Goal: Contribute content: Contribute content

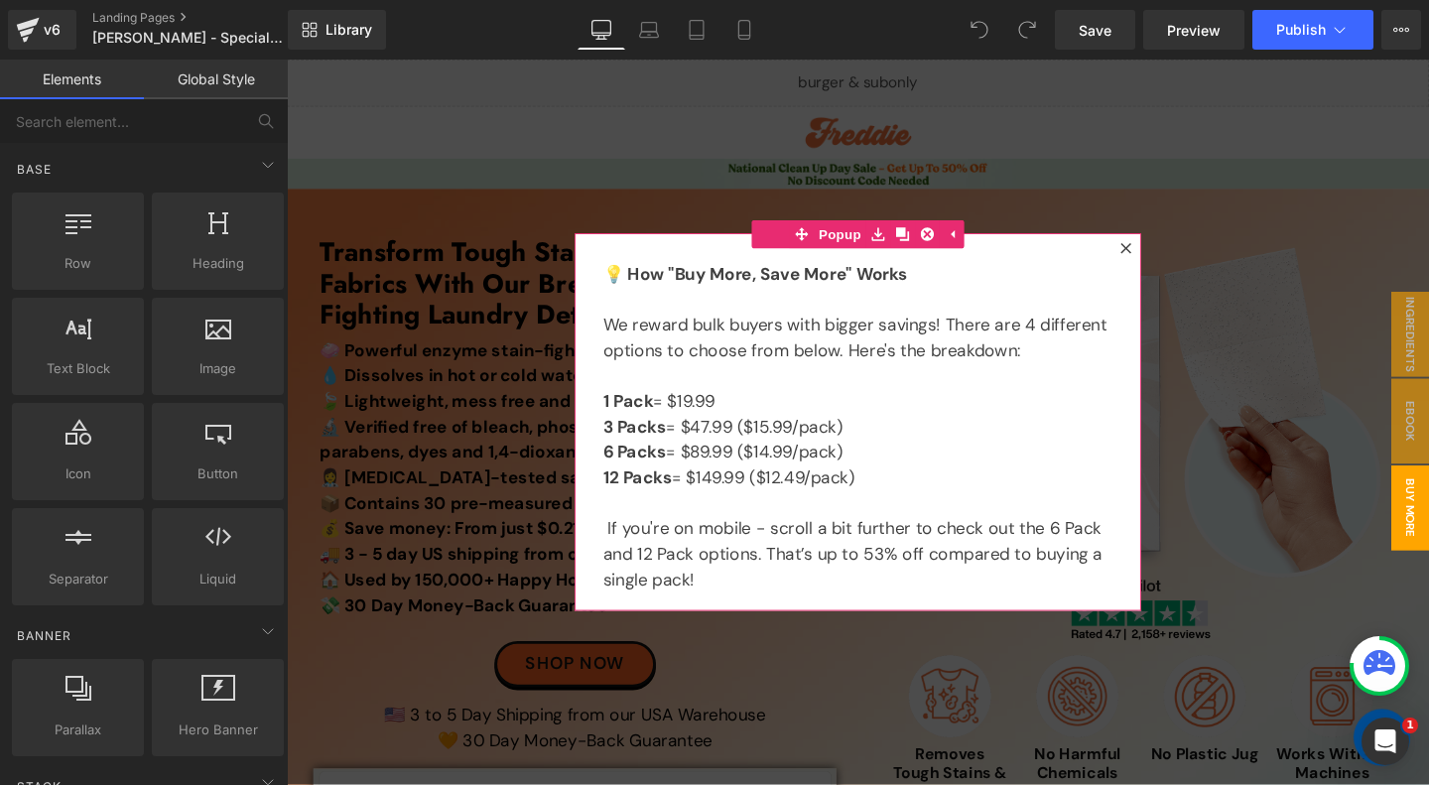
click at [1169, 260] on icon at bounding box center [1169, 258] width 12 height 12
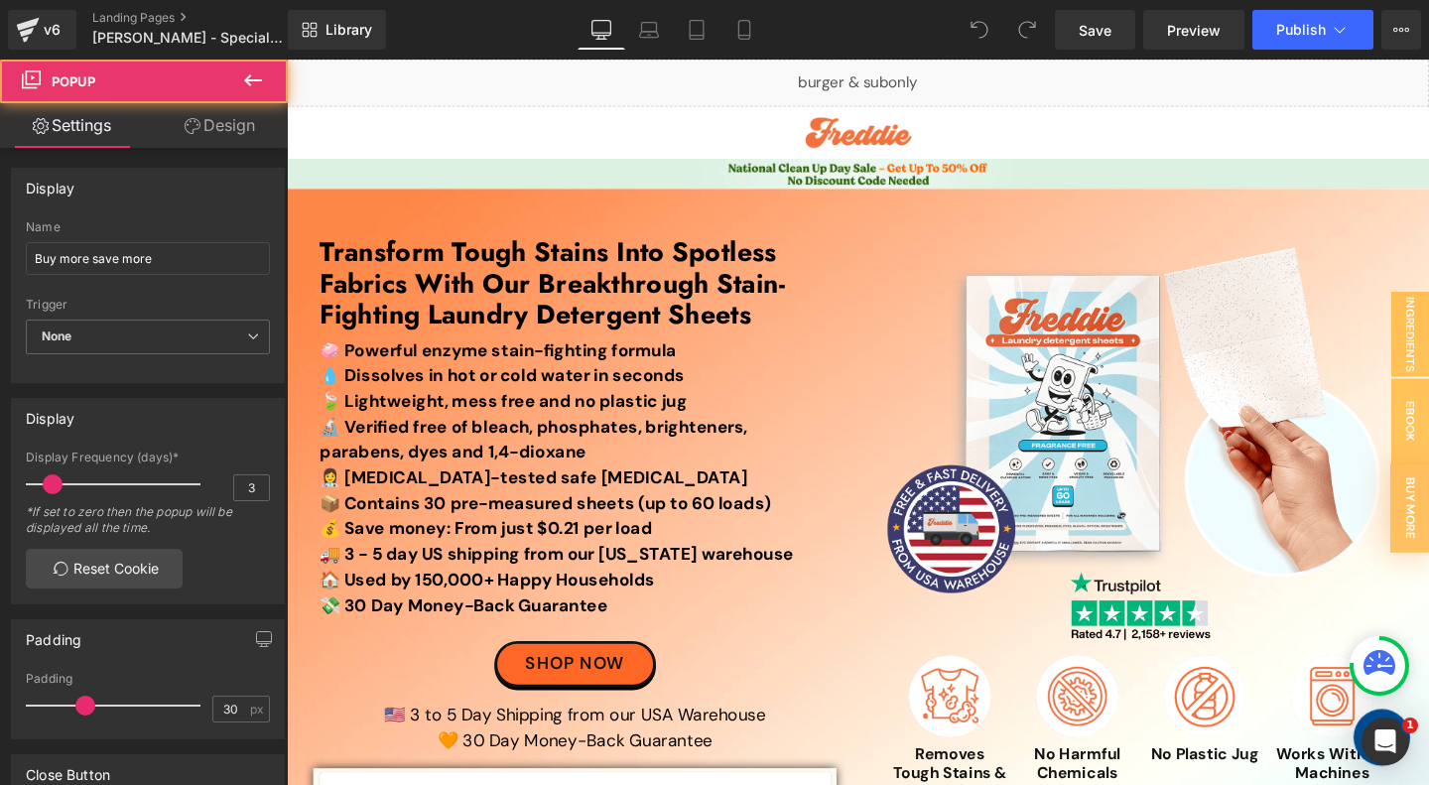
click at [1169, 259] on img at bounding box center [1185, 431] width 536 height 383
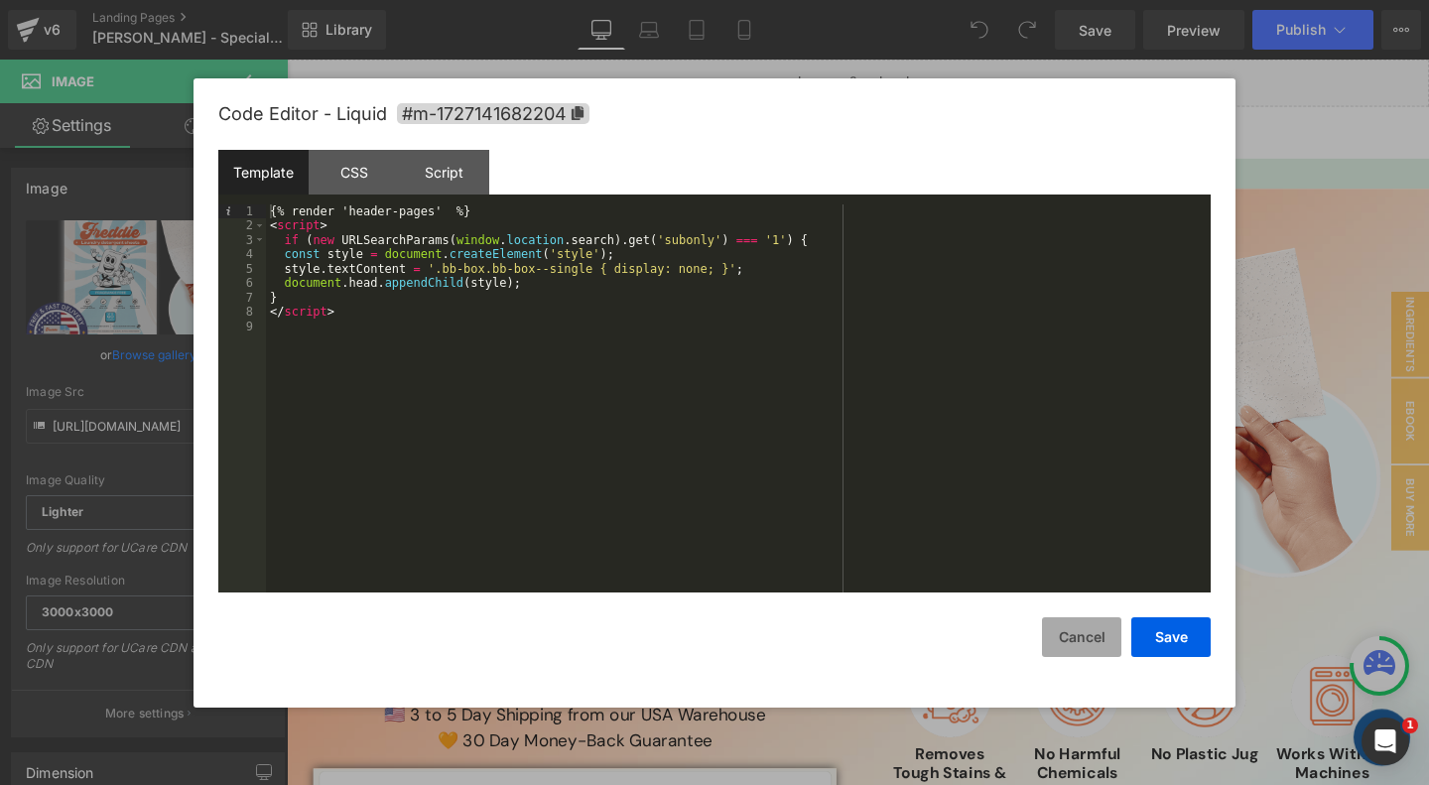
click at [1075, 639] on button "Cancel" at bounding box center [1081, 637] width 79 height 40
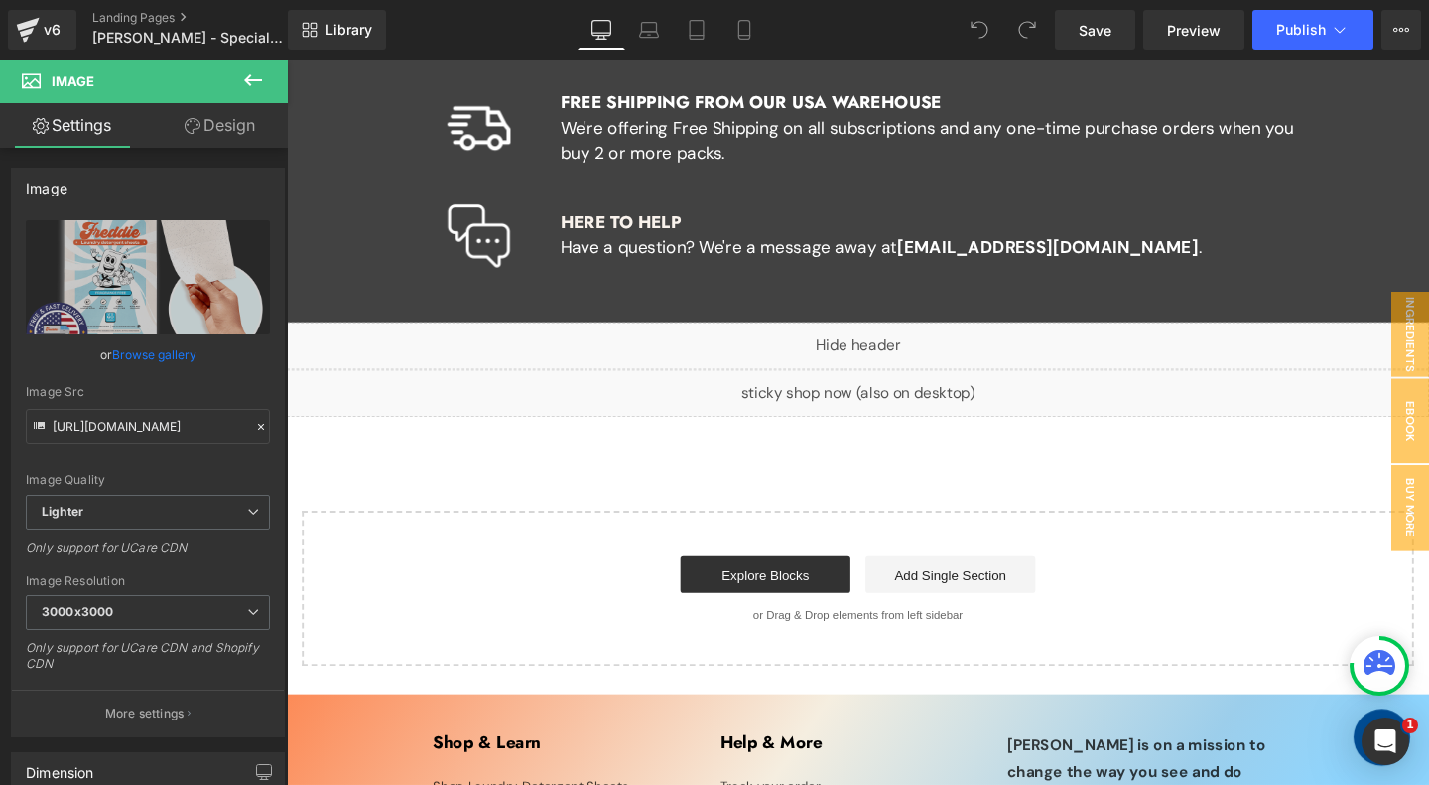
scroll to position [13959, 0]
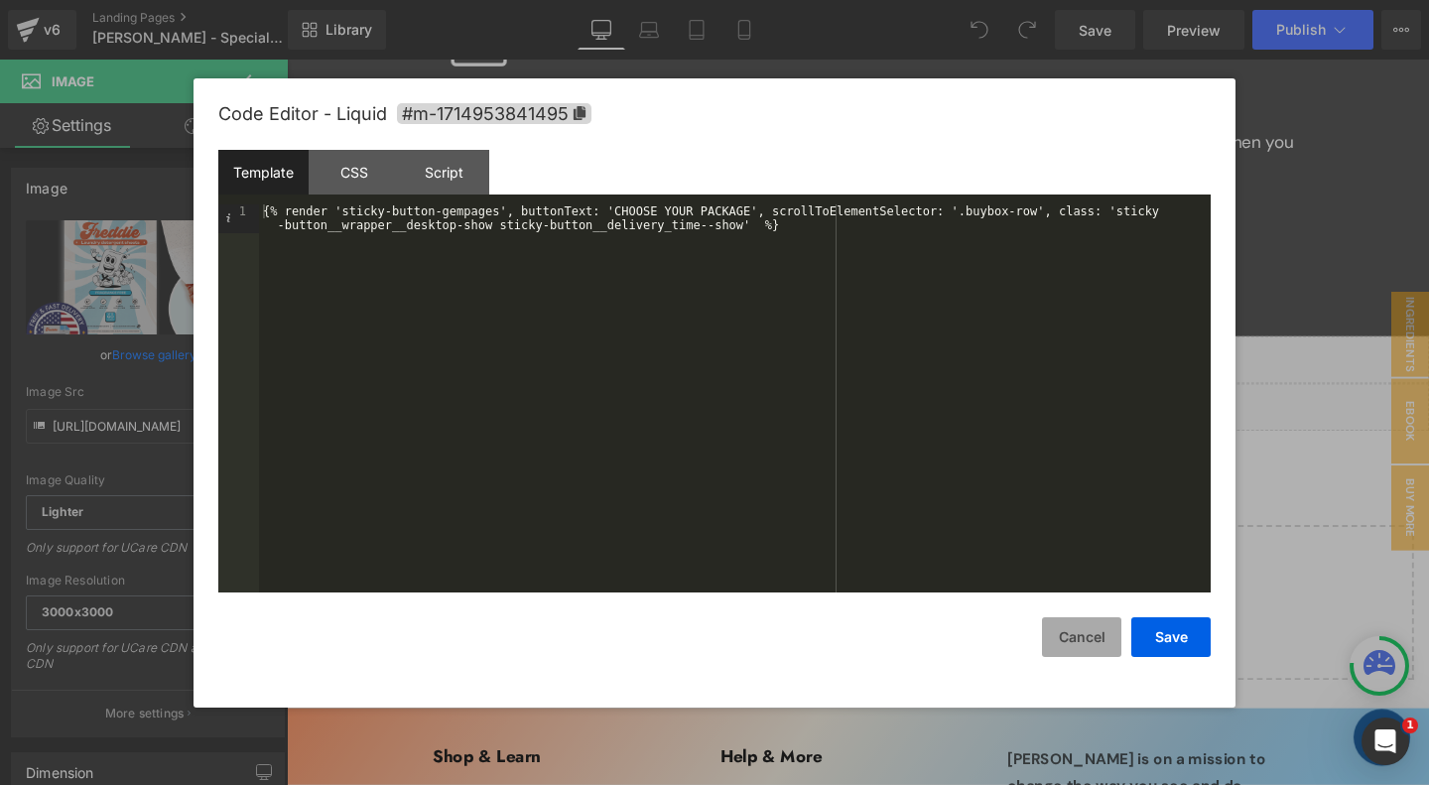
click at [1082, 643] on button "Cancel" at bounding box center [1081, 637] width 79 height 40
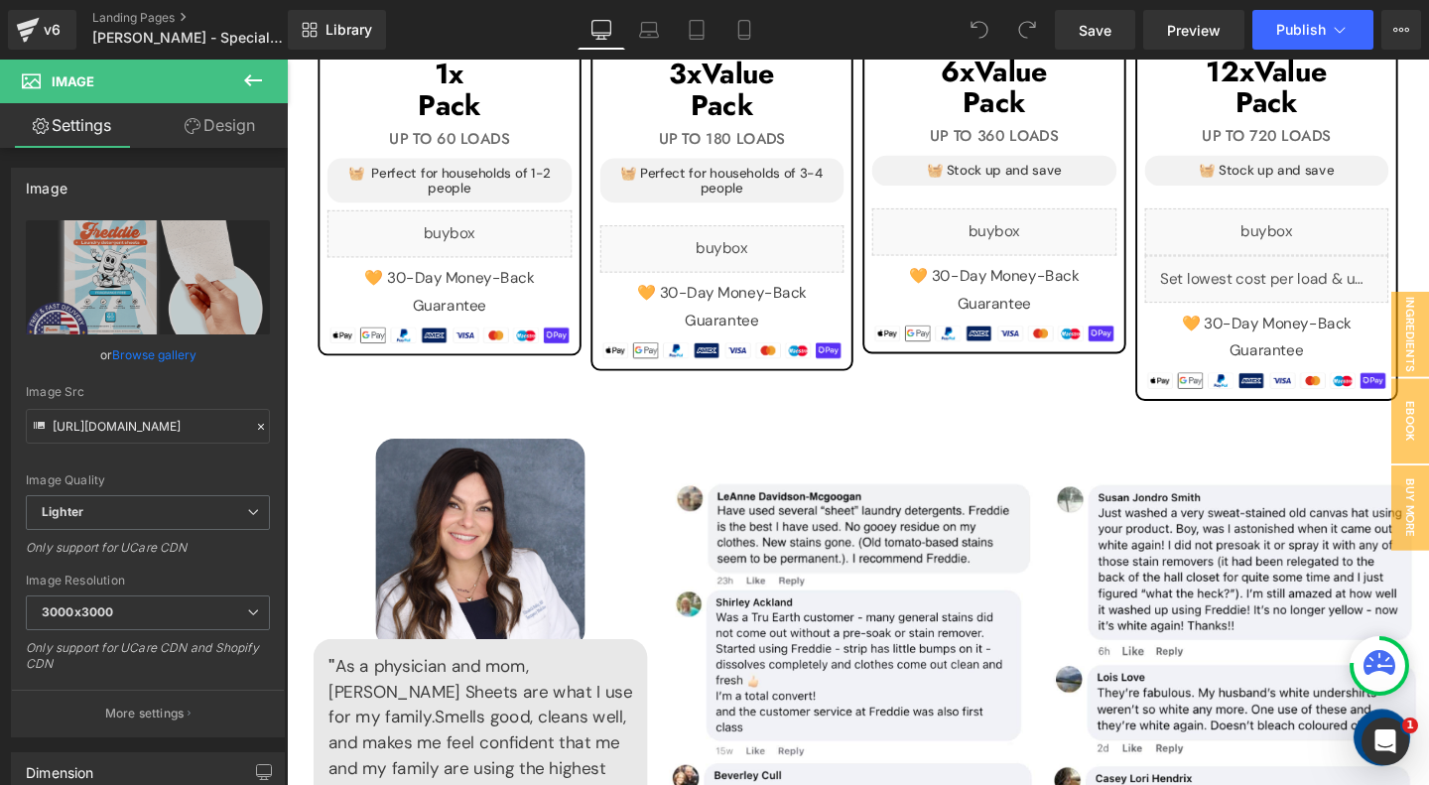
scroll to position [2203, 0]
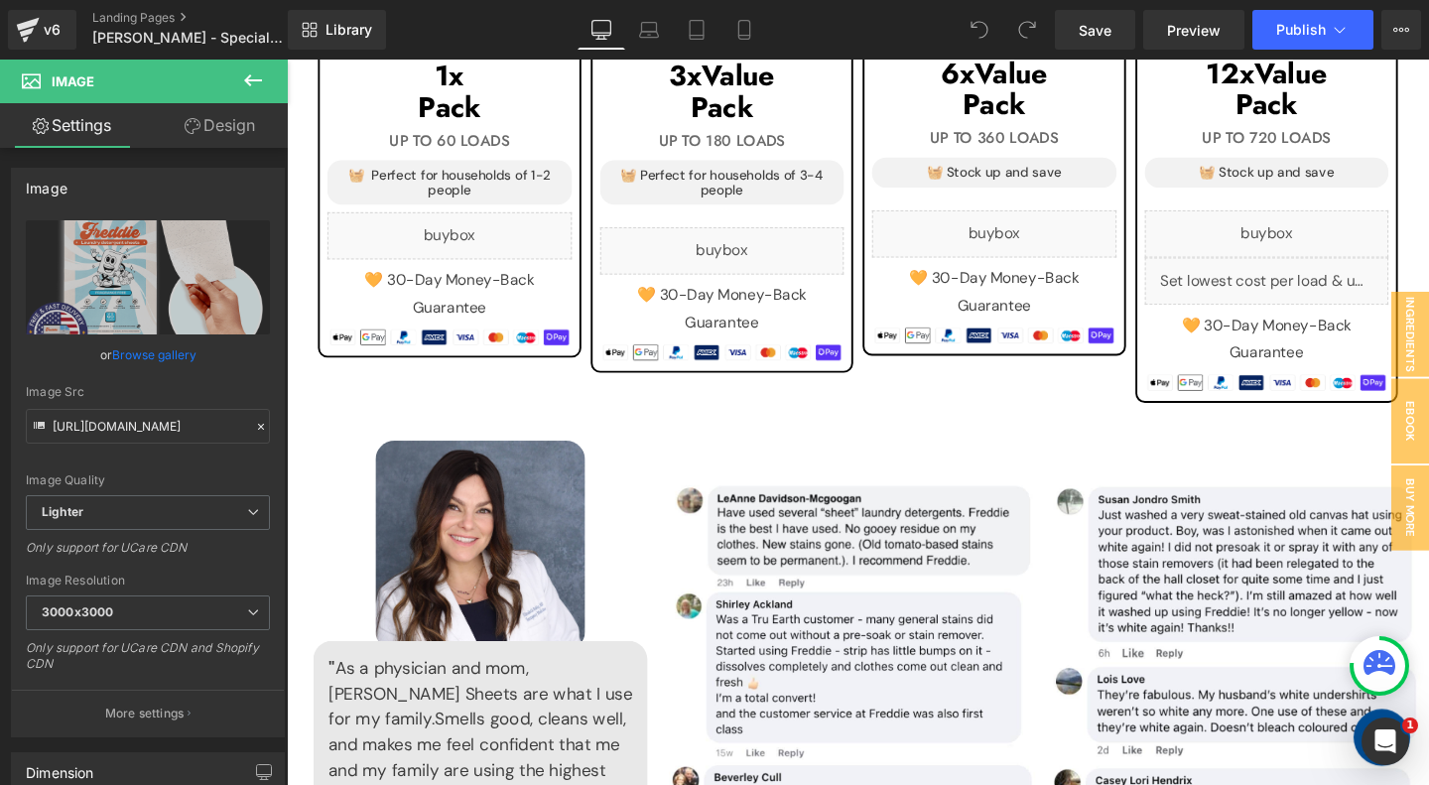
click at [484, 233] on div "Liquid" at bounding box center [457, 245] width 257 height 50
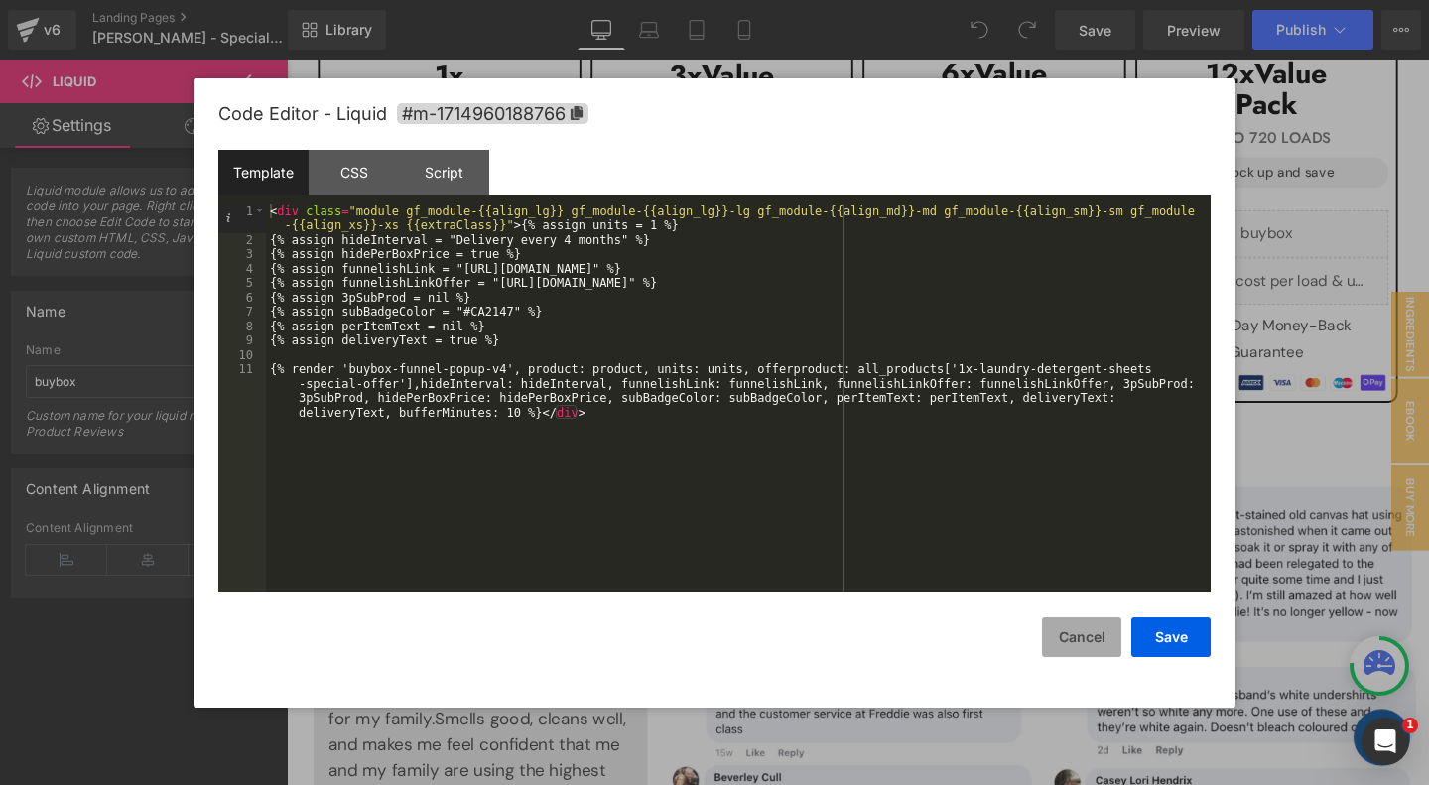
click at [1078, 636] on button "Cancel" at bounding box center [1081, 637] width 79 height 40
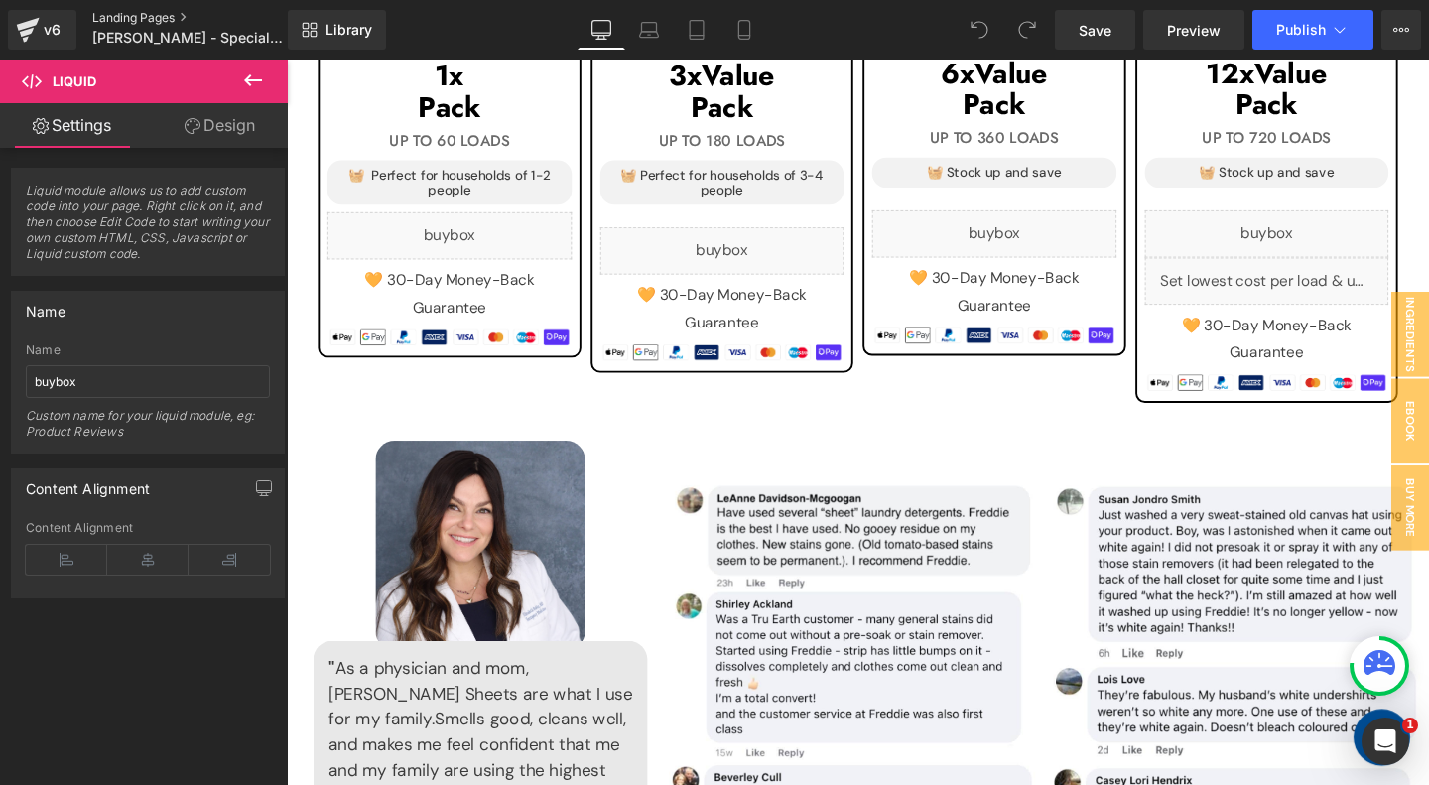
click at [136, 14] on link "Landing Pages" at bounding box center [206, 18] width 228 height 16
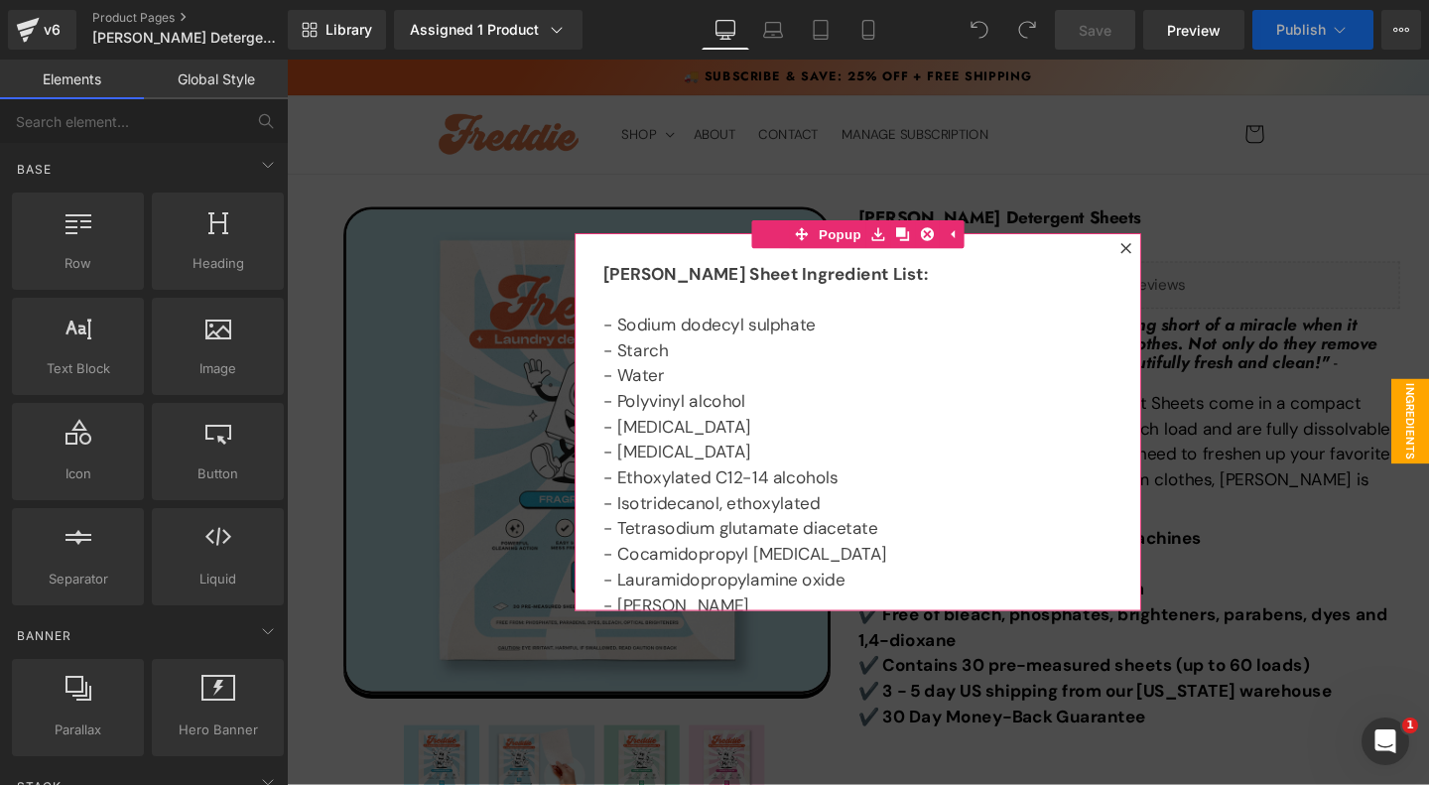
click at [1167, 257] on icon at bounding box center [1168, 257] width 11 height 11
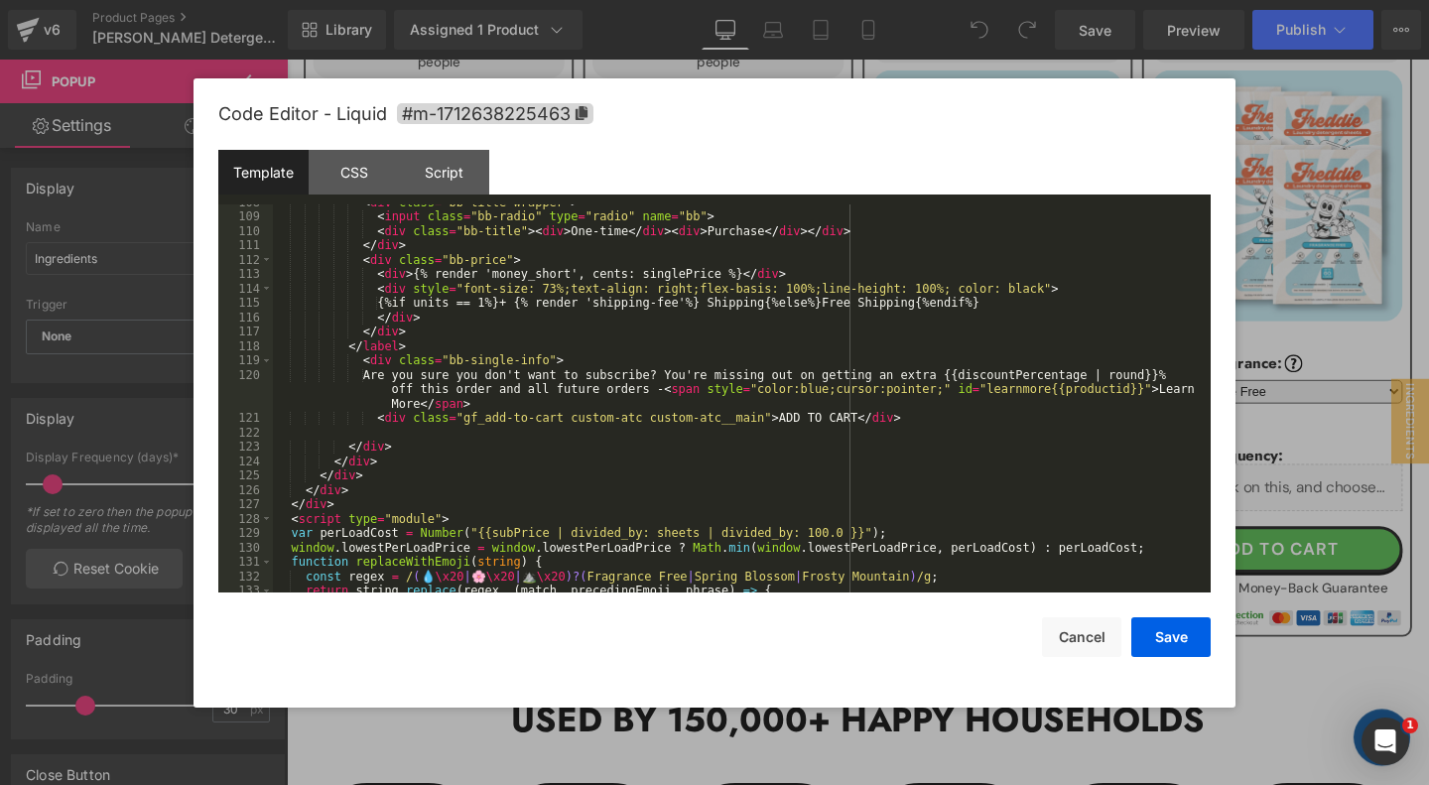
scroll to position [1807, 0]
click at [949, 415] on div "< div class = "bb-title-wrapper" > < input class = "bb-radio" type = "radio" na…" at bounding box center [742, 405] width 938 height 418
click at [1164, 635] on button "Save" at bounding box center [1170, 637] width 79 height 40
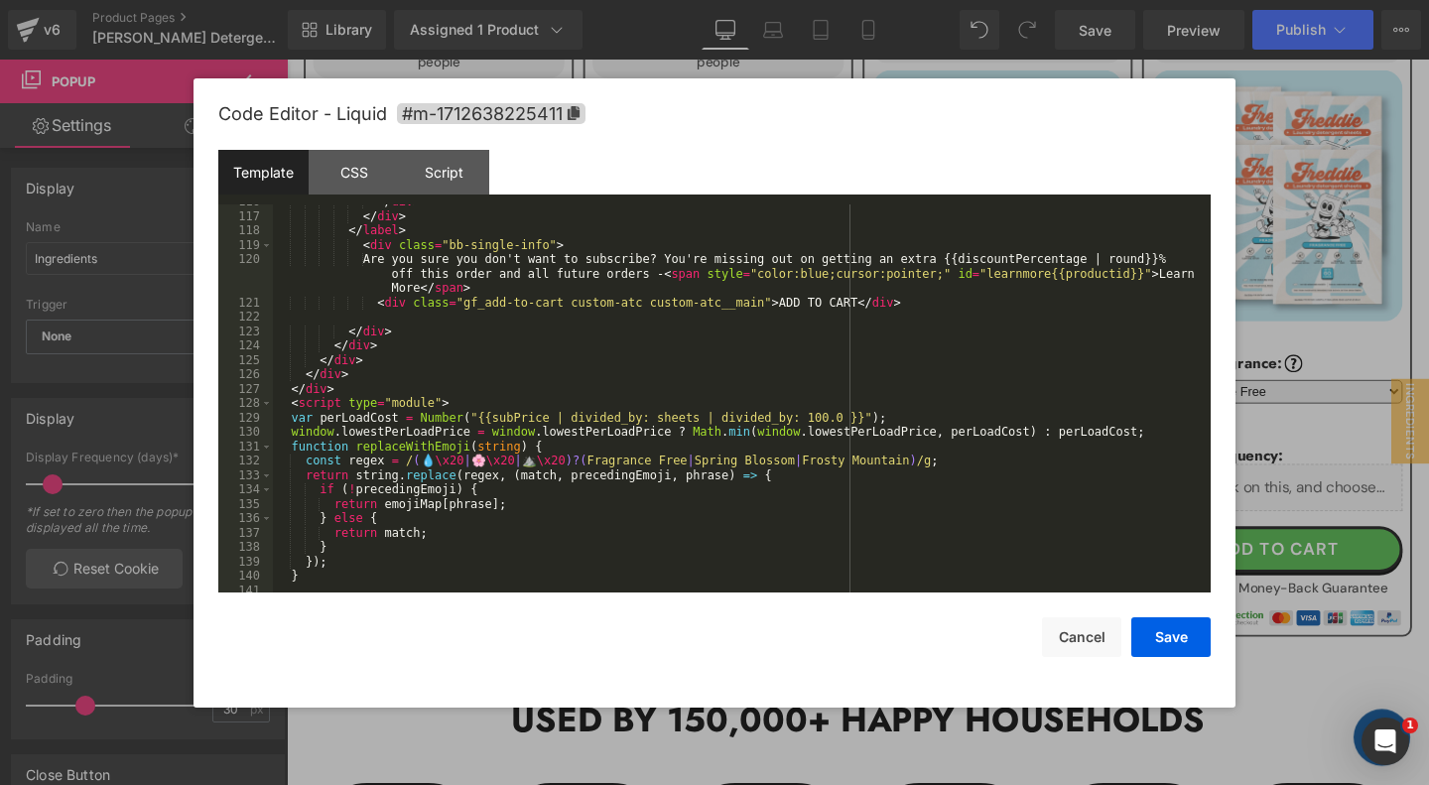
scroll to position [1906, 0]
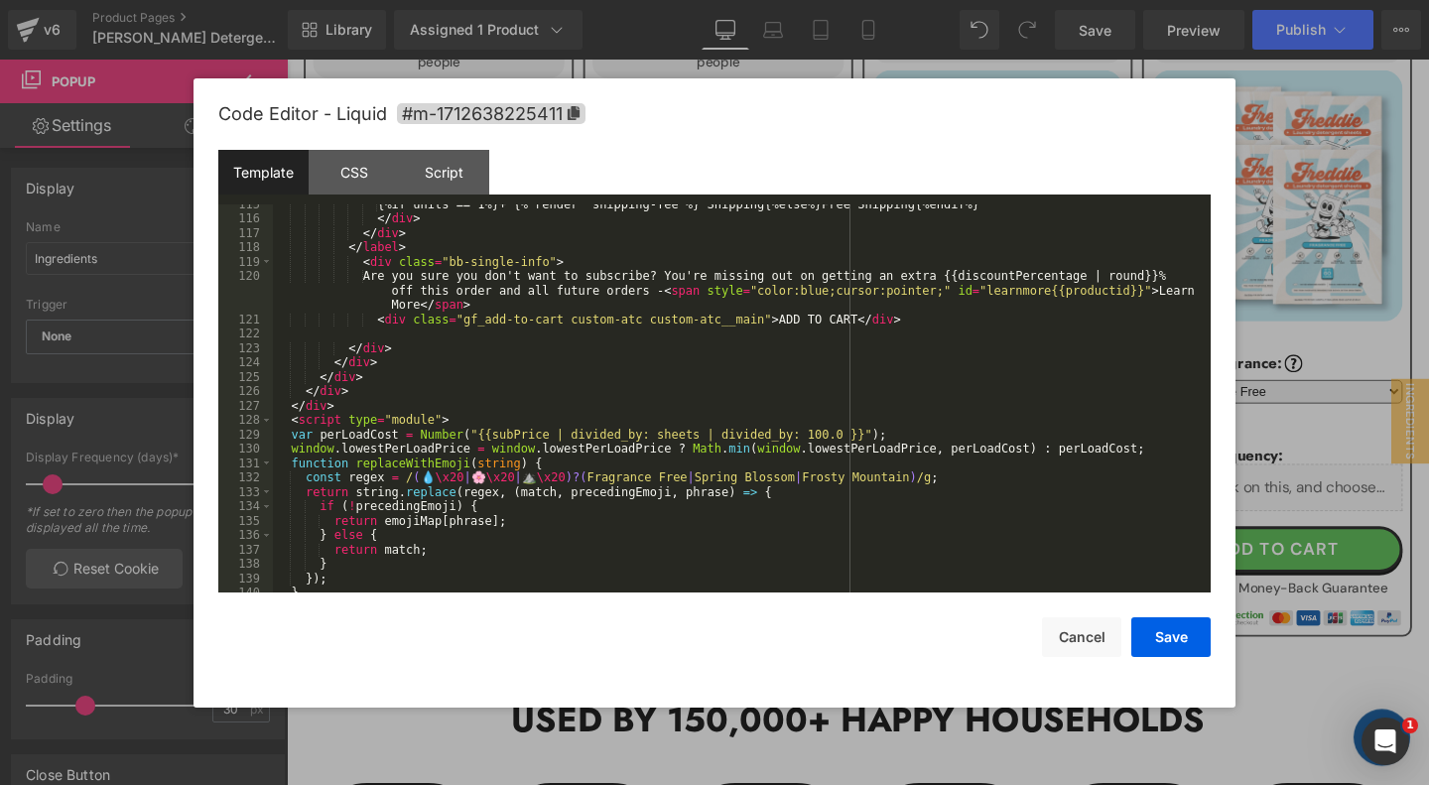
click at [930, 318] on div "{%if units == 1%}+ {% render 'shipping-fee'%} Shipping{%else%}Free Shipping{%en…" at bounding box center [742, 406] width 938 height 418
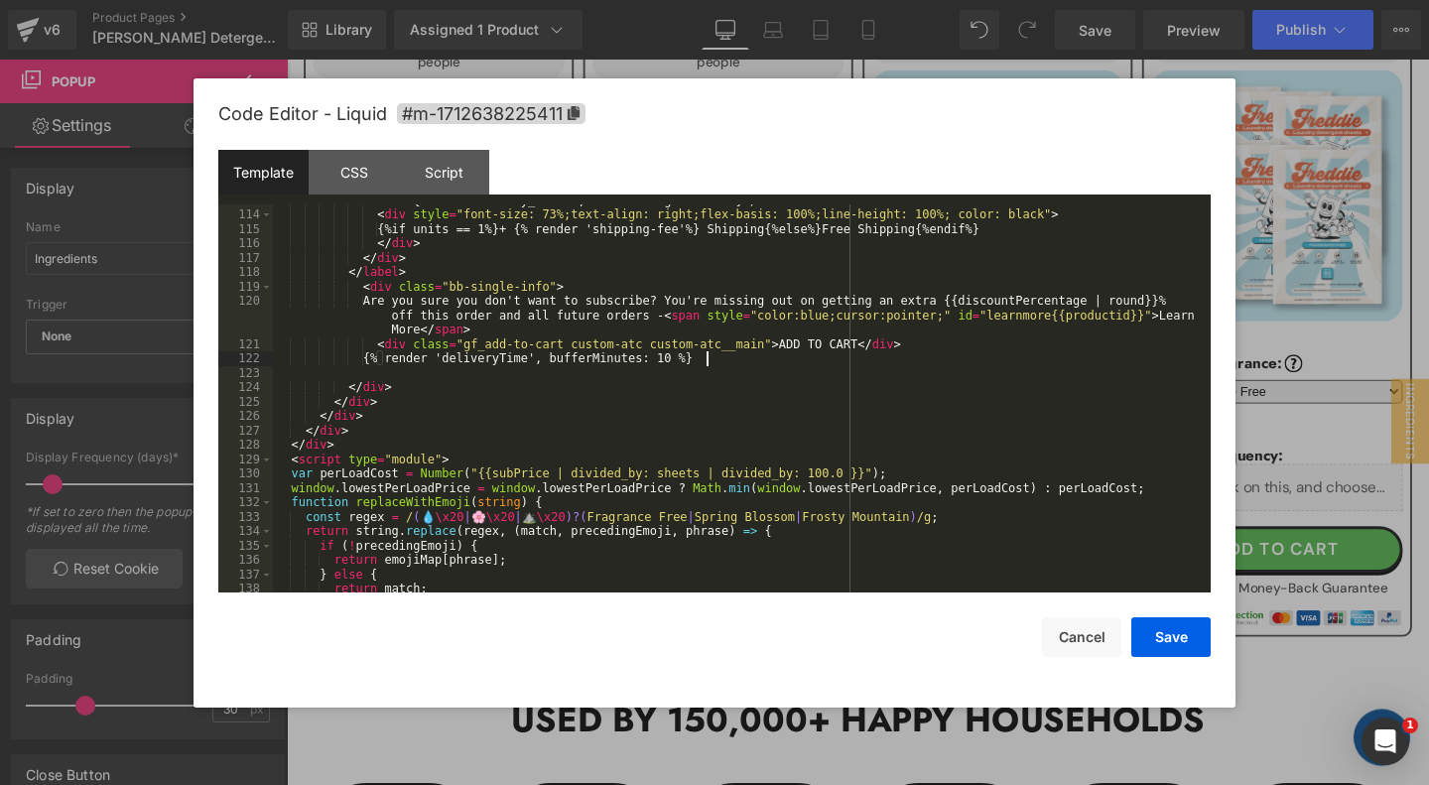
scroll to position [1881, 0]
click at [738, 361] on div "< div > {% render 'money_short', cents: singlePrice %} </ div > < div style = "…" at bounding box center [742, 403] width 938 height 418
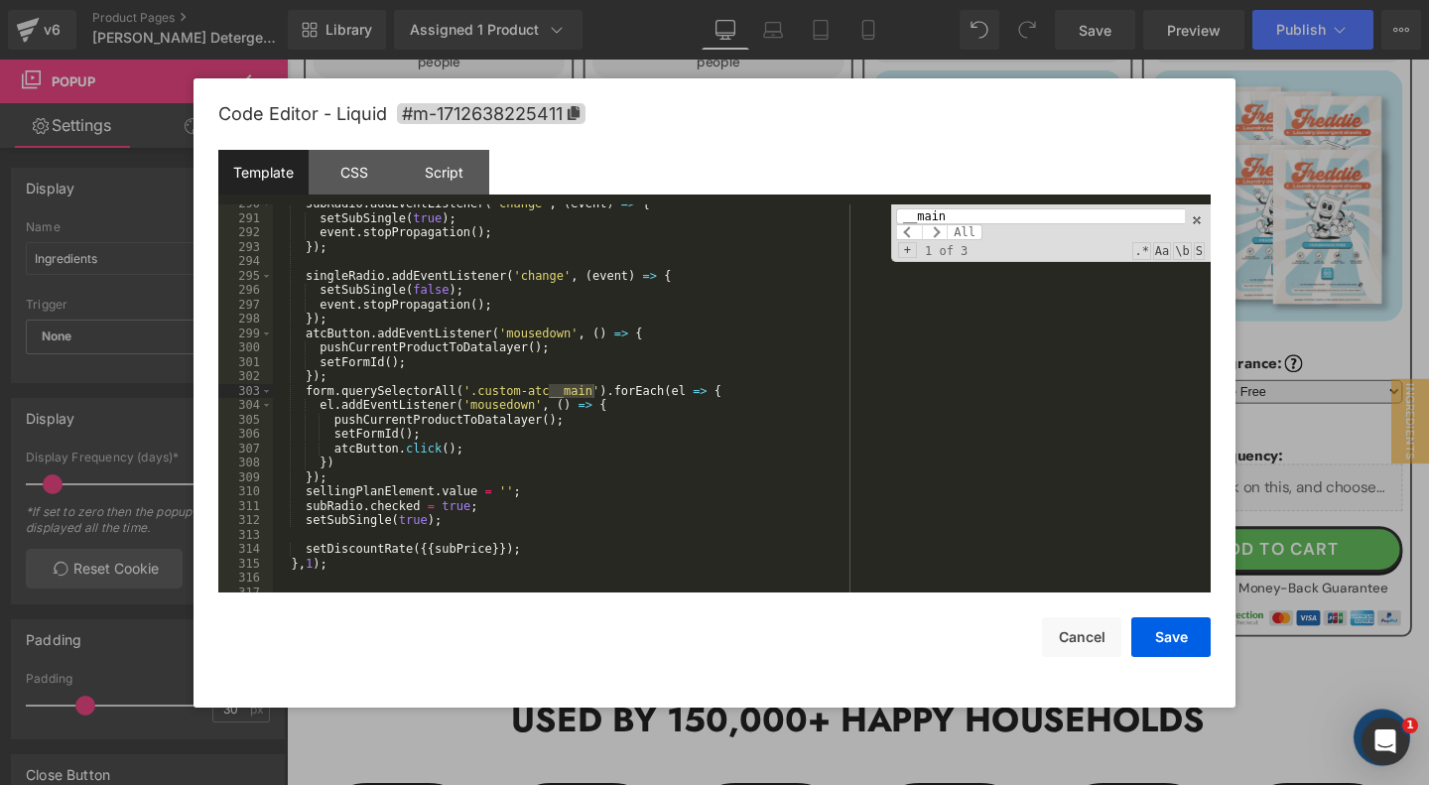
scroll to position [1489, 0]
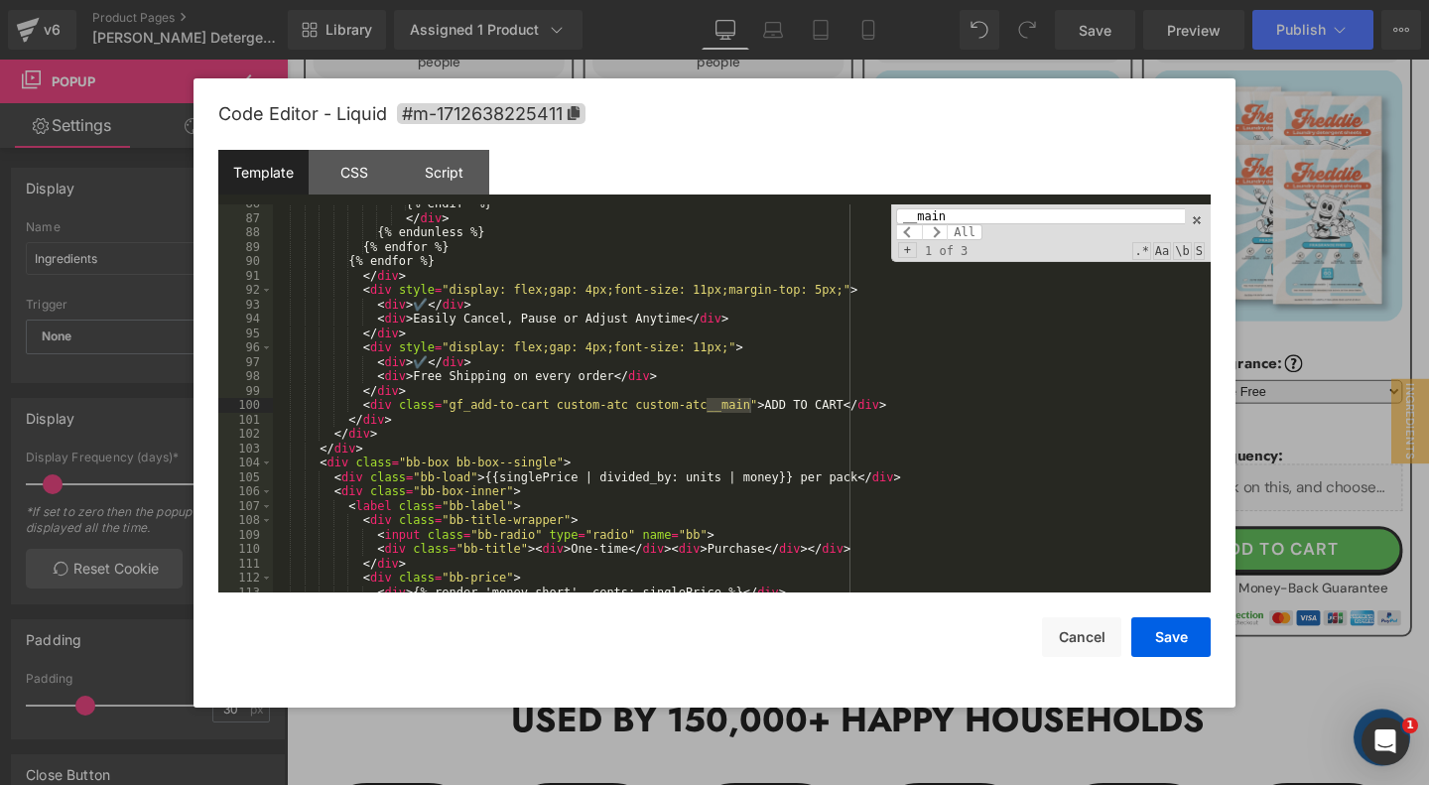
type input "__main"
click at [904, 407] on div "{% endif %} </ div > {% endunless %} {% endfor %} {% endfor %} </ div > < div s…" at bounding box center [742, 405] width 938 height 418
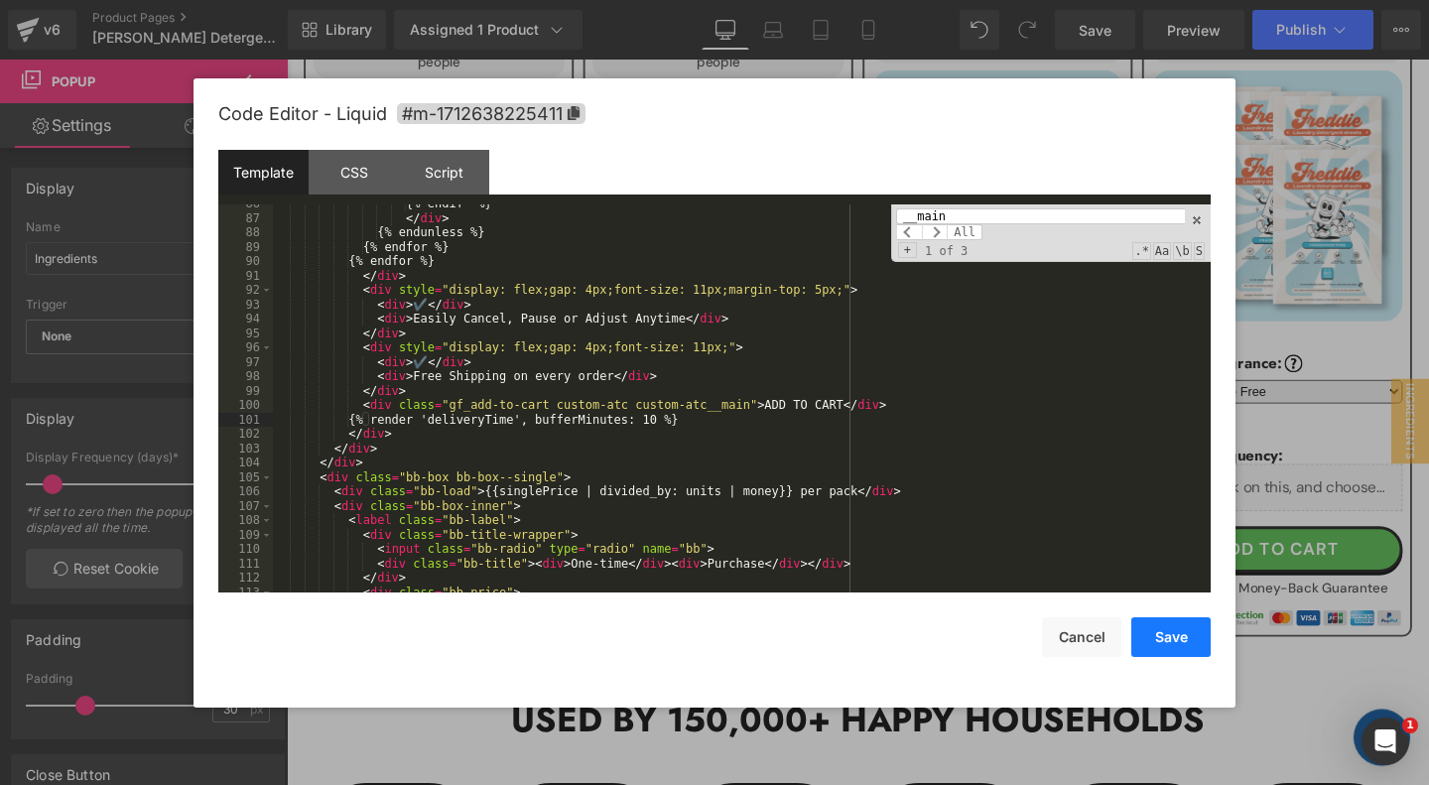
click at [1180, 637] on button "Save" at bounding box center [1170, 637] width 79 height 40
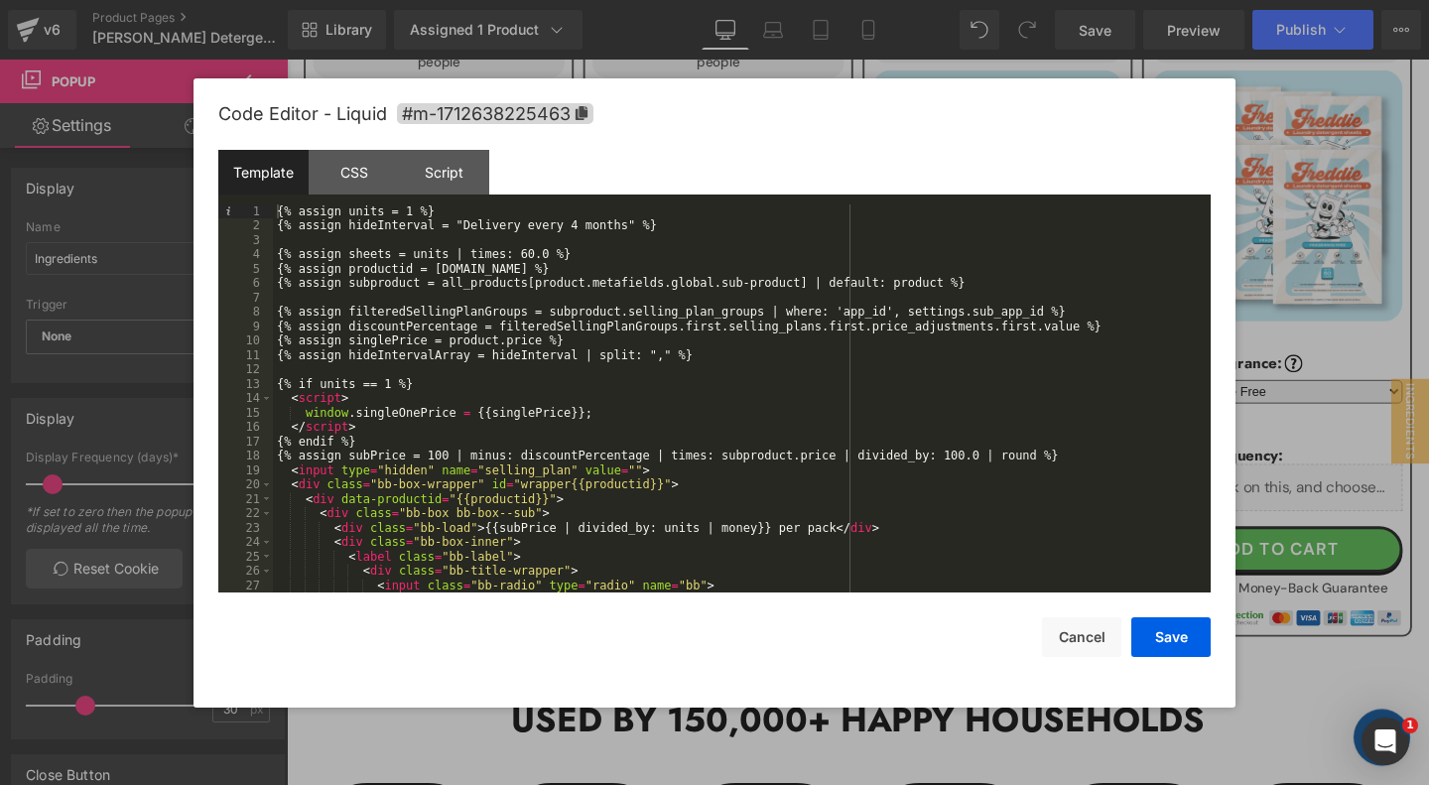
click at [663, 381] on div "{% assign units = 1 %} {% assign hideInterval = "Delivery every 4 months" %} {%…" at bounding box center [742, 413] width 938 height 418
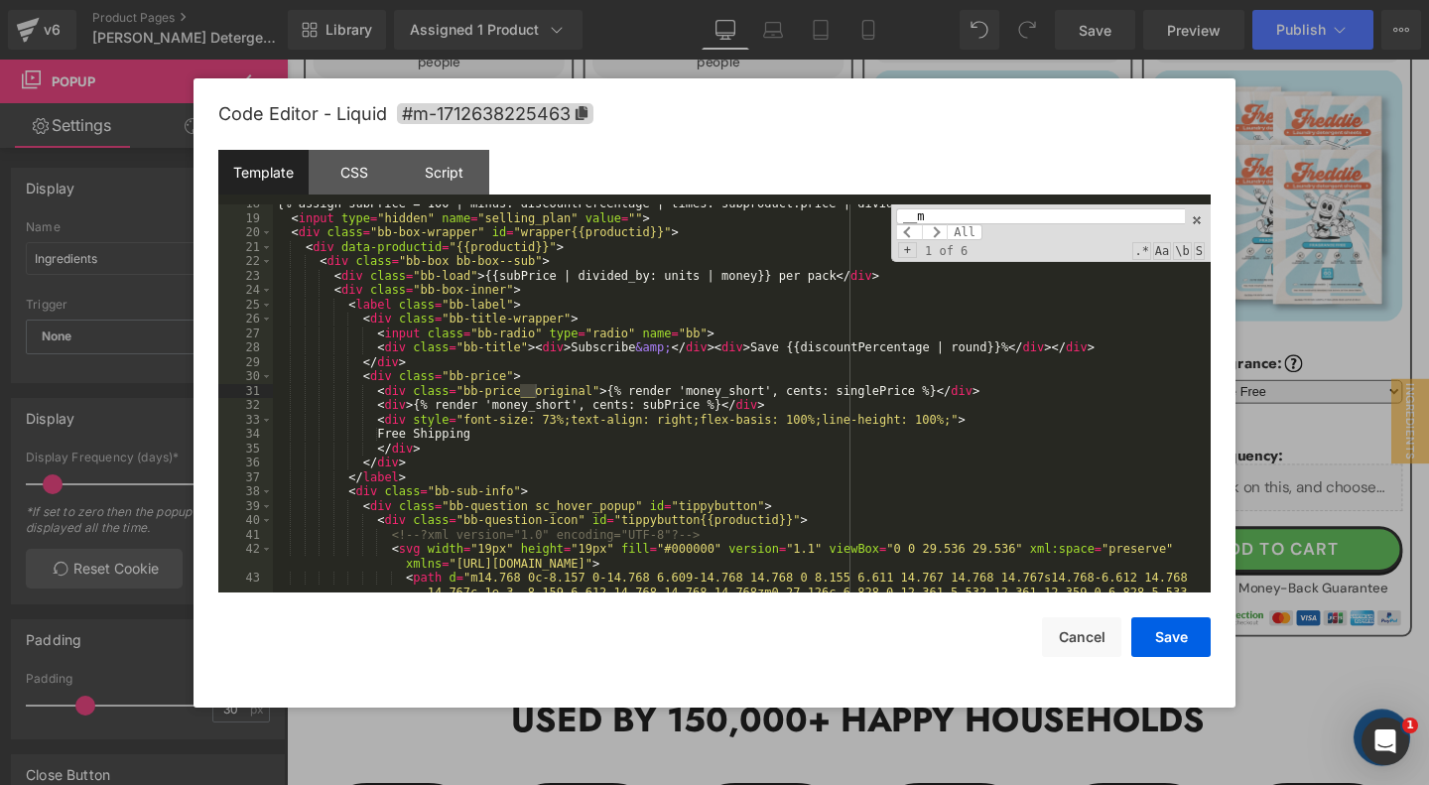
scroll to position [1503, 0]
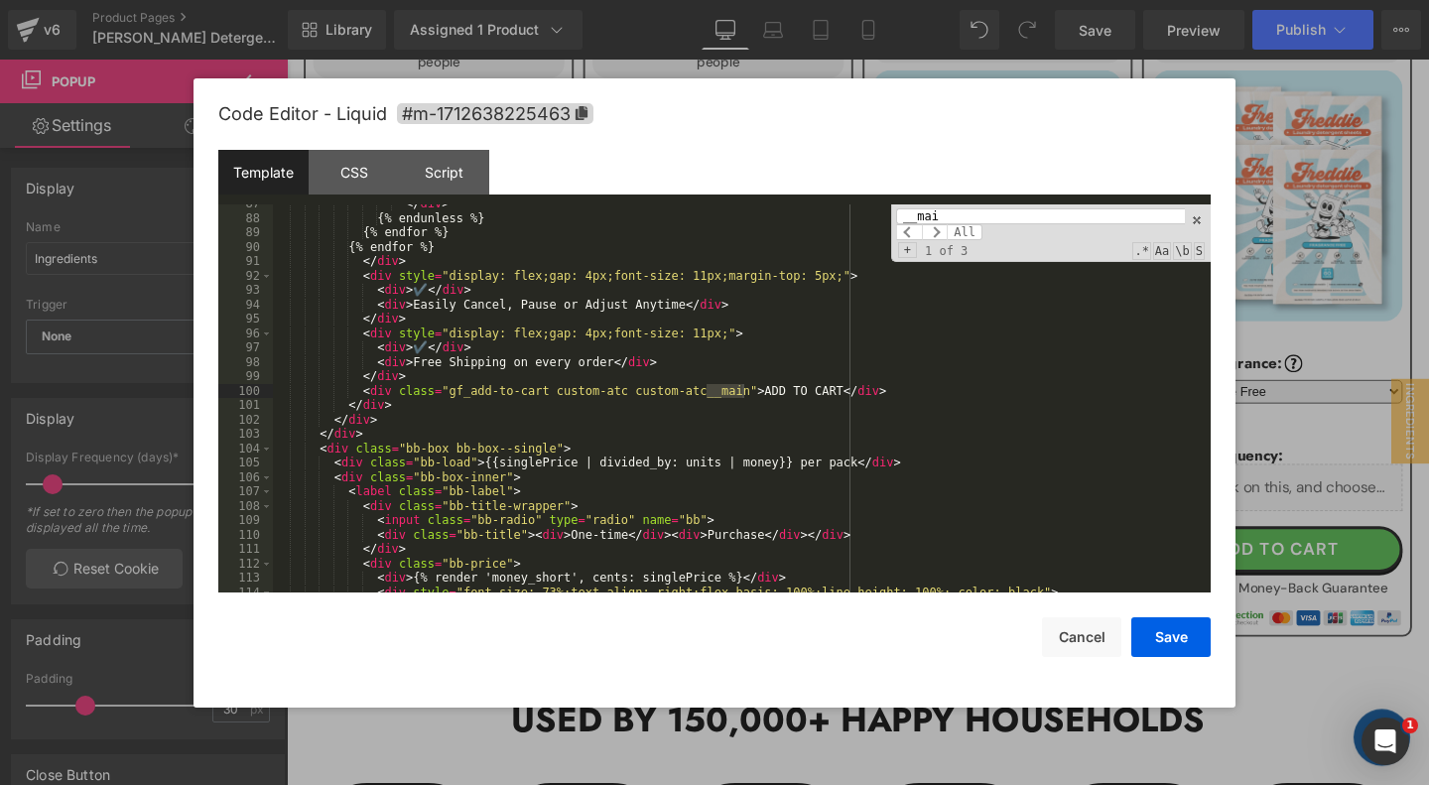
type input "__mai"
click at [946, 394] on div "</ div > {% endunless %} {% endfor %} {% endfor %} </ div > < div style = "disp…" at bounding box center [742, 405] width 938 height 418
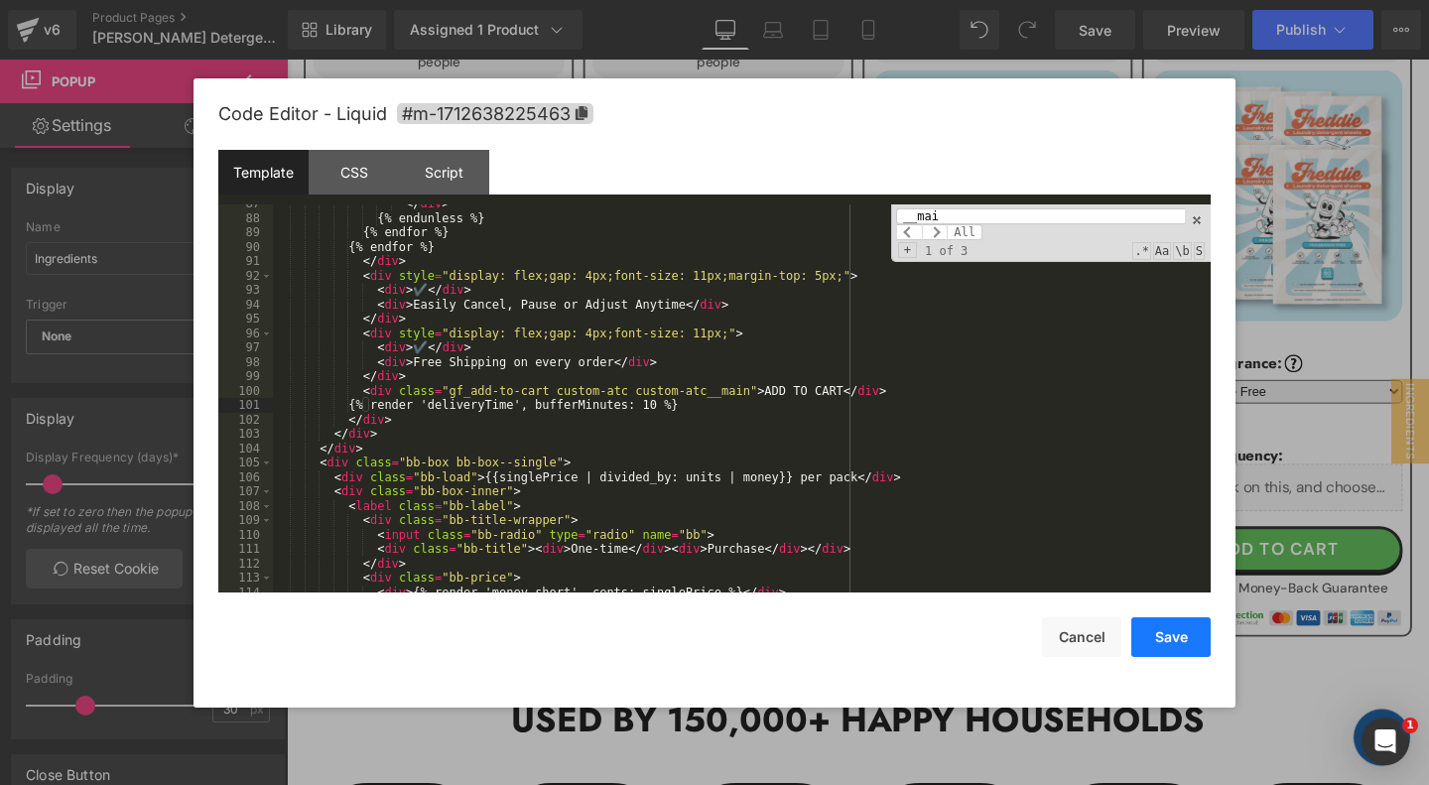
click at [1179, 646] on button "Save" at bounding box center [1170, 637] width 79 height 40
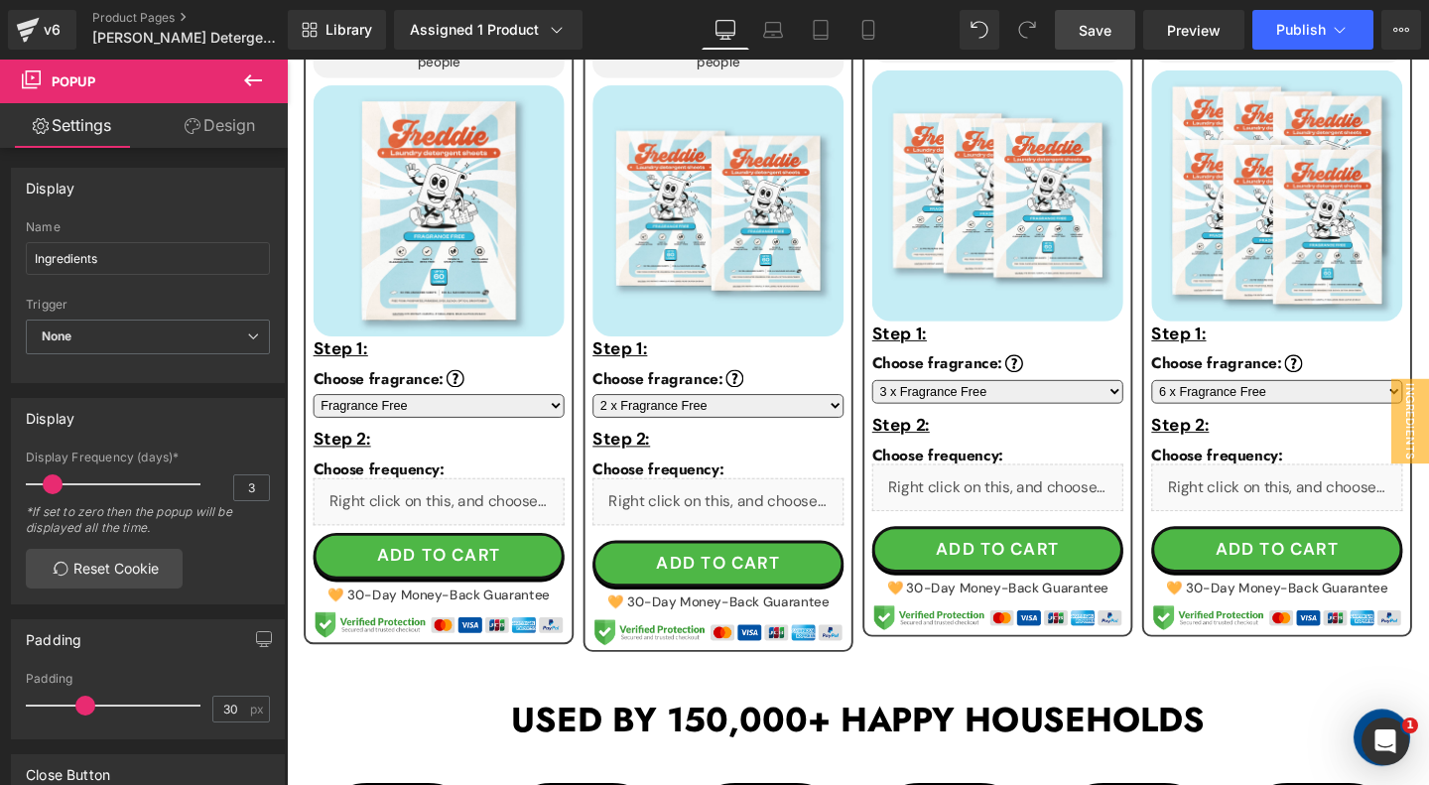
click at [1097, 32] on span "Save" at bounding box center [1095, 30] width 33 height 21
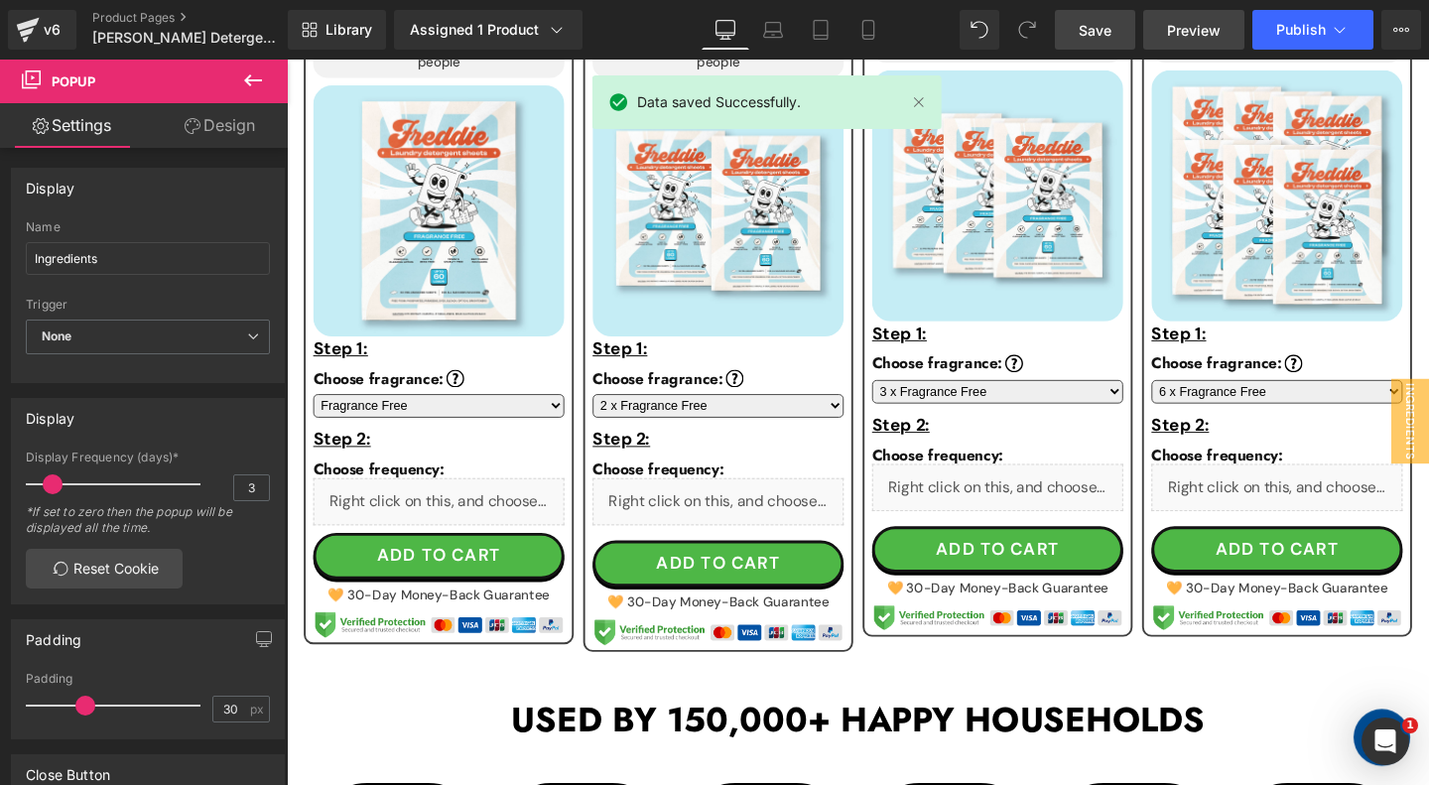
click at [1182, 33] on span "Preview" at bounding box center [1194, 30] width 54 height 21
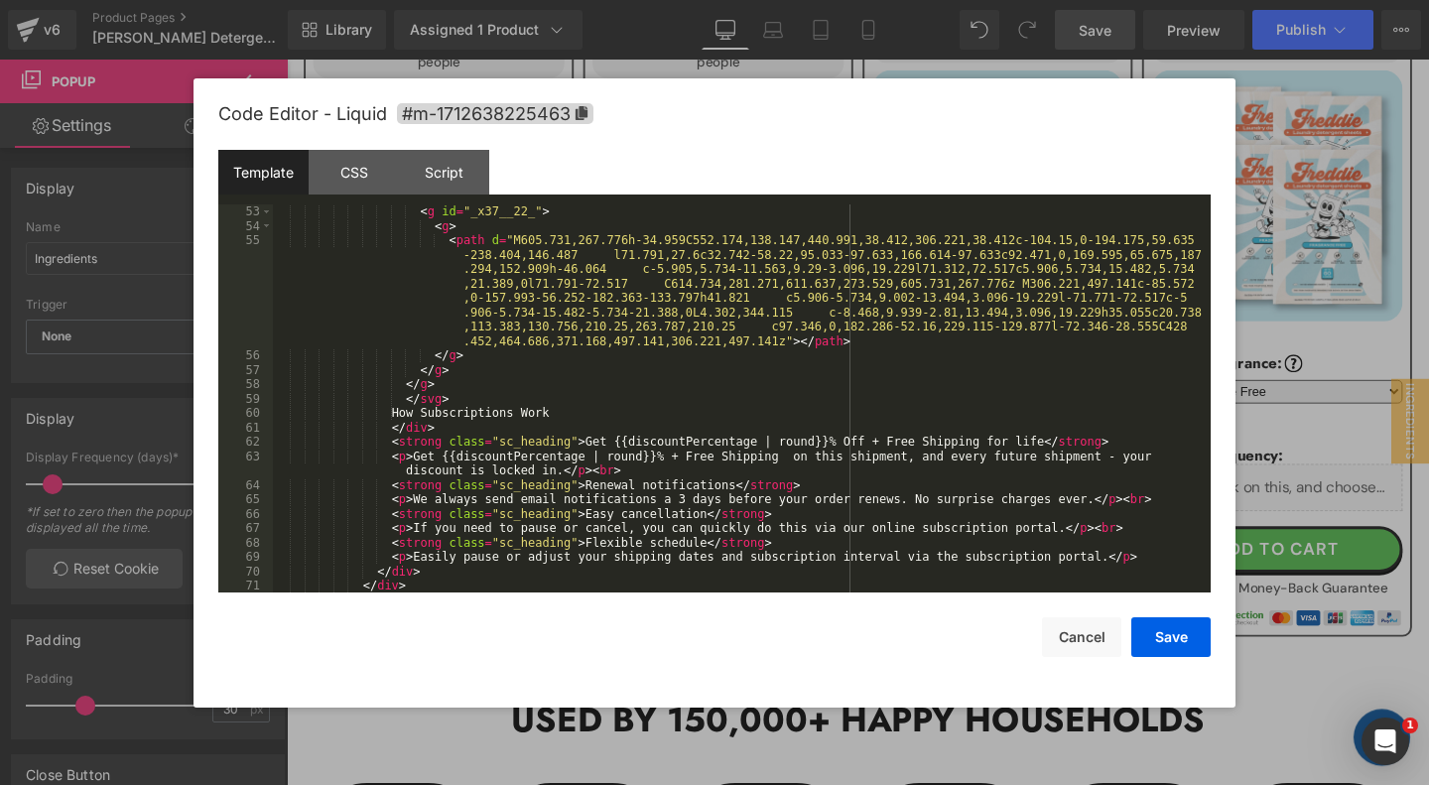
scroll to position [876, 0]
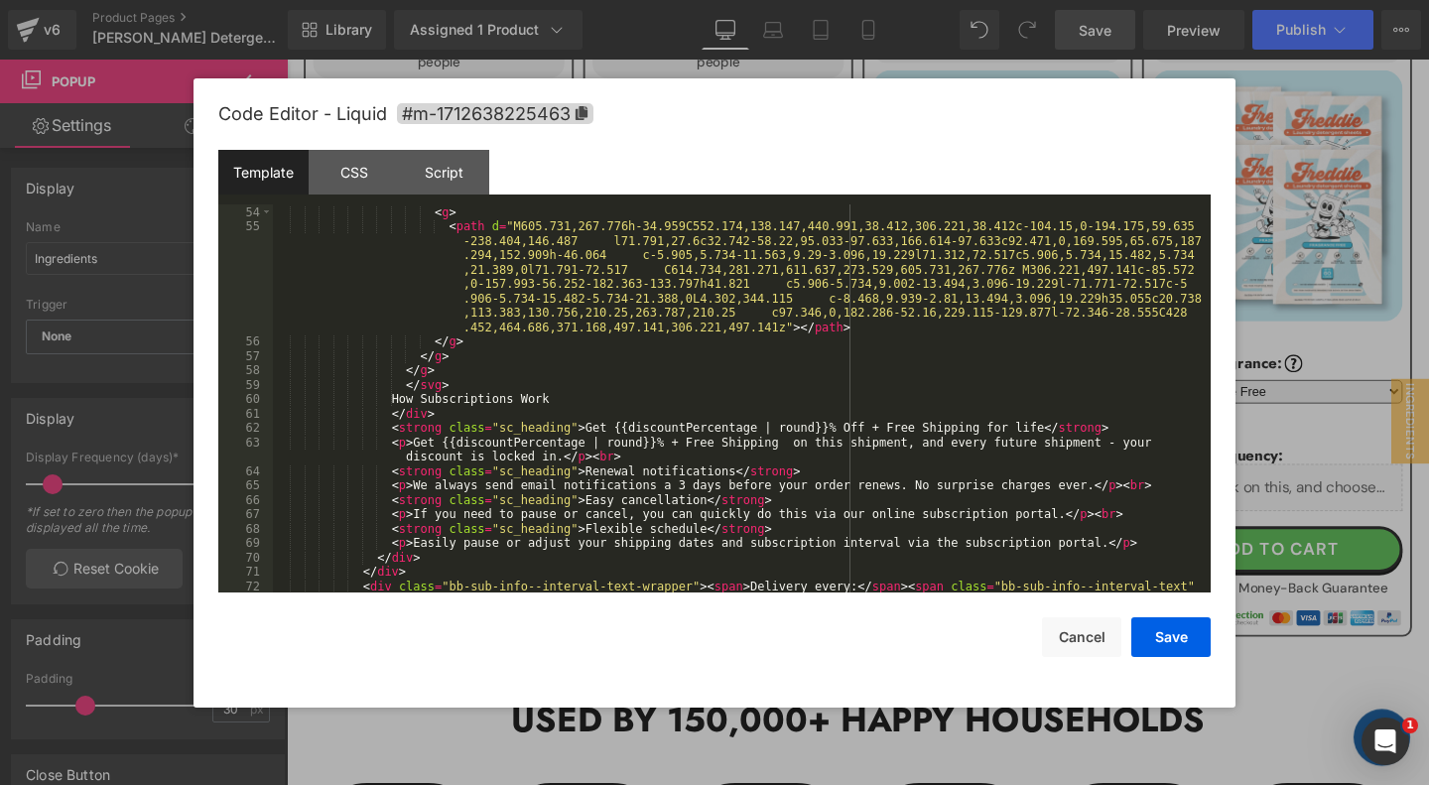
click at [467, 520] on div "< g id = "_x37__22_" > < g > < path d = "M605.731,267.776h-34.959C552.174,138.1…" at bounding box center [742, 407] width 938 height 432
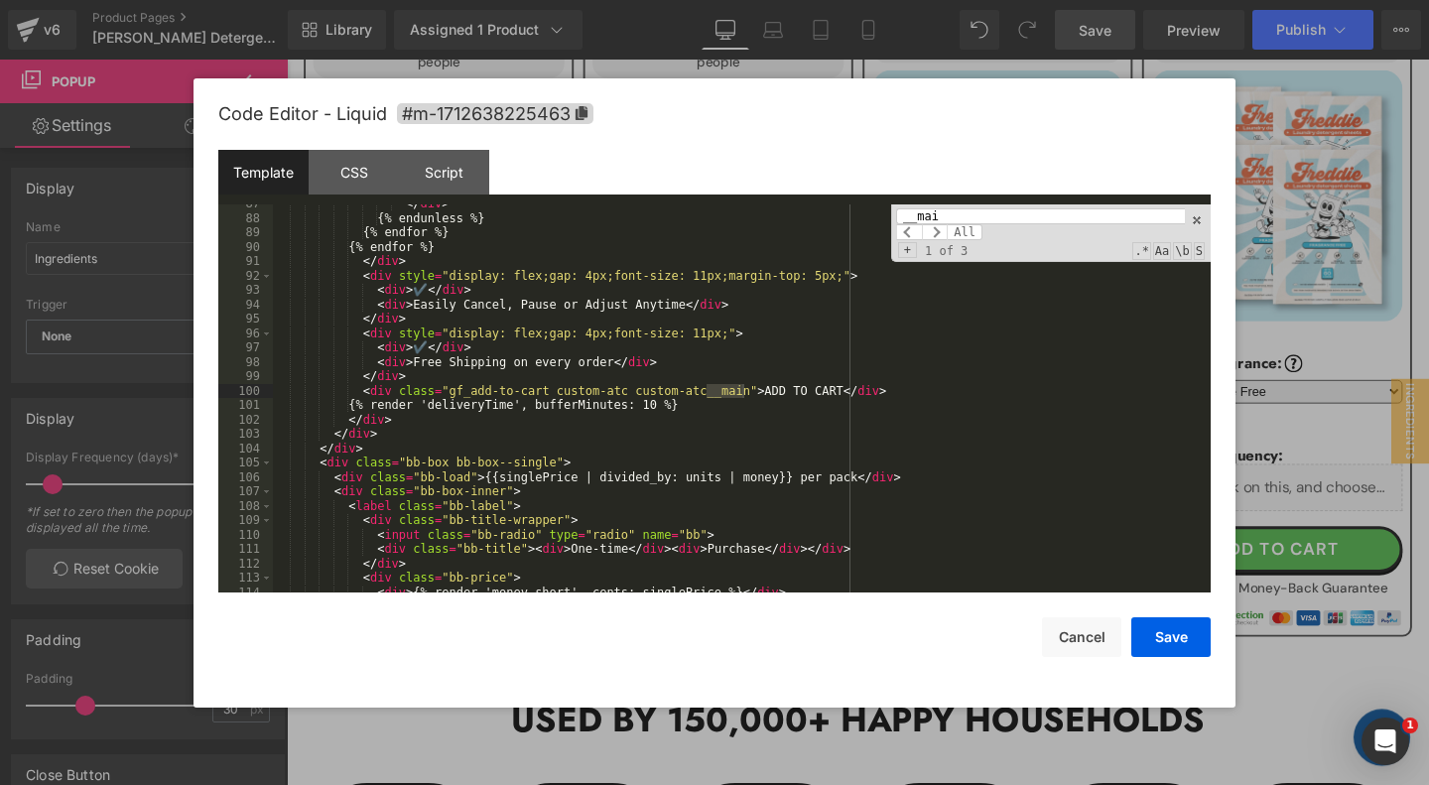
scroll to position [1849, 0]
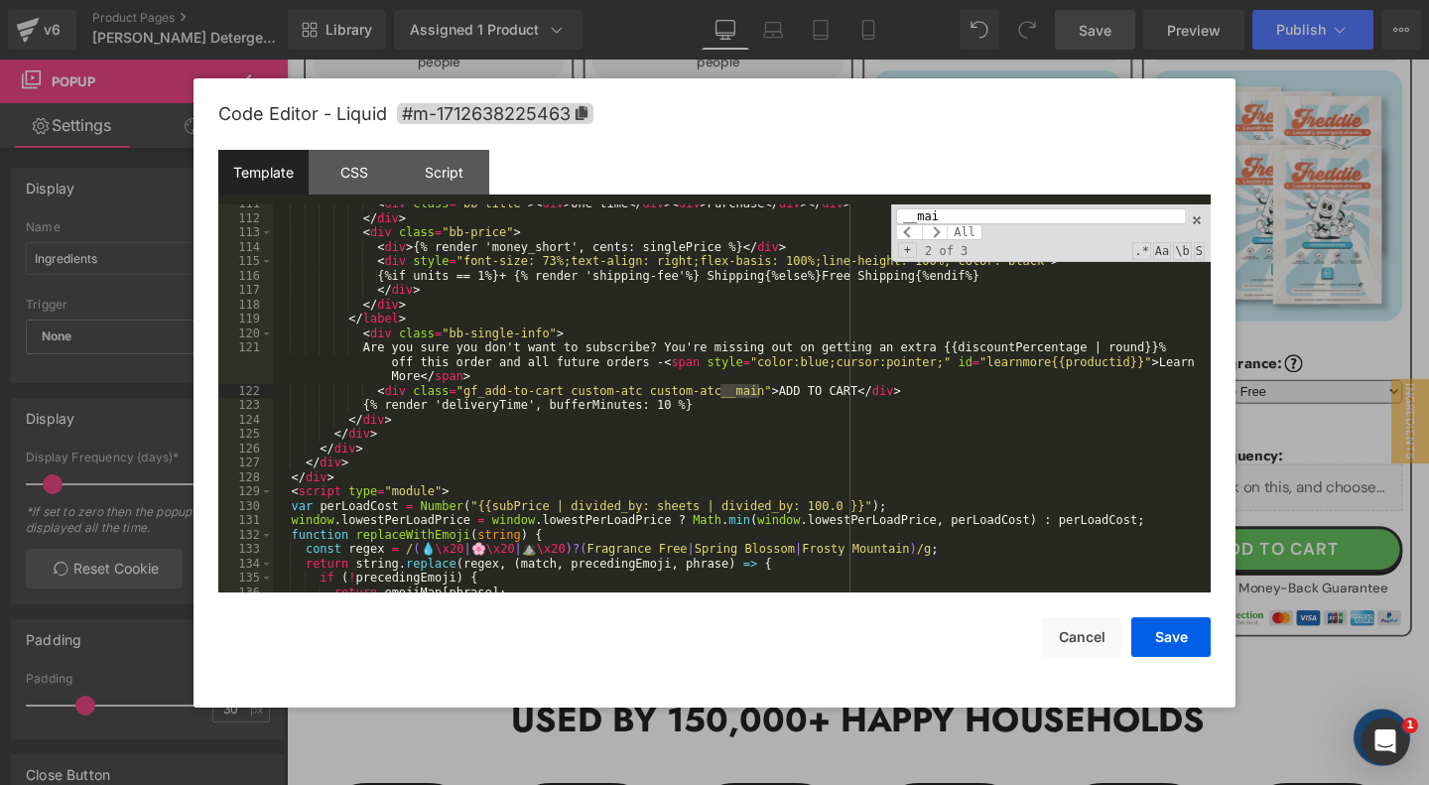
type input "__mai"
click at [930, 394] on div "< div class = "bb-title" > < div > One-time </ div > < div > Purchase </ div > …" at bounding box center [742, 405] width 938 height 418
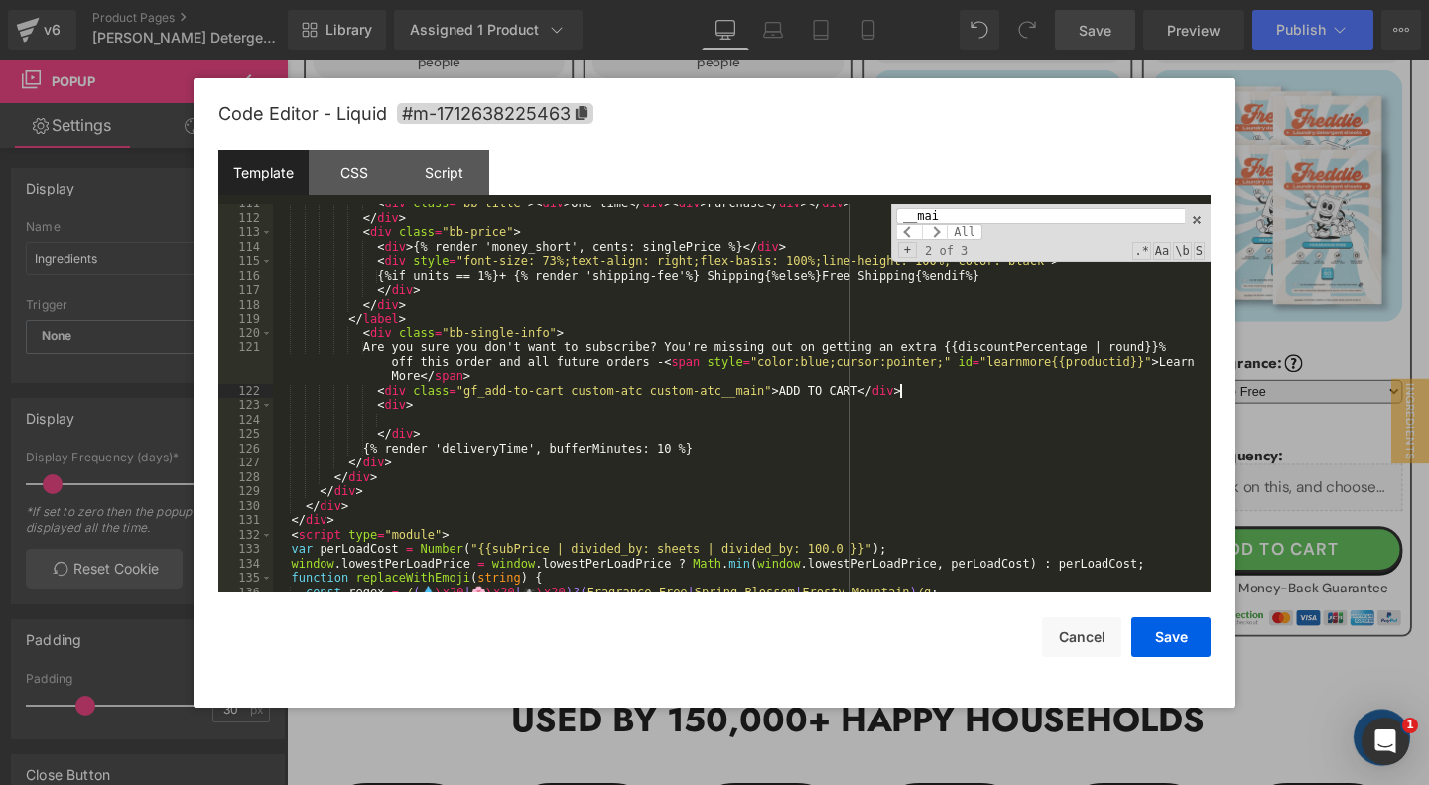
click at [930, 394] on div "< div class = "bb-title" > < div > One-time </ div > < div > Purchase </ div > …" at bounding box center [742, 405] width 938 height 418
click at [588, 408] on div "< div class = "bb-title" > < div > One-time </ div > < div > Purchase </ div > …" at bounding box center [742, 405] width 938 height 418
click at [719, 448] on div "< div class = "bb-title" > < div > One-time </ div > < div > Purchase </ div > …" at bounding box center [742, 405] width 938 height 418
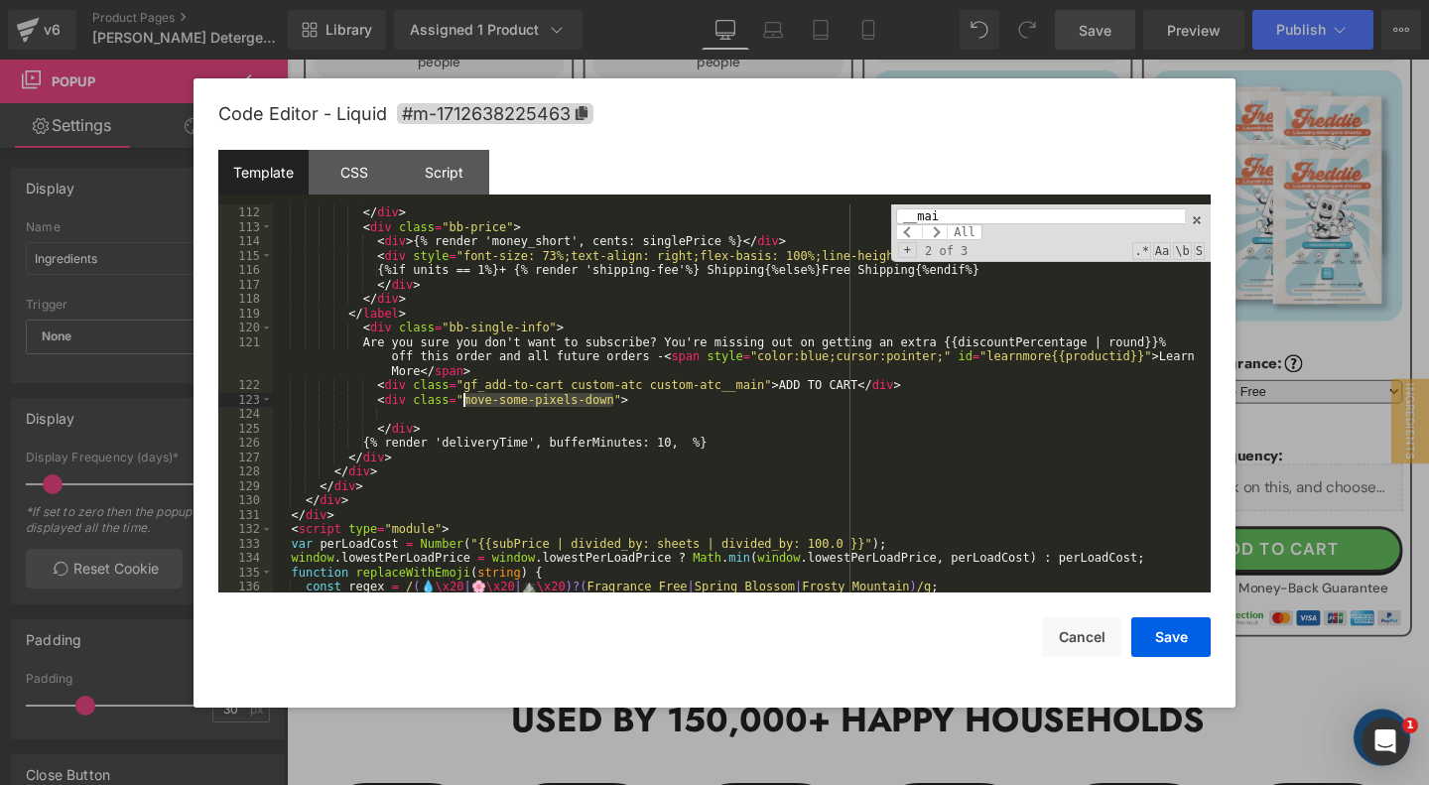
drag, startPoint x: 615, startPoint y: 401, endPoint x: 466, endPoint y: 400, distance: 148.9
click at [466, 400] on div "< div class = "bb-title" > < div > One-time </ div > < div > Purchase </ div > …" at bounding box center [742, 401] width 938 height 418
click at [438, 400] on div "< div class = "bb-title" > < div > One-time </ div > < div > Purchase </ div > …" at bounding box center [742, 401] width 938 height 418
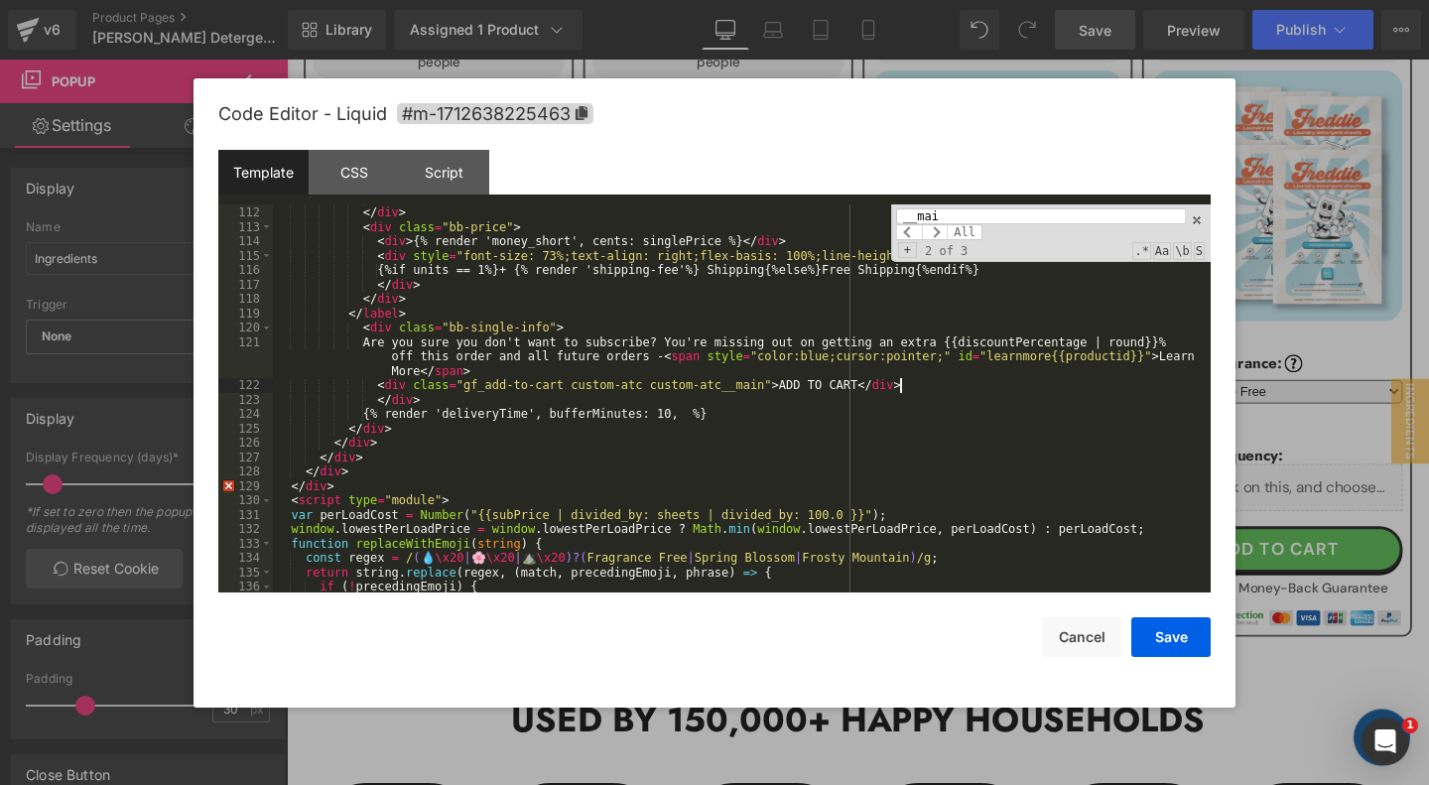
click at [702, 410] on div "< div class = "bb-title" > < div > One-time </ div > < div > Purchase </ div > …" at bounding box center [742, 401] width 938 height 418
click at [993, 417] on div "< div class = "bb-title" > < div > One-time </ div > < div > Purchase </ div > …" at bounding box center [742, 401] width 938 height 418
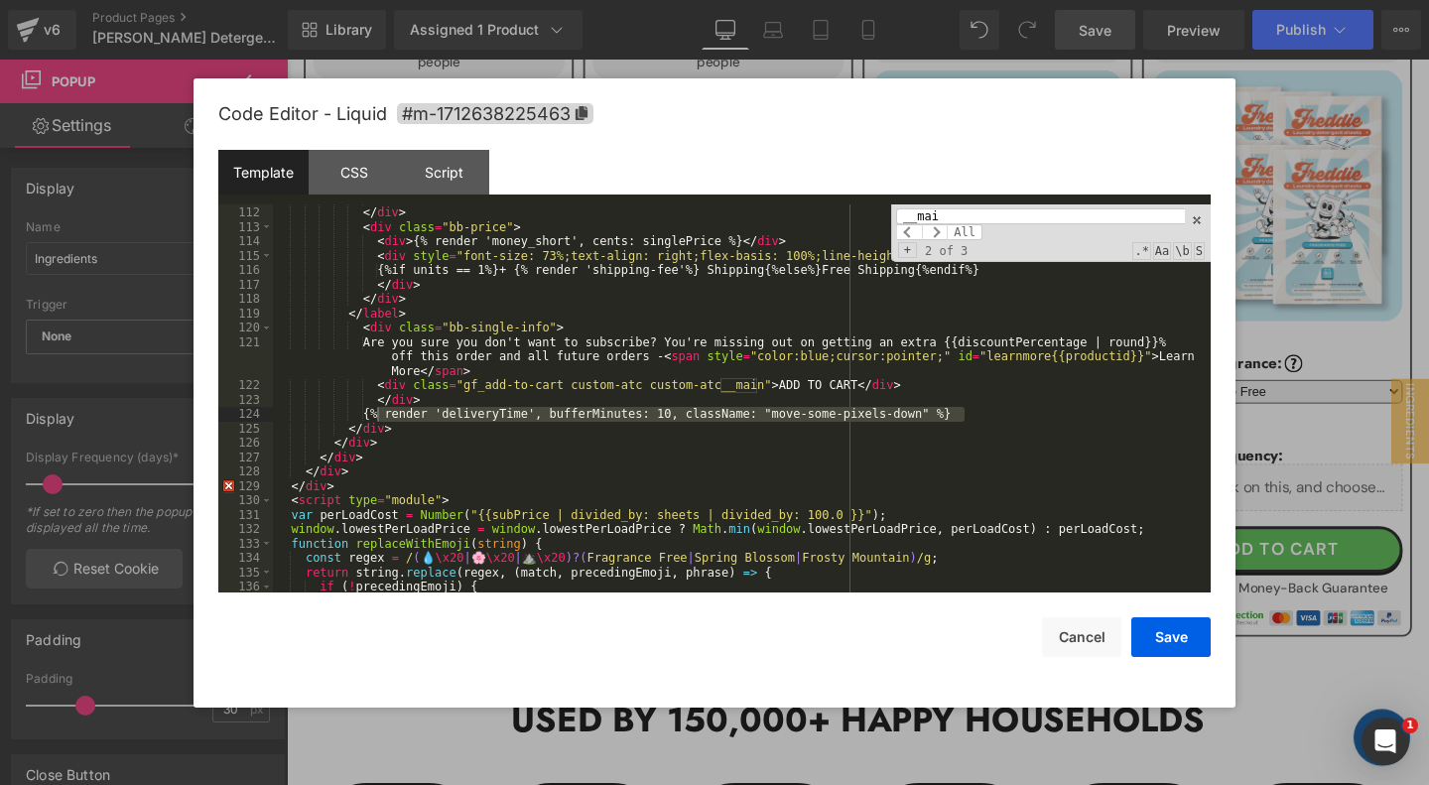
click at [1016, 228] on div "__mai All" at bounding box center [1040, 224] width 289 height 32
click at [1005, 212] on input "__mai" at bounding box center [1040, 216] width 289 height 16
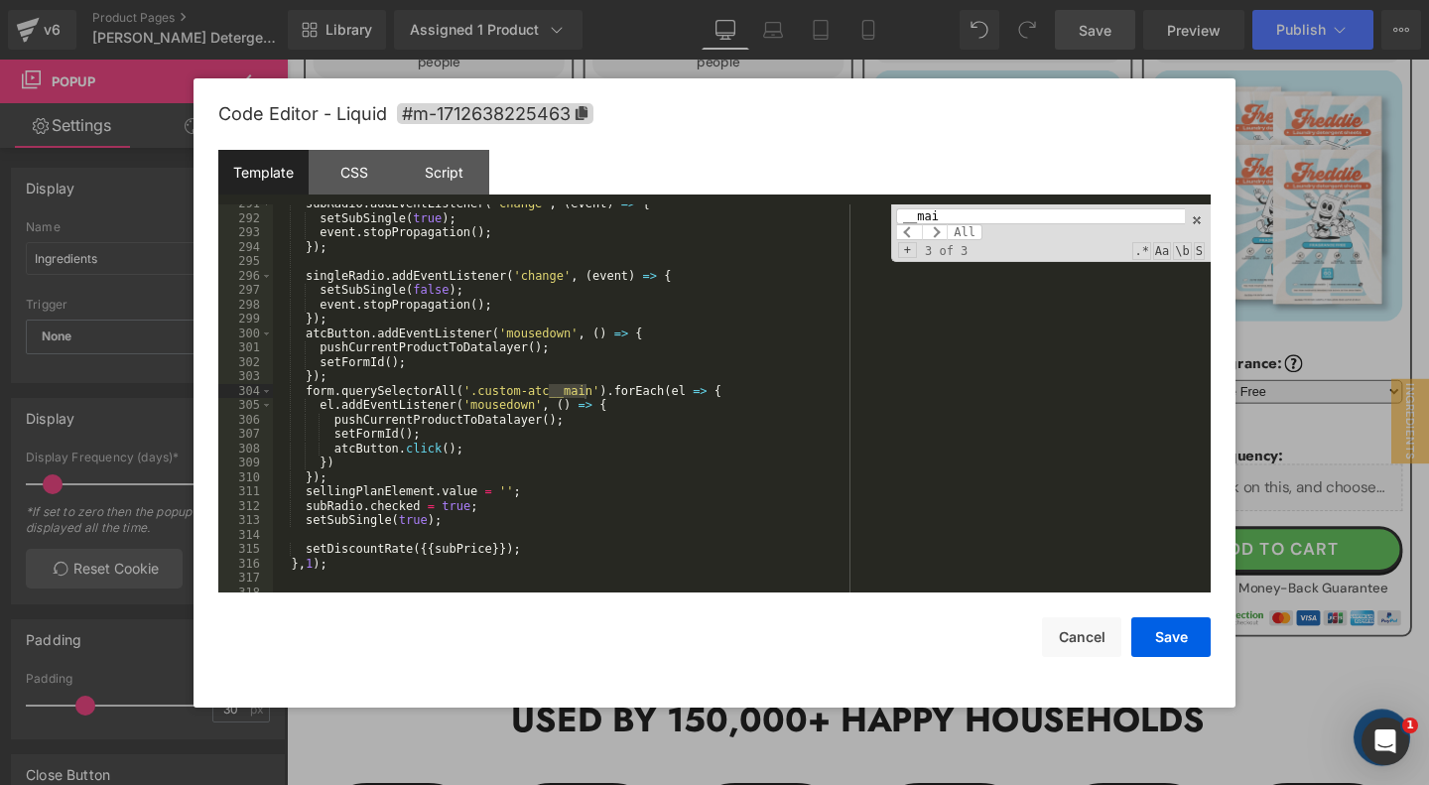
scroll to position [4468, 0]
click at [1005, 212] on input "__mai" at bounding box center [1040, 216] width 289 height 16
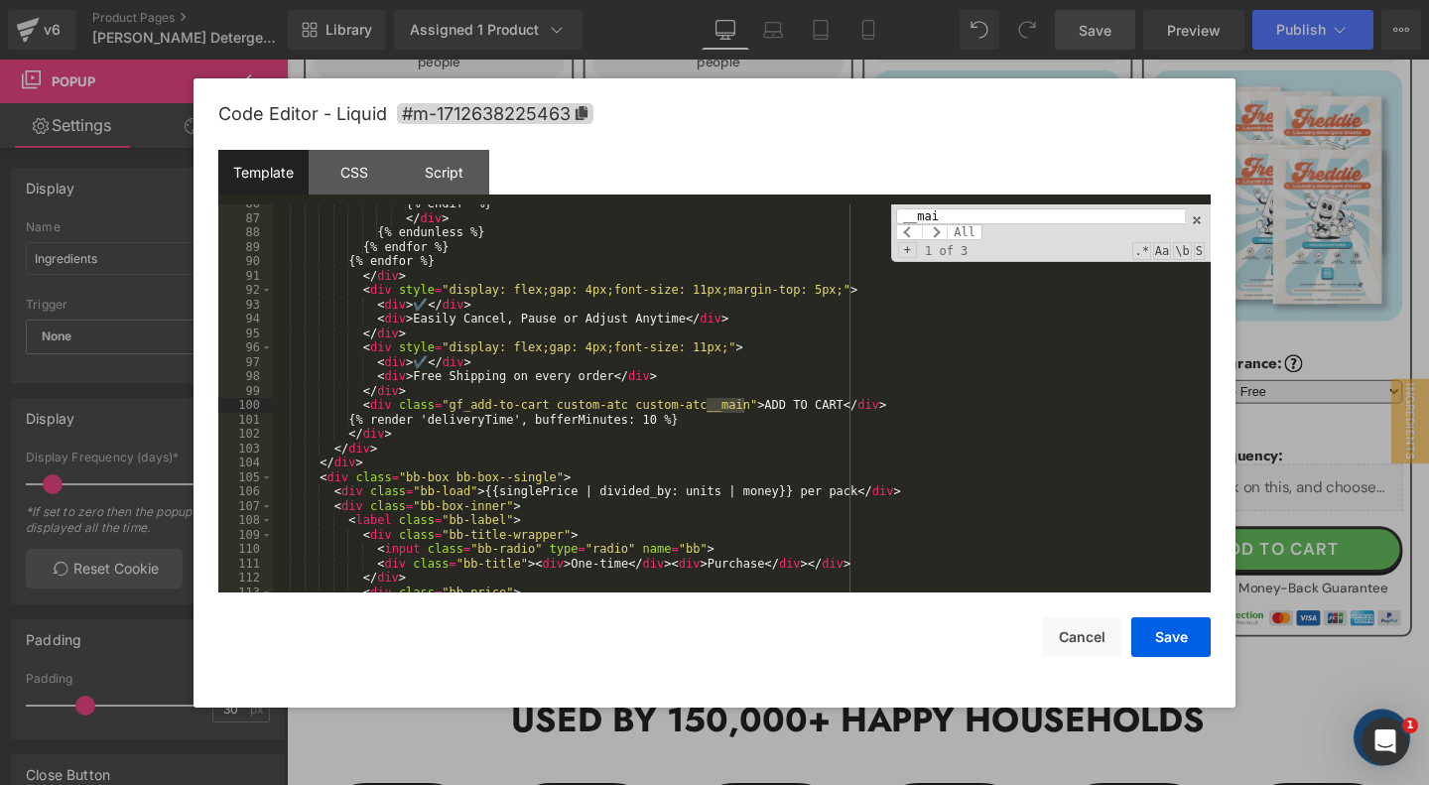
click at [807, 417] on div "{% endif %} </ div > {% endunless %} {% endfor %} {% endfor %} </ div > < div s…" at bounding box center [742, 405] width 938 height 418
click at [1166, 638] on button "Save" at bounding box center [1170, 637] width 79 height 40
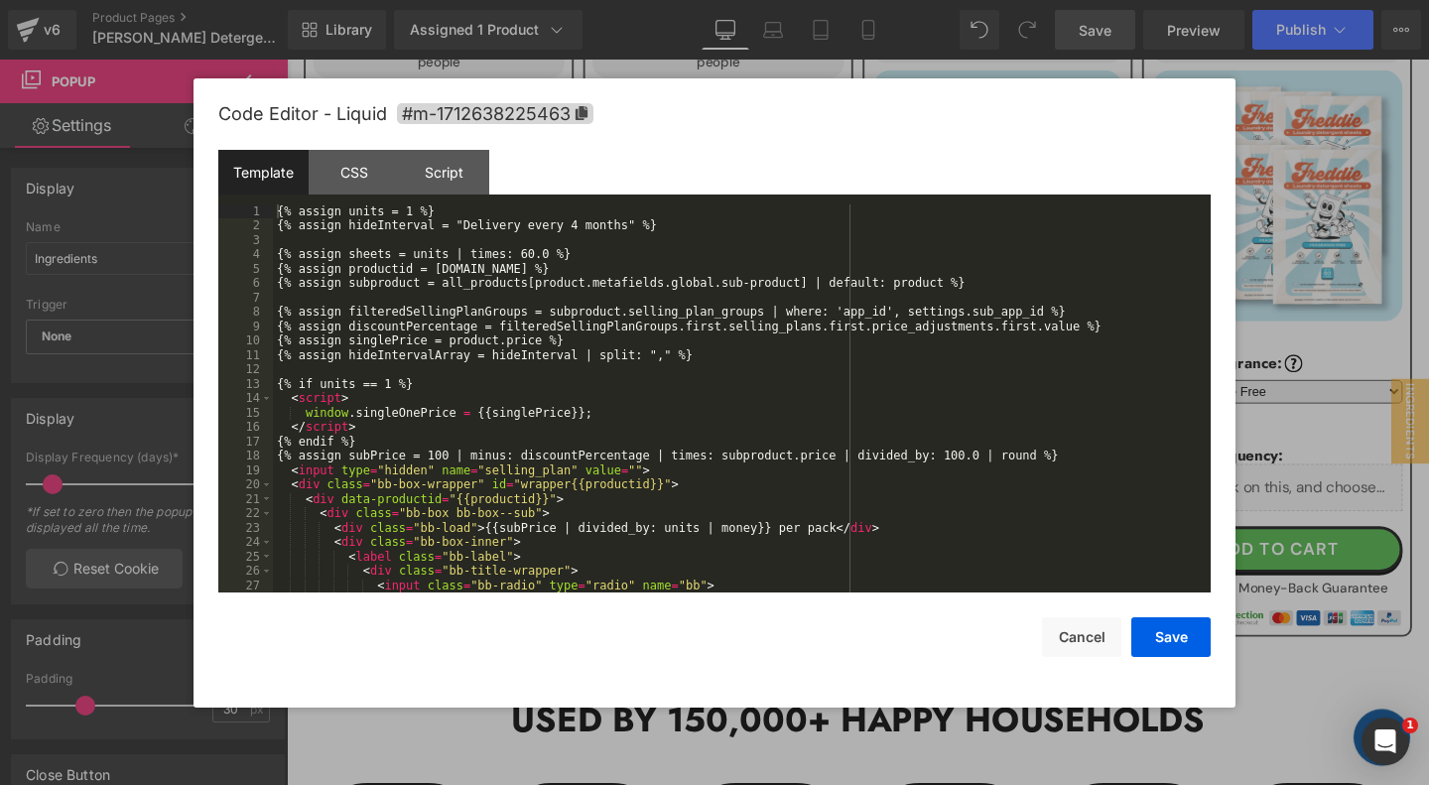
click at [670, 367] on div "{% assign units = 1 %} {% assign hideInterval = "Delivery every 4 months" %} {%…" at bounding box center [742, 413] width 938 height 418
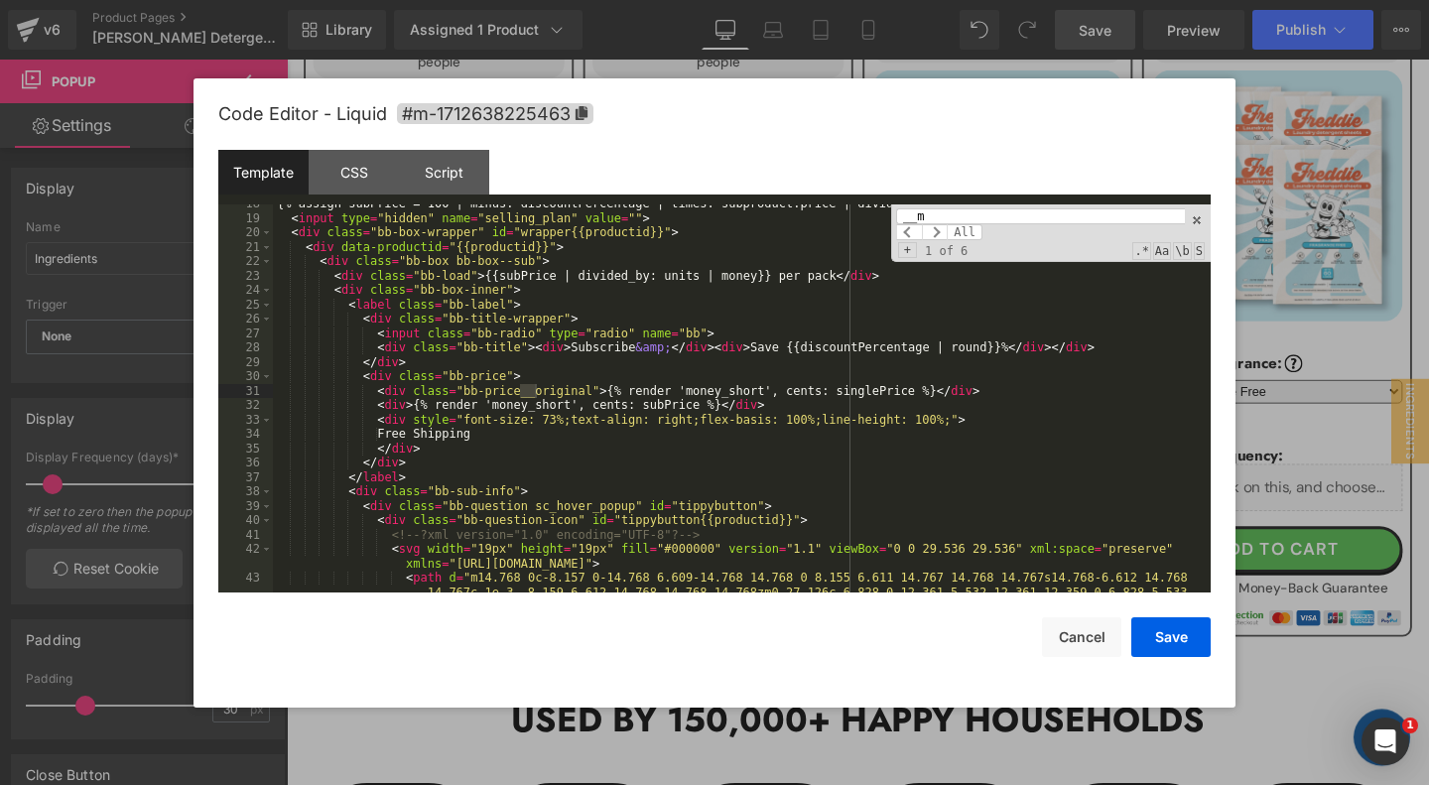
scroll to position [1503, 0]
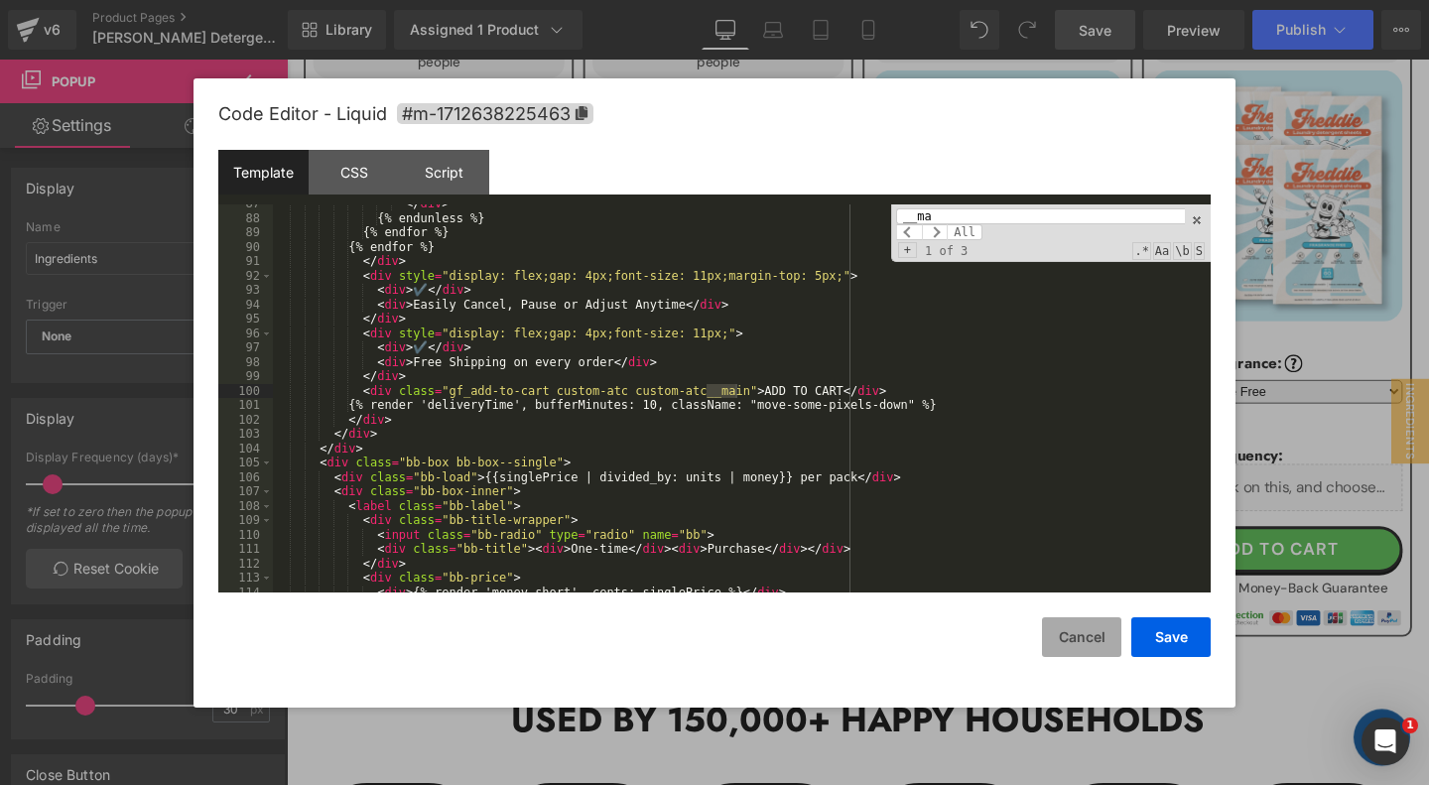
type input "__ma"
click at [1078, 636] on button "Cancel" at bounding box center [1081, 637] width 79 height 40
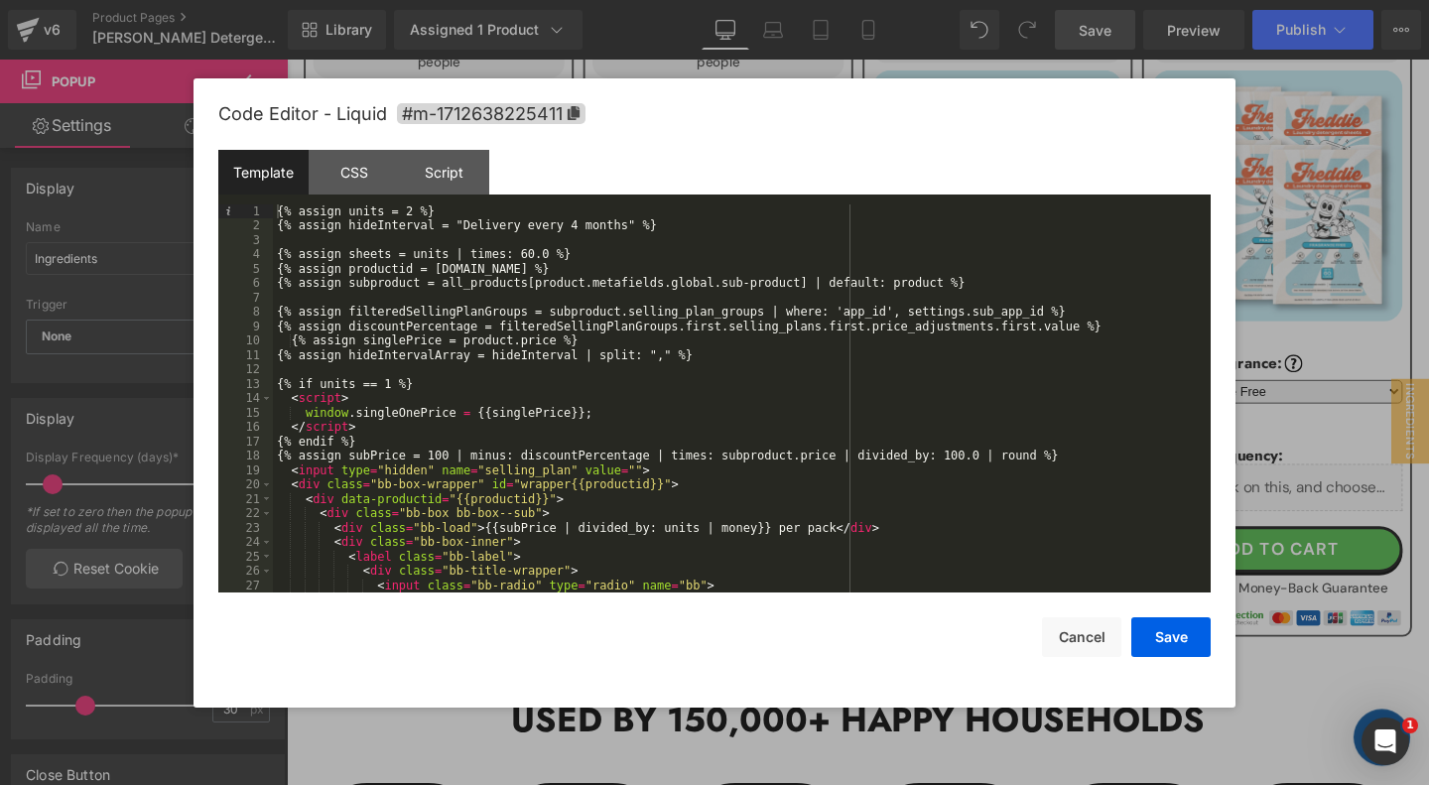
click at [688, 337] on div "{% assign units = 2 %} {% assign hideInterval = "Delivery every 4 months" %} {%…" at bounding box center [742, 413] width 938 height 418
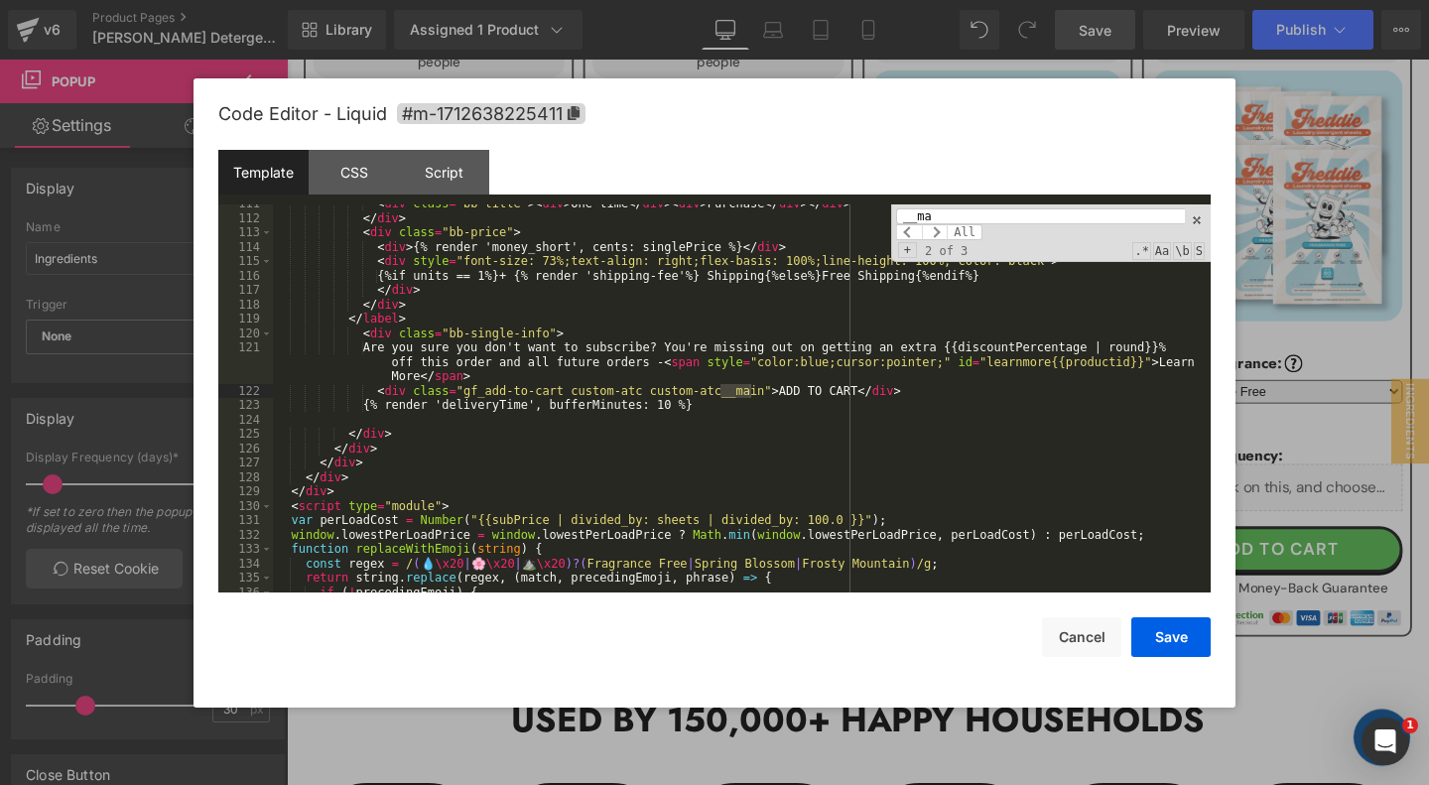
scroll to position [1849, 0]
type input "__ma"
click at [740, 408] on div "< div class = "bb-title" > < div > One-time </ div > < div > Purchase </ div > …" at bounding box center [742, 405] width 938 height 418
click at [998, 217] on input "__ma" at bounding box center [1040, 216] width 289 height 16
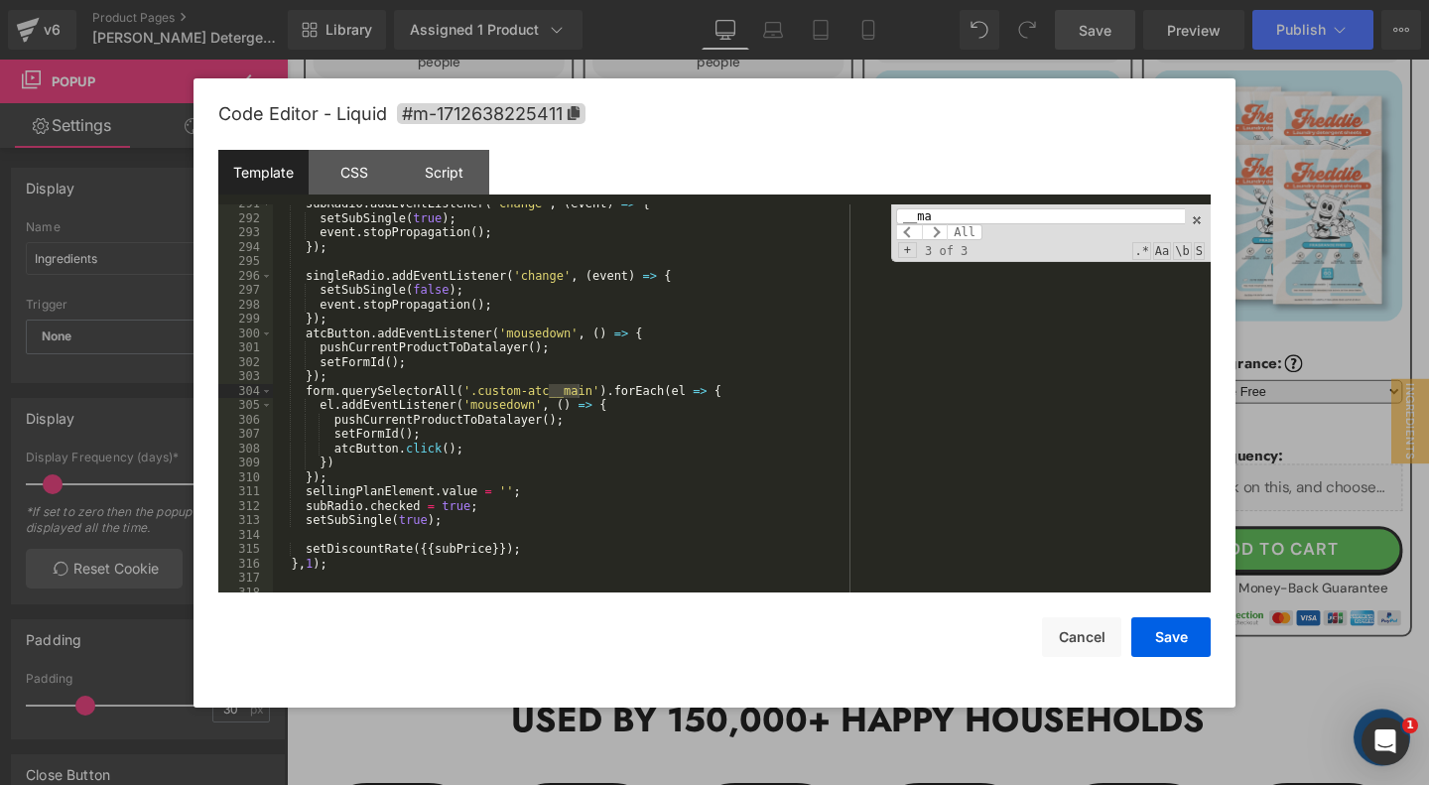
scroll to position [1489, 0]
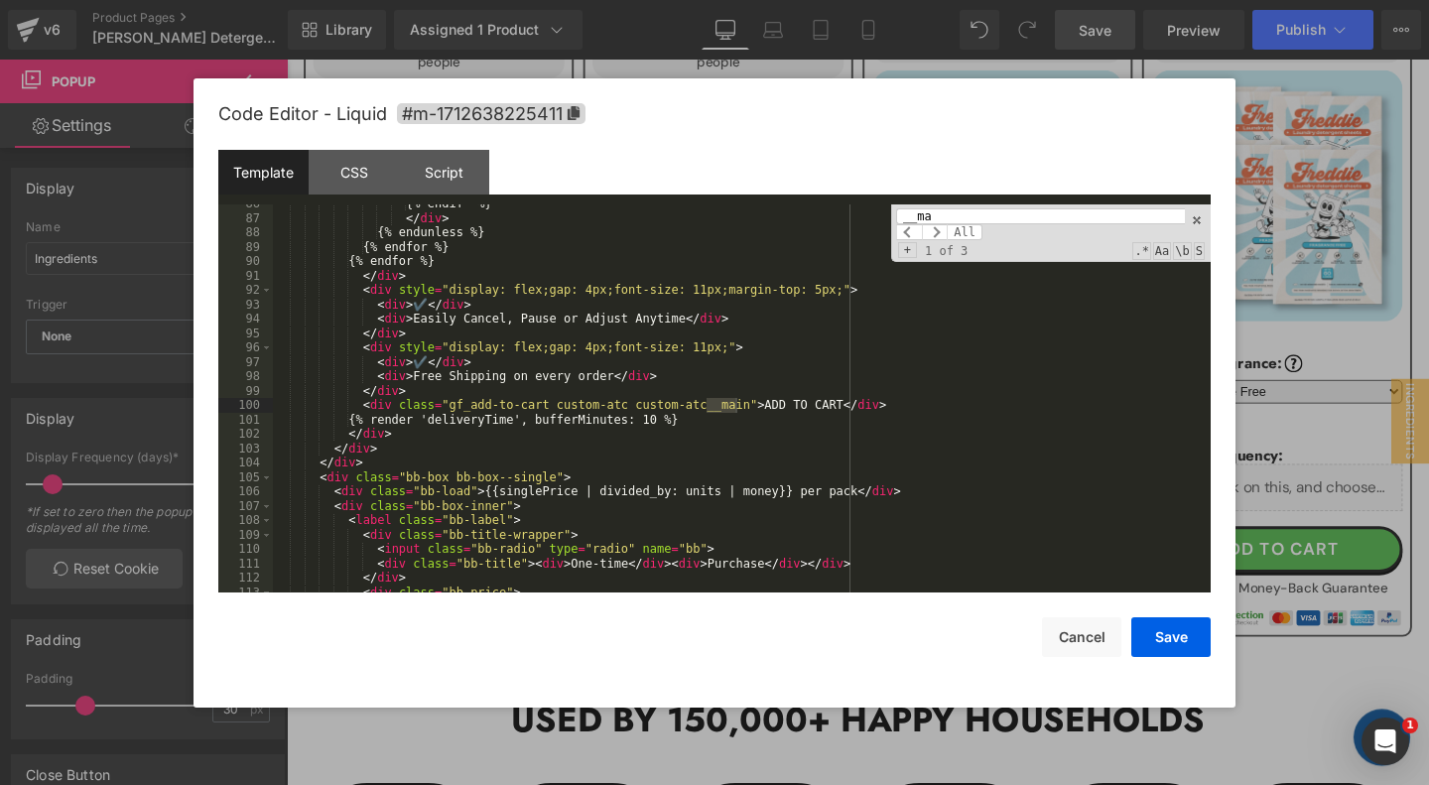
click at [766, 424] on div "{% endif %} </ div > {% endunless %} {% endfor %} {% endfor %} </ div > < div s…" at bounding box center [742, 405] width 938 height 418
click at [1161, 620] on button "Save" at bounding box center [1170, 637] width 79 height 40
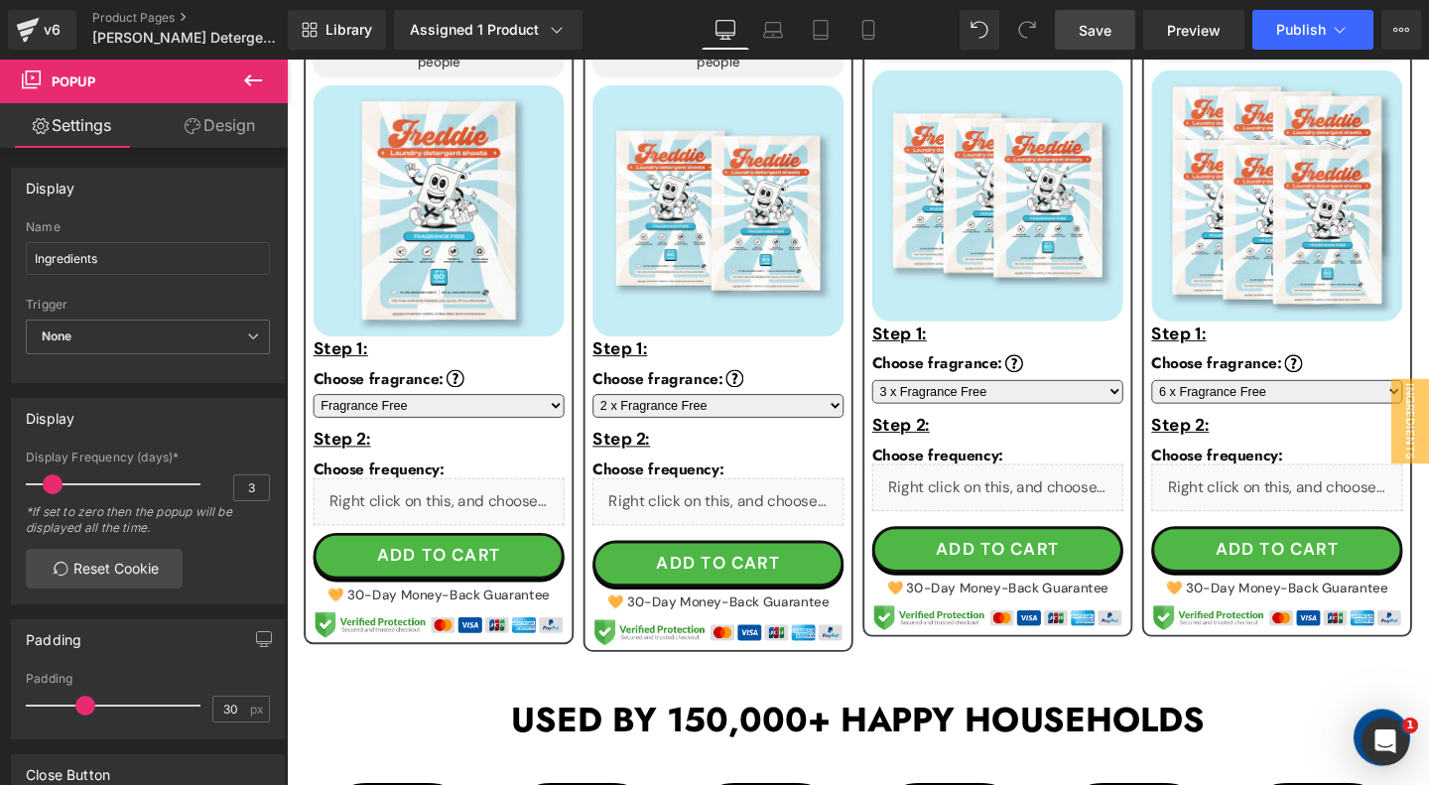
click at [1087, 25] on span "Save" at bounding box center [1095, 30] width 33 height 21
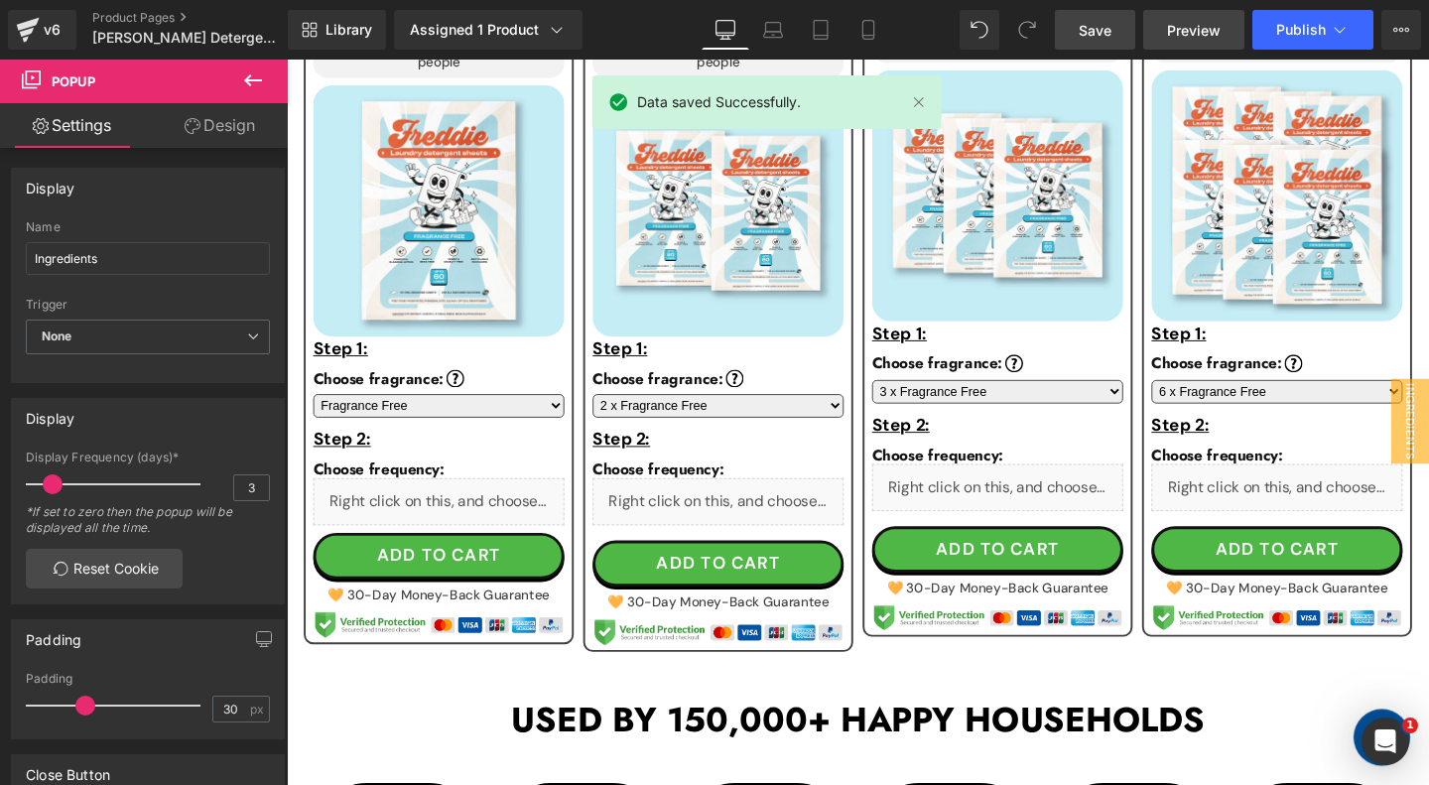
click at [1170, 35] on span "Preview" at bounding box center [1194, 30] width 54 height 21
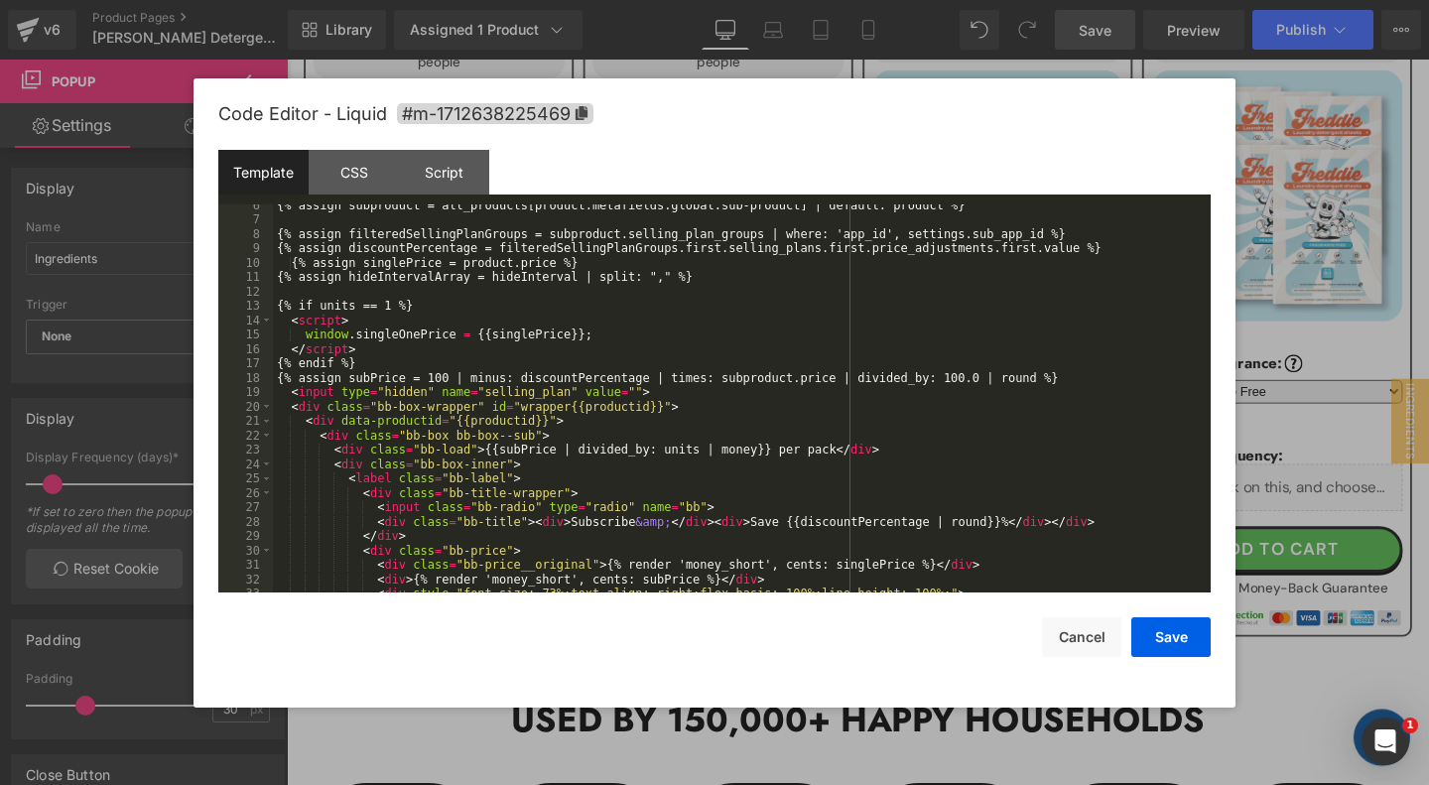
scroll to position [77, 0]
click at [745, 470] on div "{% assign subproduct = all_products[product.metafields.global.sub-product] | de…" at bounding box center [742, 407] width 938 height 418
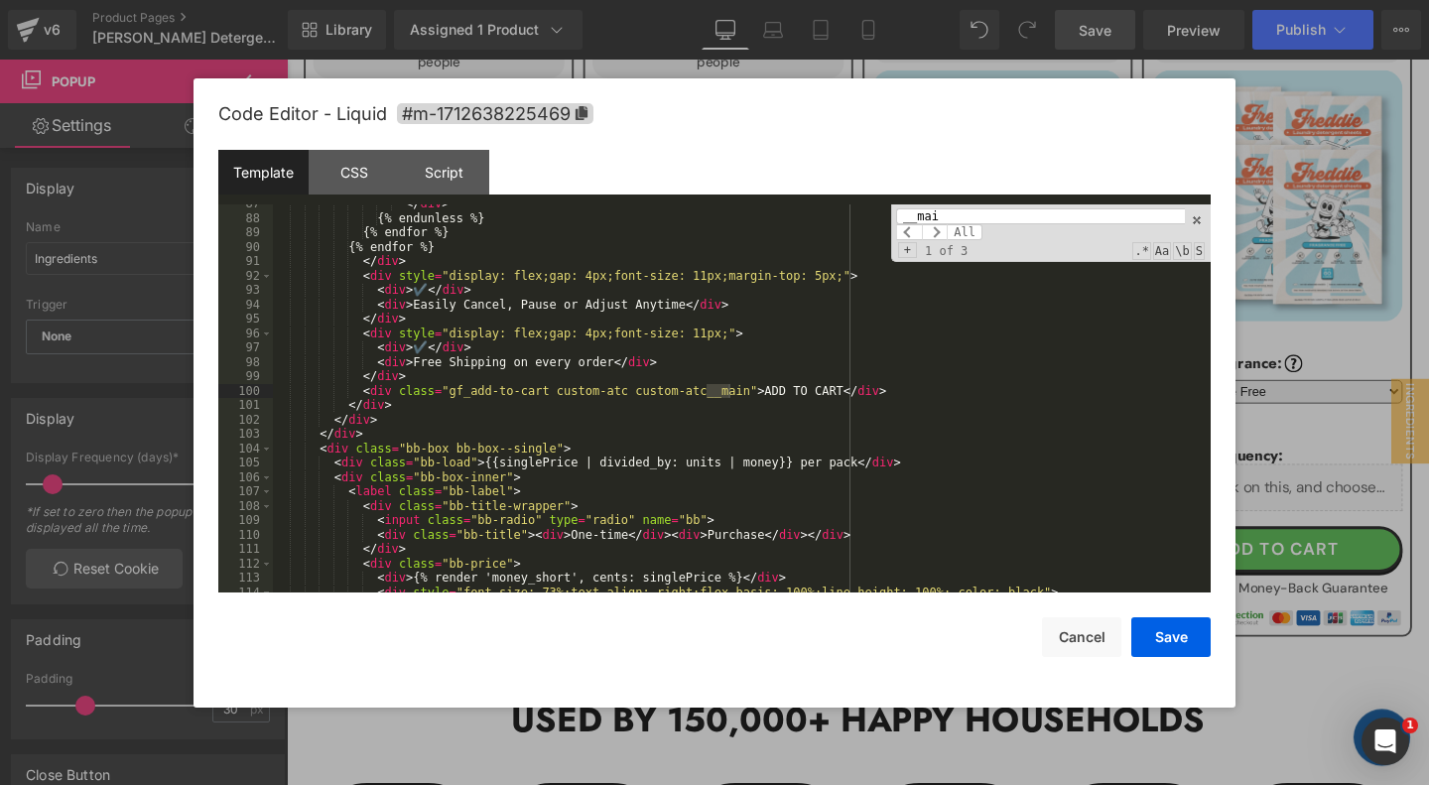
scroll to position [1503, 0]
type input "__main"
click at [925, 385] on div "</ div > {% endunless %} {% endfor %} {% endfor %} </ div > < div style = "disp…" at bounding box center [742, 405] width 938 height 418
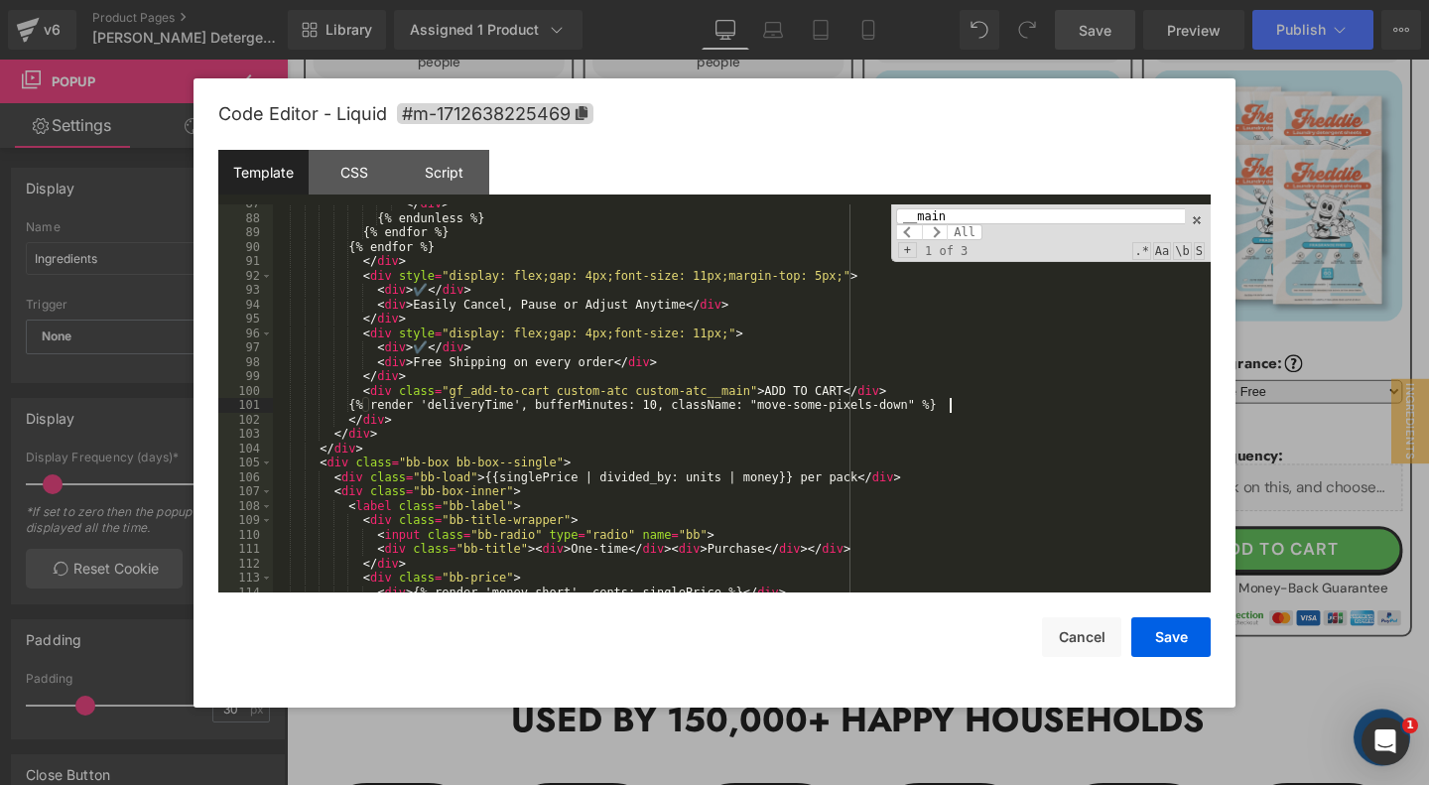
click at [1015, 215] on input "__main" at bounding box center [1040, 216] width 289 height 16
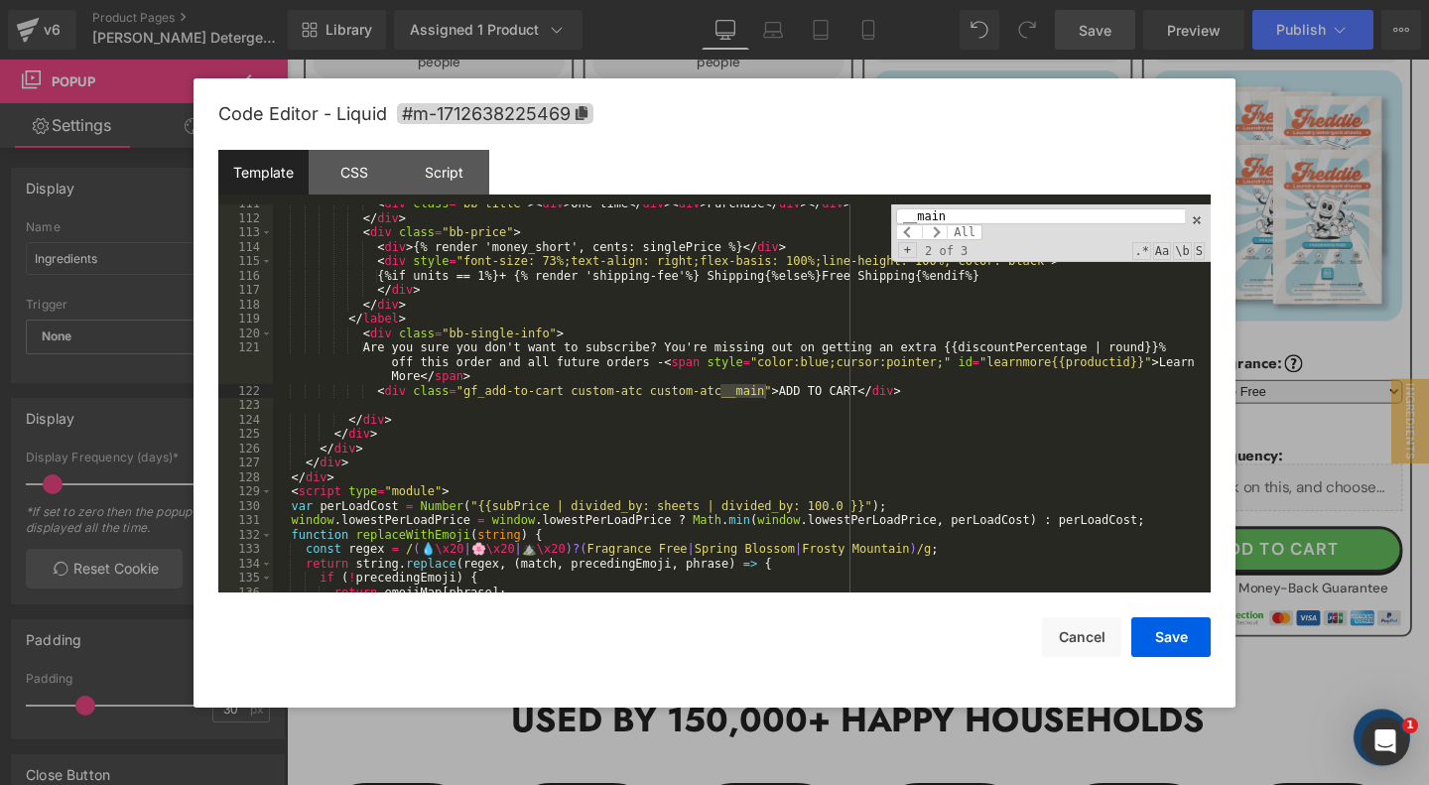
scroll to position [1849, 0]
click at [926, 391] on div "< div class = "bb-title" > < div > One-time </ div > < div > Purchase </ div > …" at bounding box center [742, 405] width 938 height 418
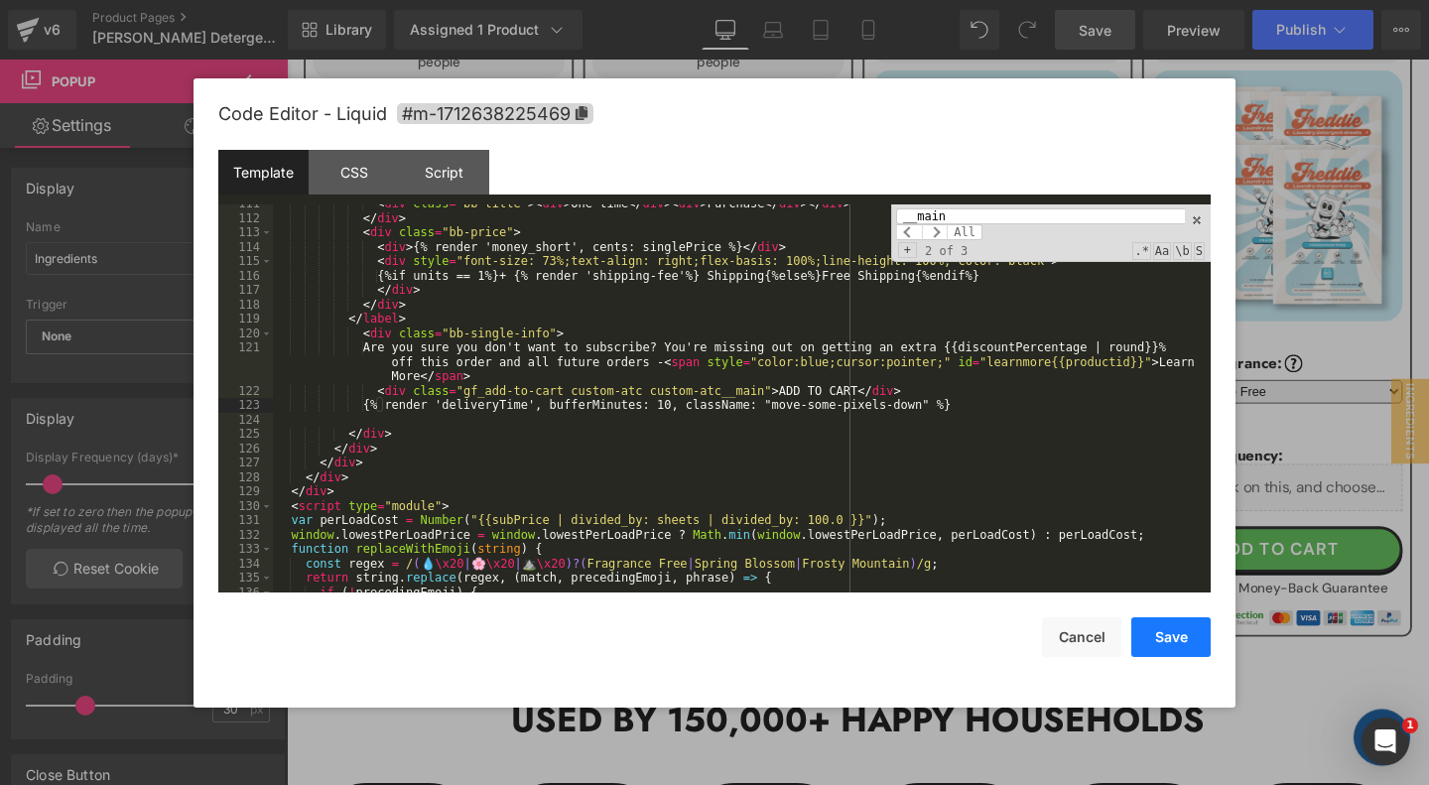
click at [1164, 644] on button "Save" at bounding box center [1170, 637] width 79 height 40
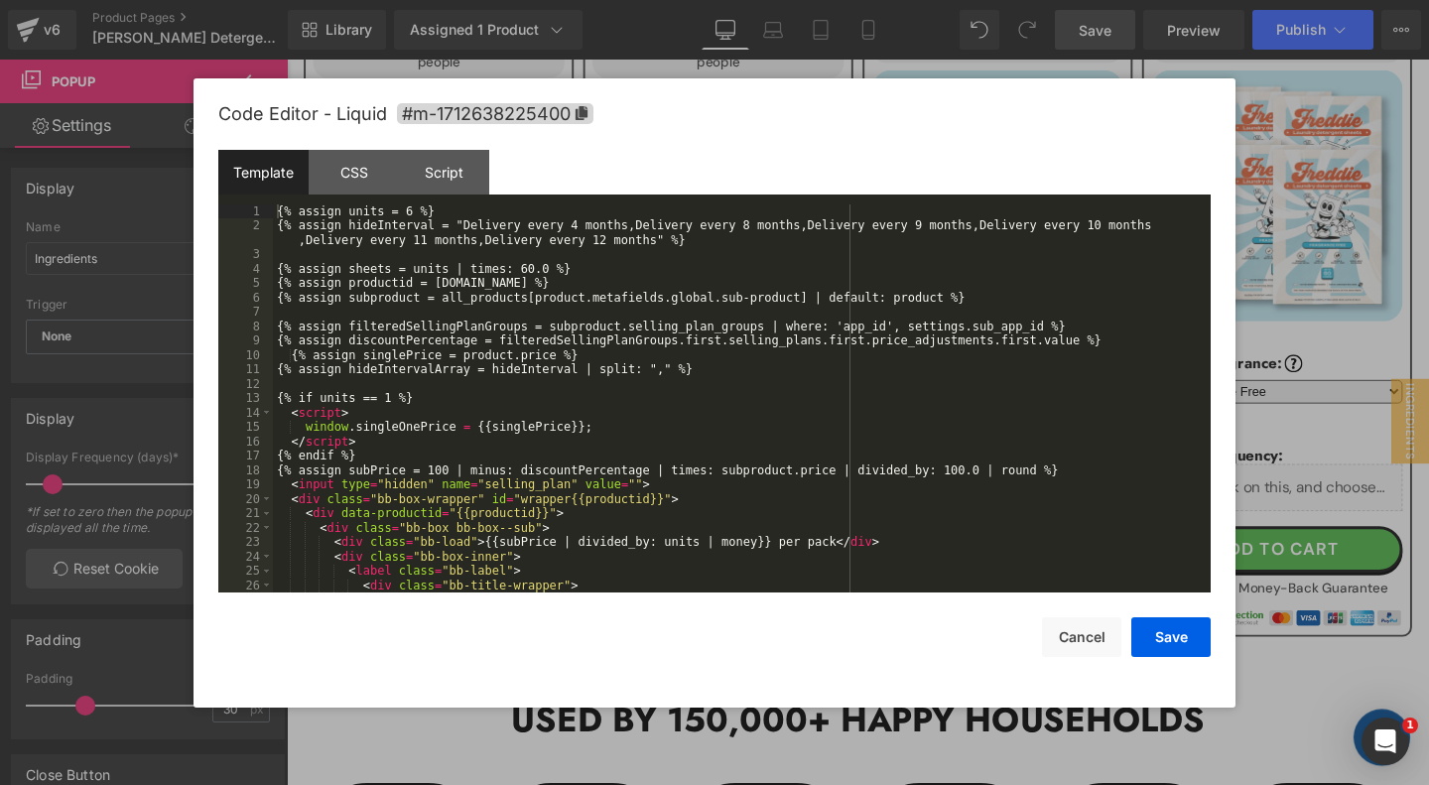
click at [1027, 244] on div "{% assign units = 6 %} {% assign hideInterval = "Delivery every 4 months,Delive…" at bounding box center [742, 413] width 938 height 418
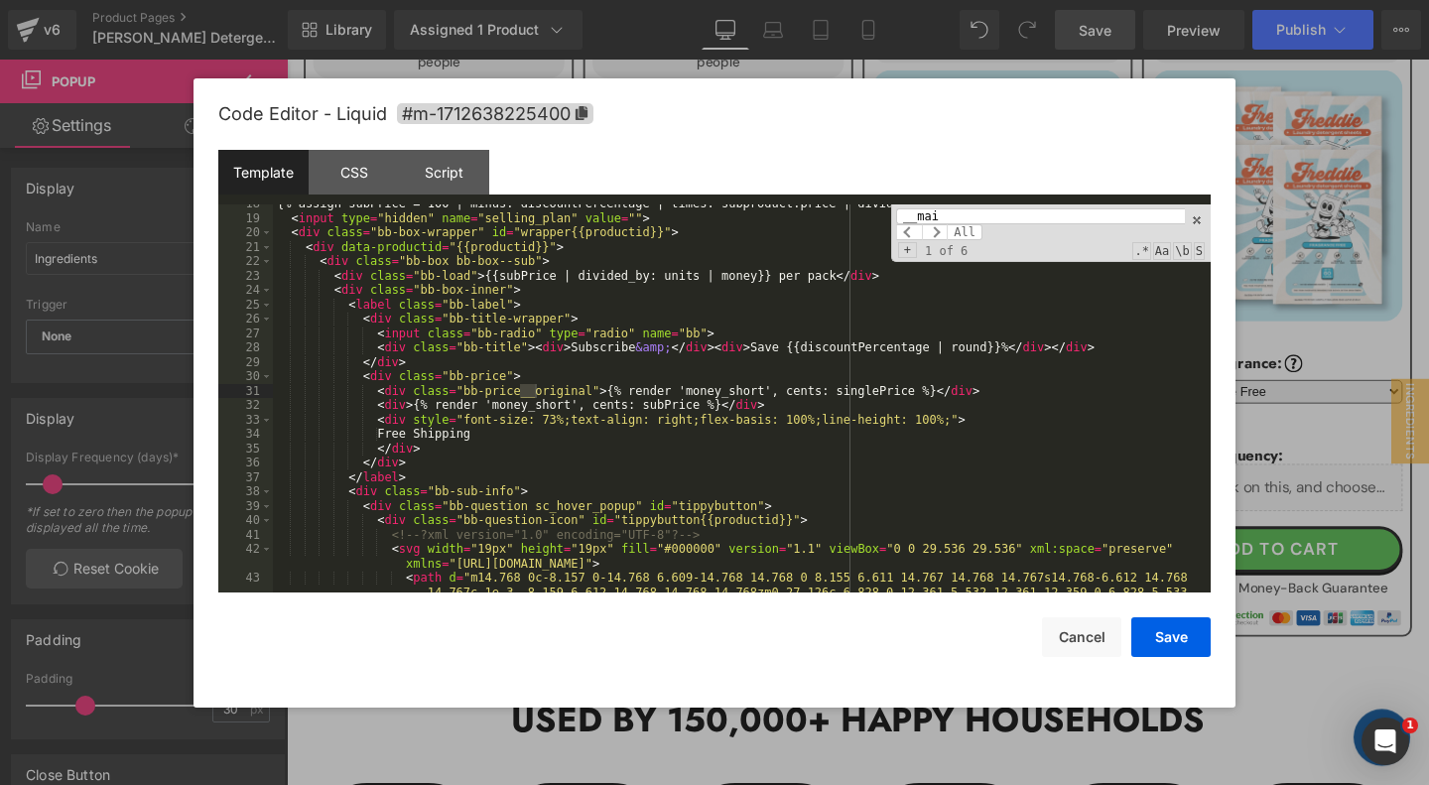
scroll to position [1518, 0]
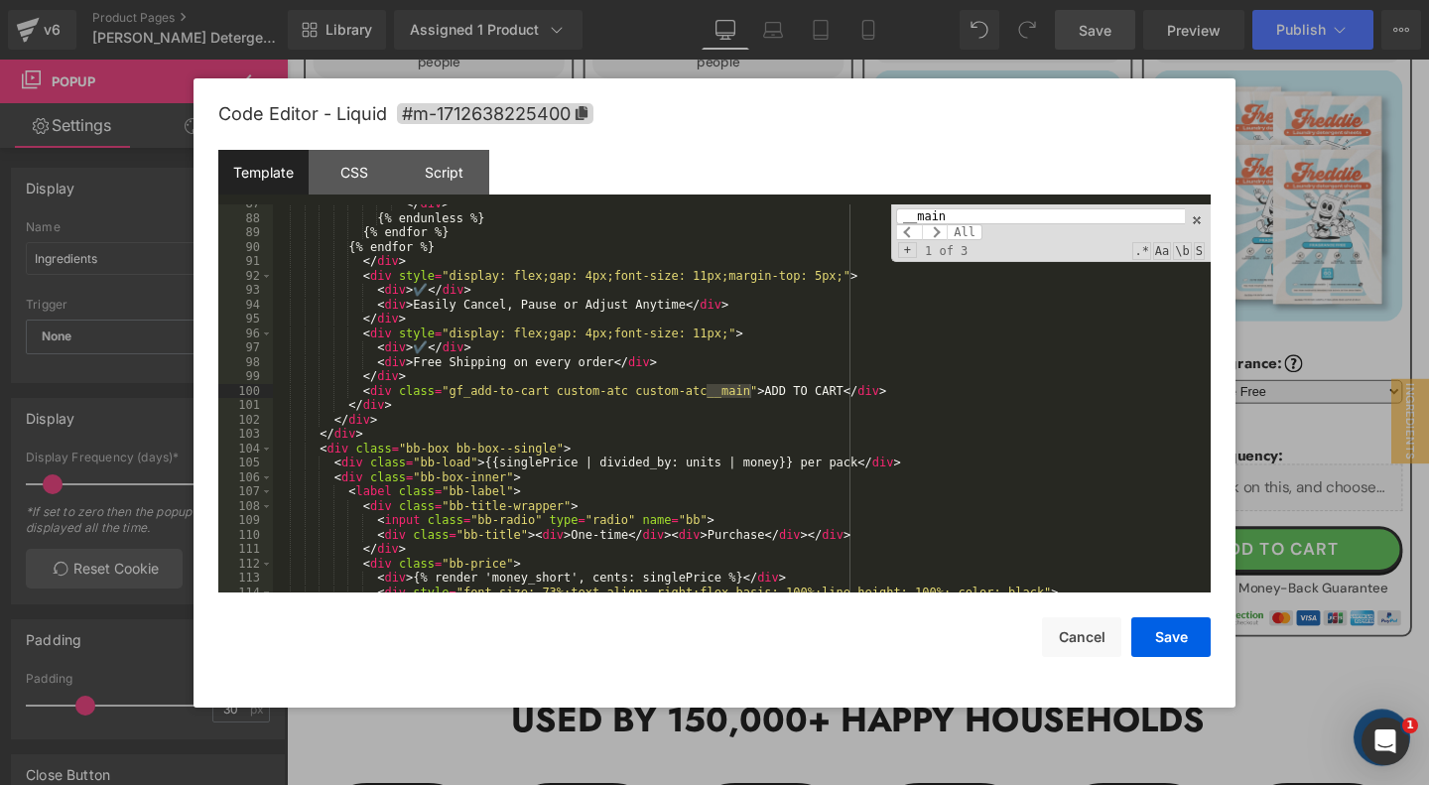
type input "__main"
click at [926, 390] on div "</ div > {% endunless %} {% endfor %} {% endfor %} </ div > < div style = "disp…" at bounding box center [742, 405] width 938 height 418
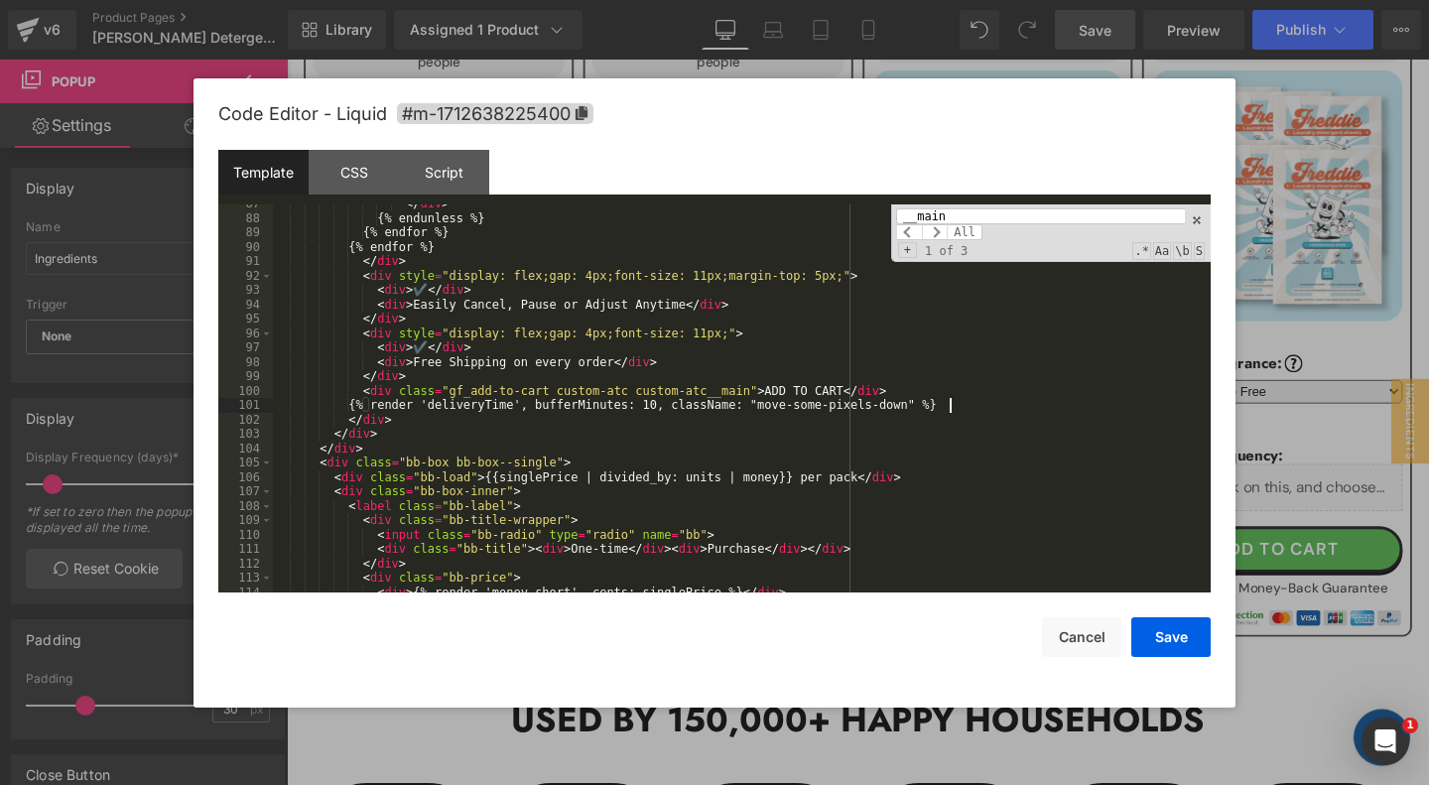
click at [961, 218] on input "__main" at bounding box center [1040, 216] width 289 height 16
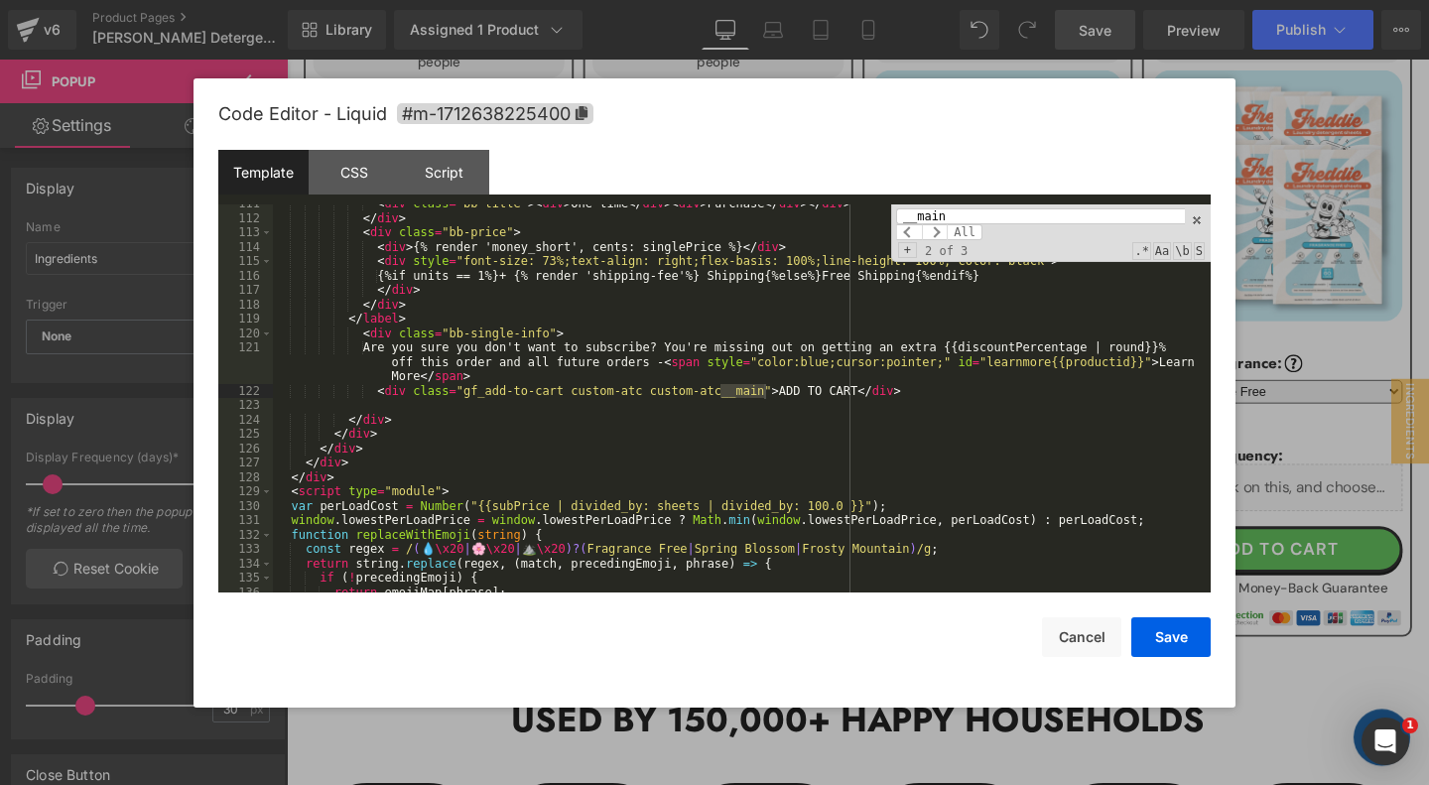
scroll to position [1864, 0]
click at [913, 387] on div "< div class = "bb-title" > < div > One-time </ div > < div > Purchase </ div > …" at bounding box center [742, 405] width 938 height 418
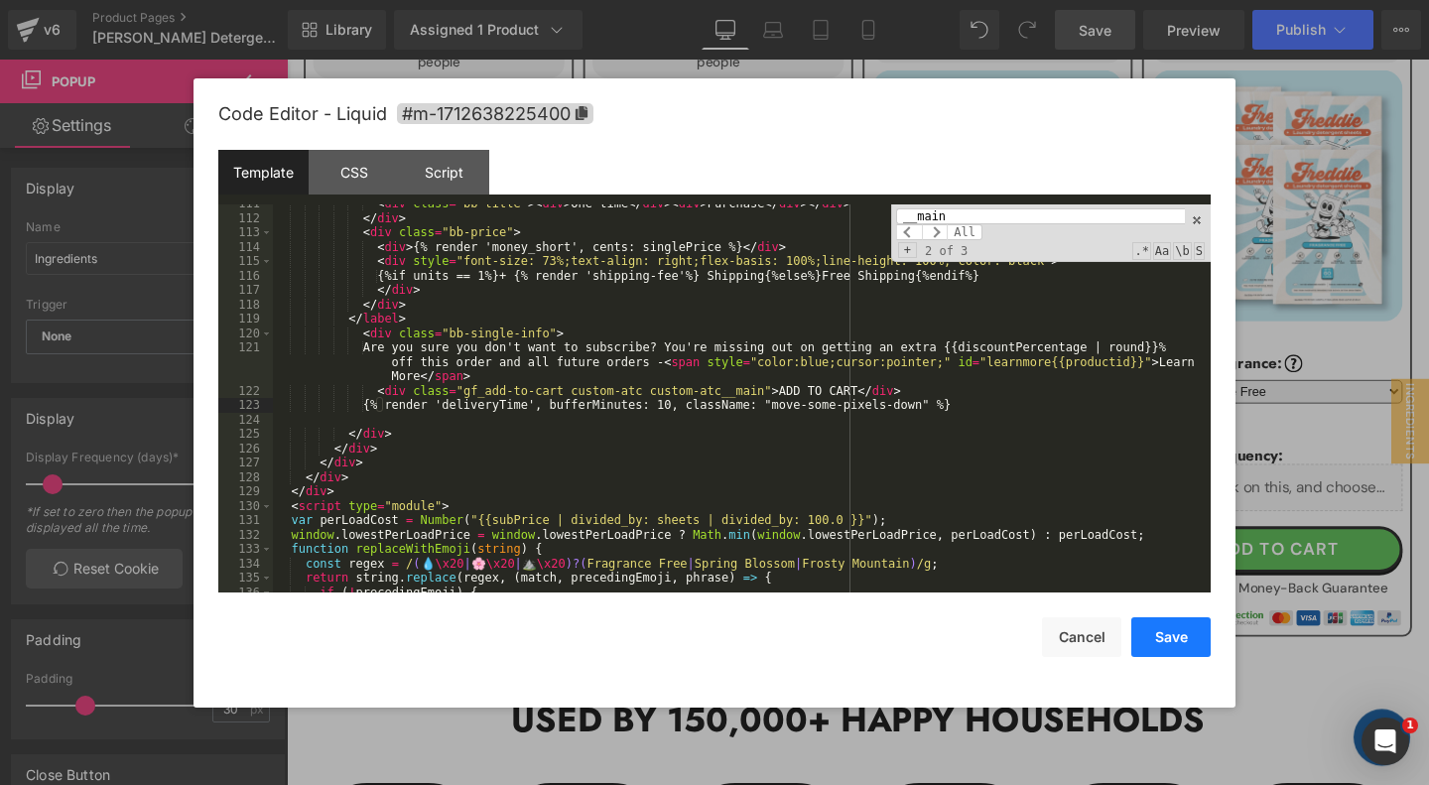
click at [1169, 635] on button "Save" at bounding box center [1170, 637] width 79 height 40
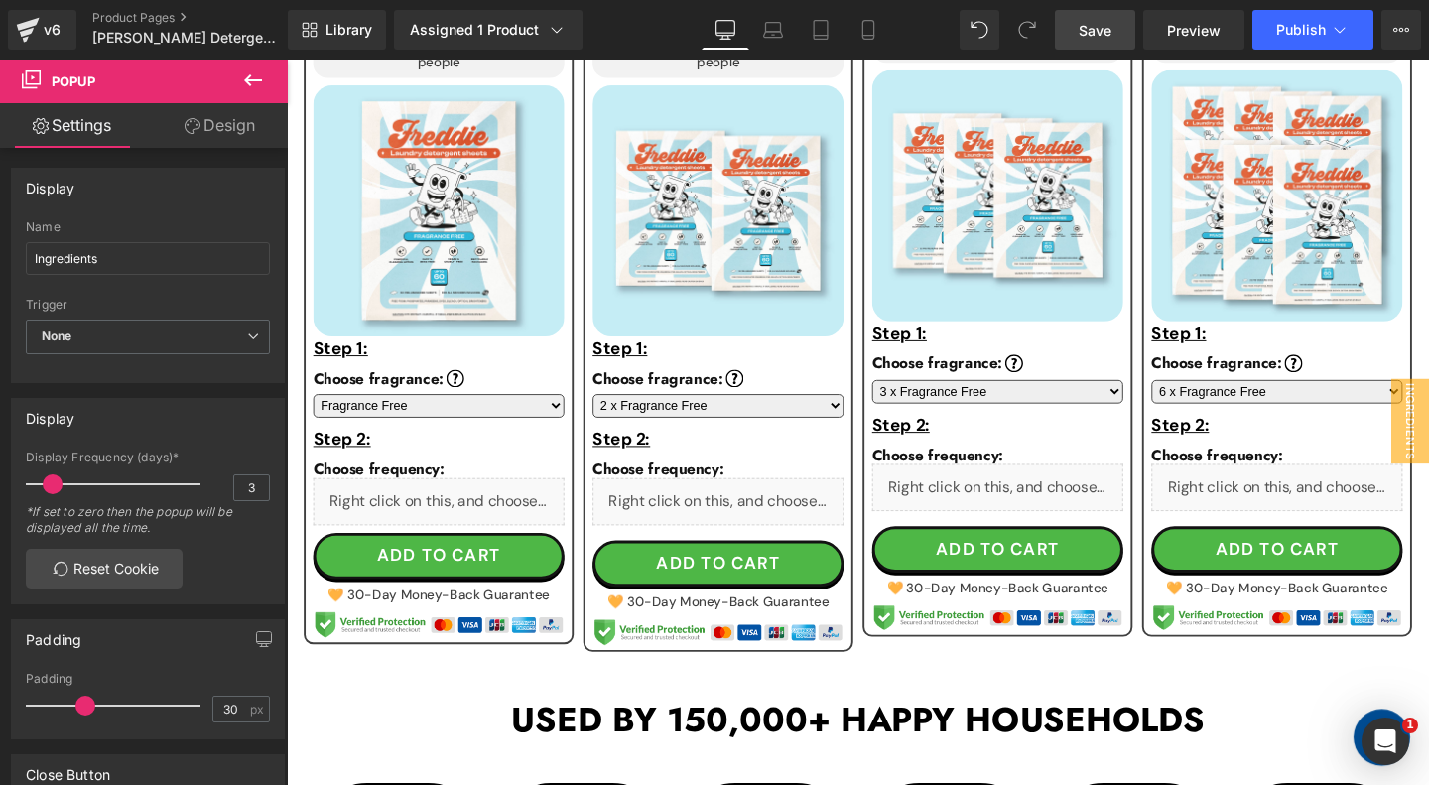
click at [1081, 34] on link "Save" at bounding box center [1095, 30] width 80 height 40
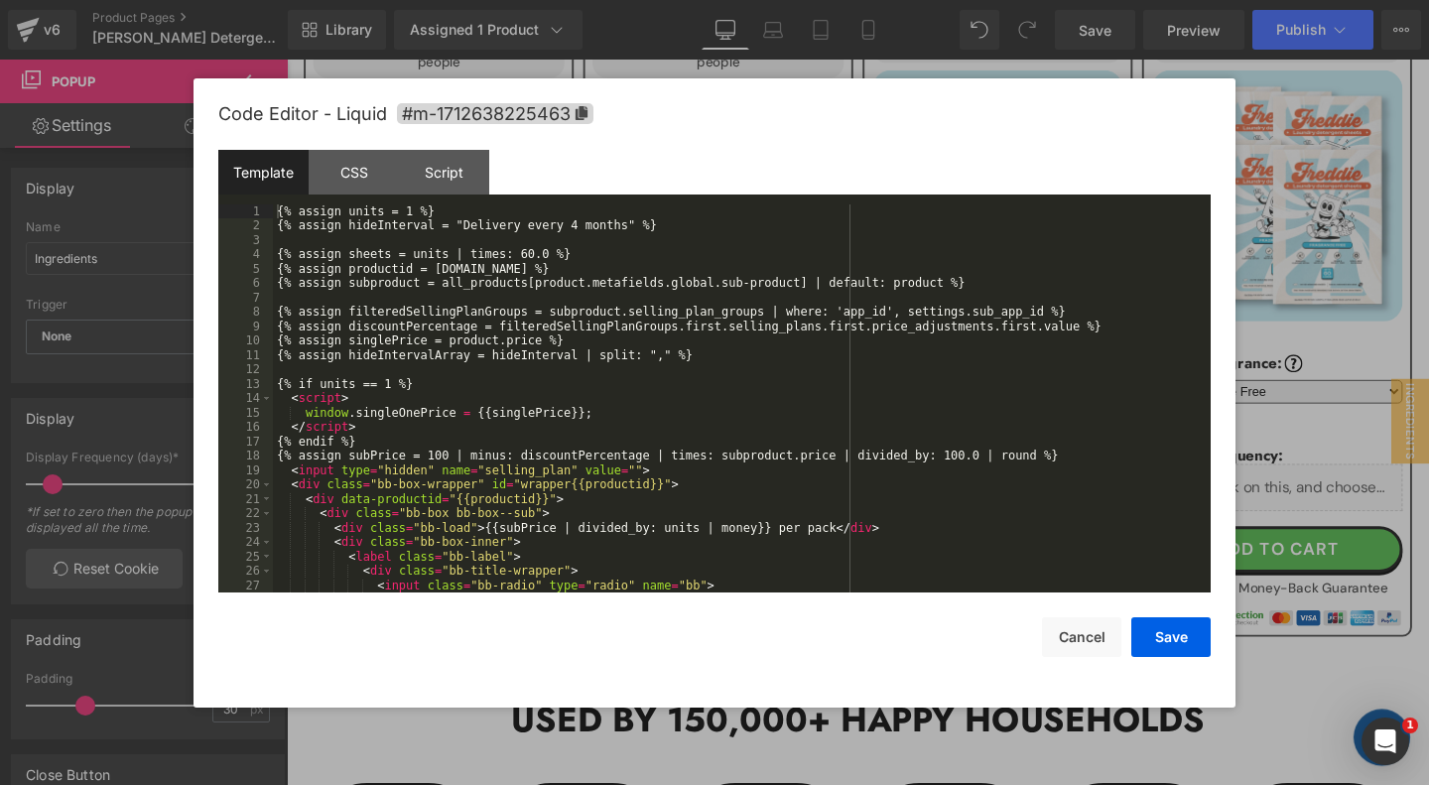
click at [599, 404] on div "{% assign units = 1 %} {% assign hideInterval = "Delivery every 4 months" %} {%…" at bounding box center [742, 413] width 938 height 418
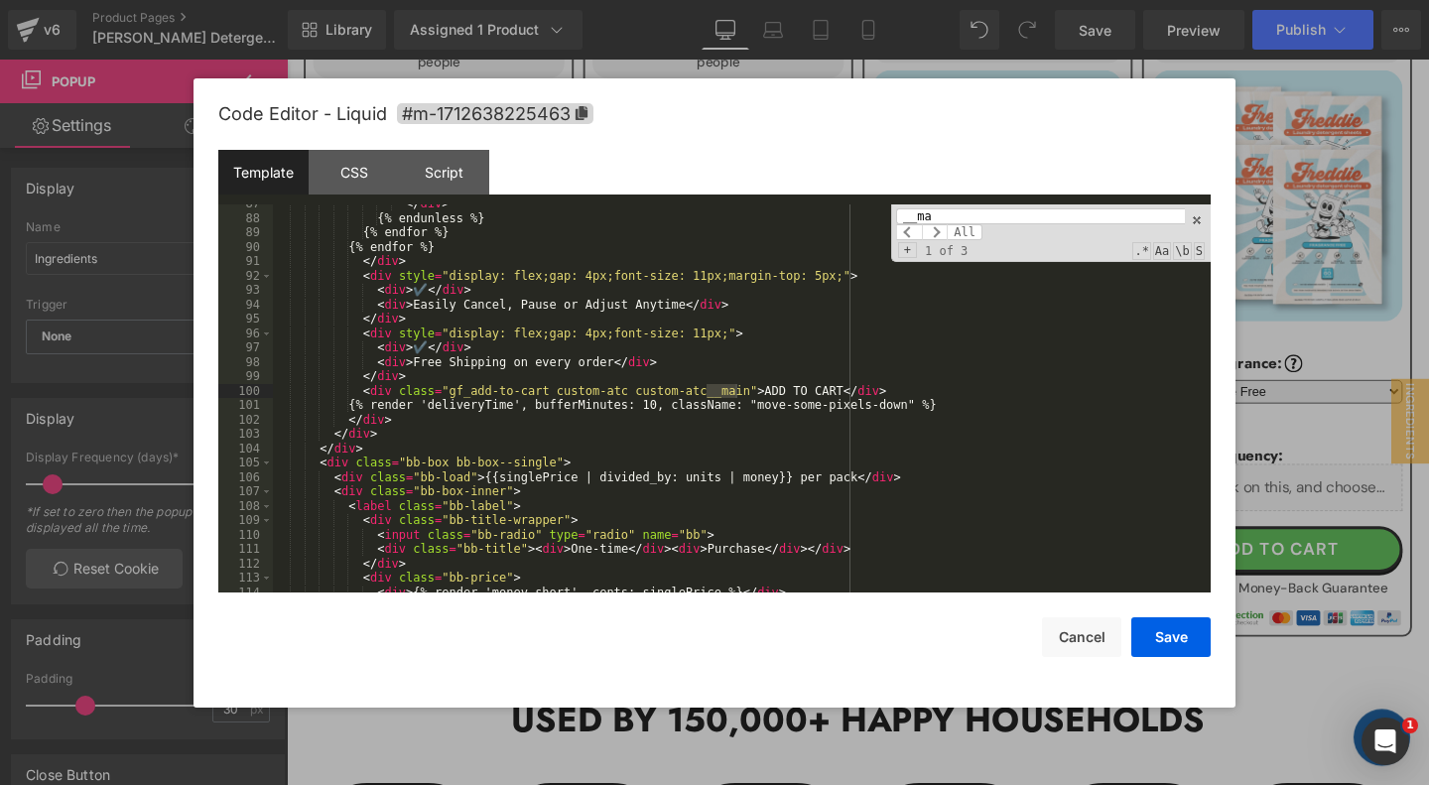
scroll to position [1849, 0]
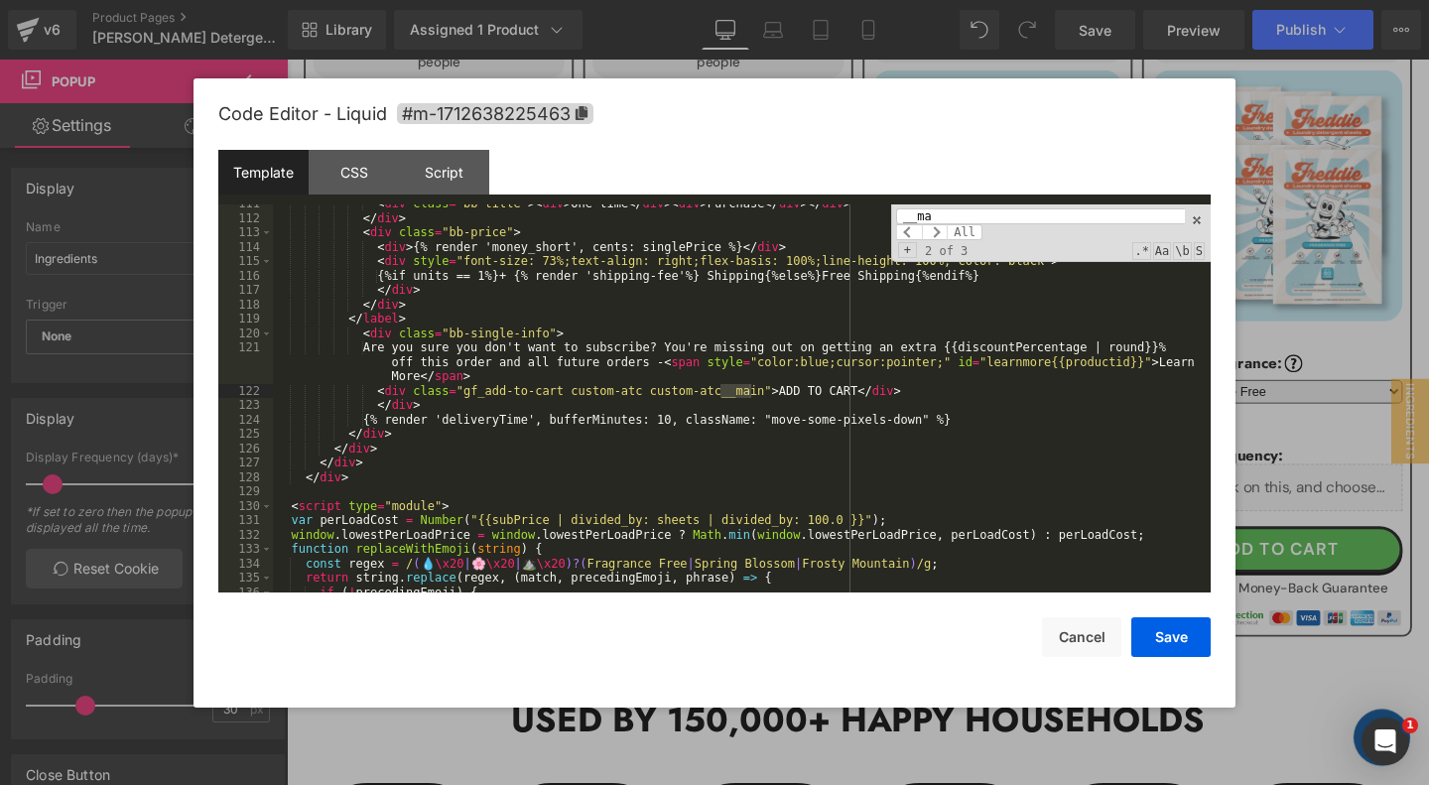
type input "__ma"
click at [408, 403] on div "< div class = "bb-title" > < div > One-time </ div > < div > Purchase </ div > …" at bounding box center [742, 405] width 938 height 418
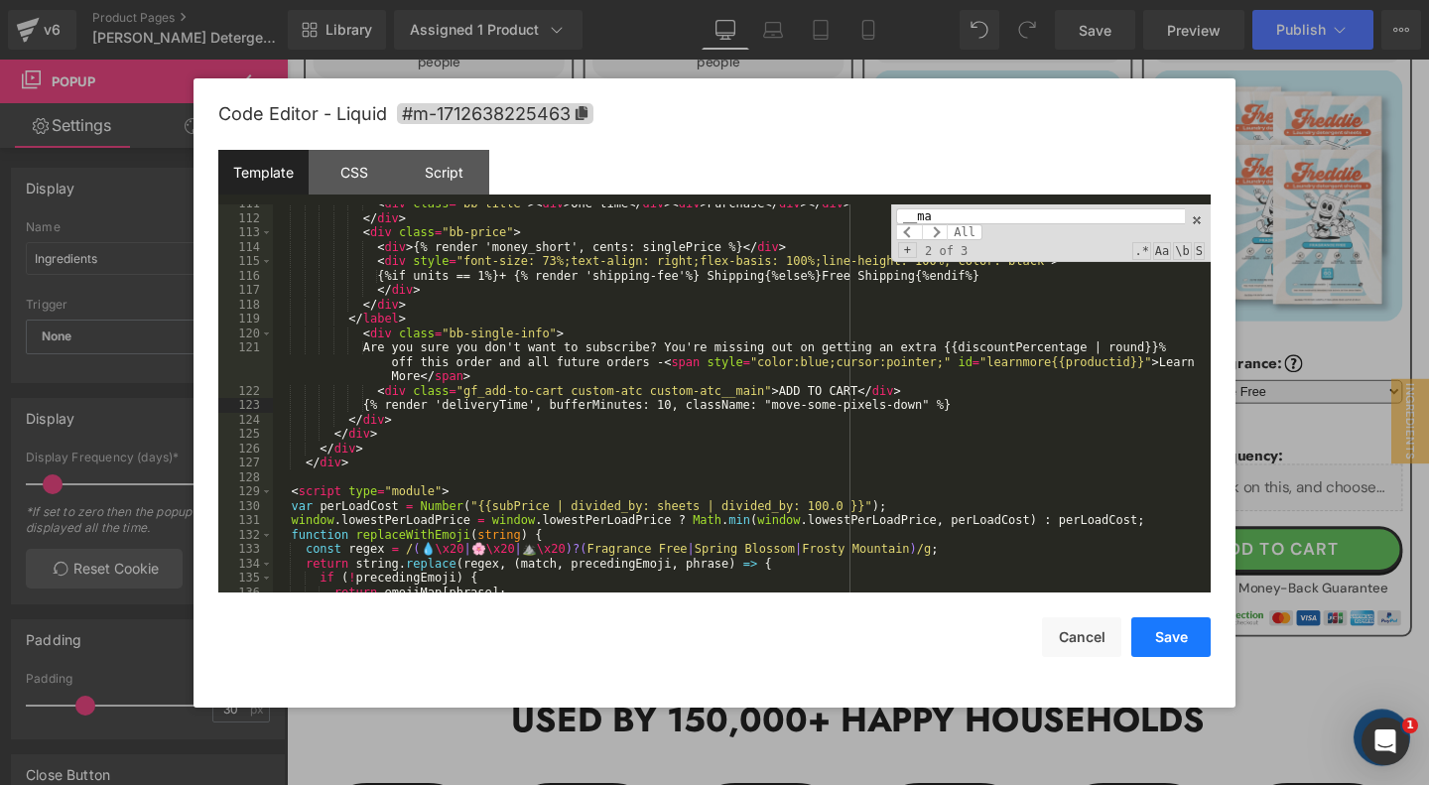
click at [1181, 630] on button "Save" at bounding box center [1170, 637] width 79 height 40
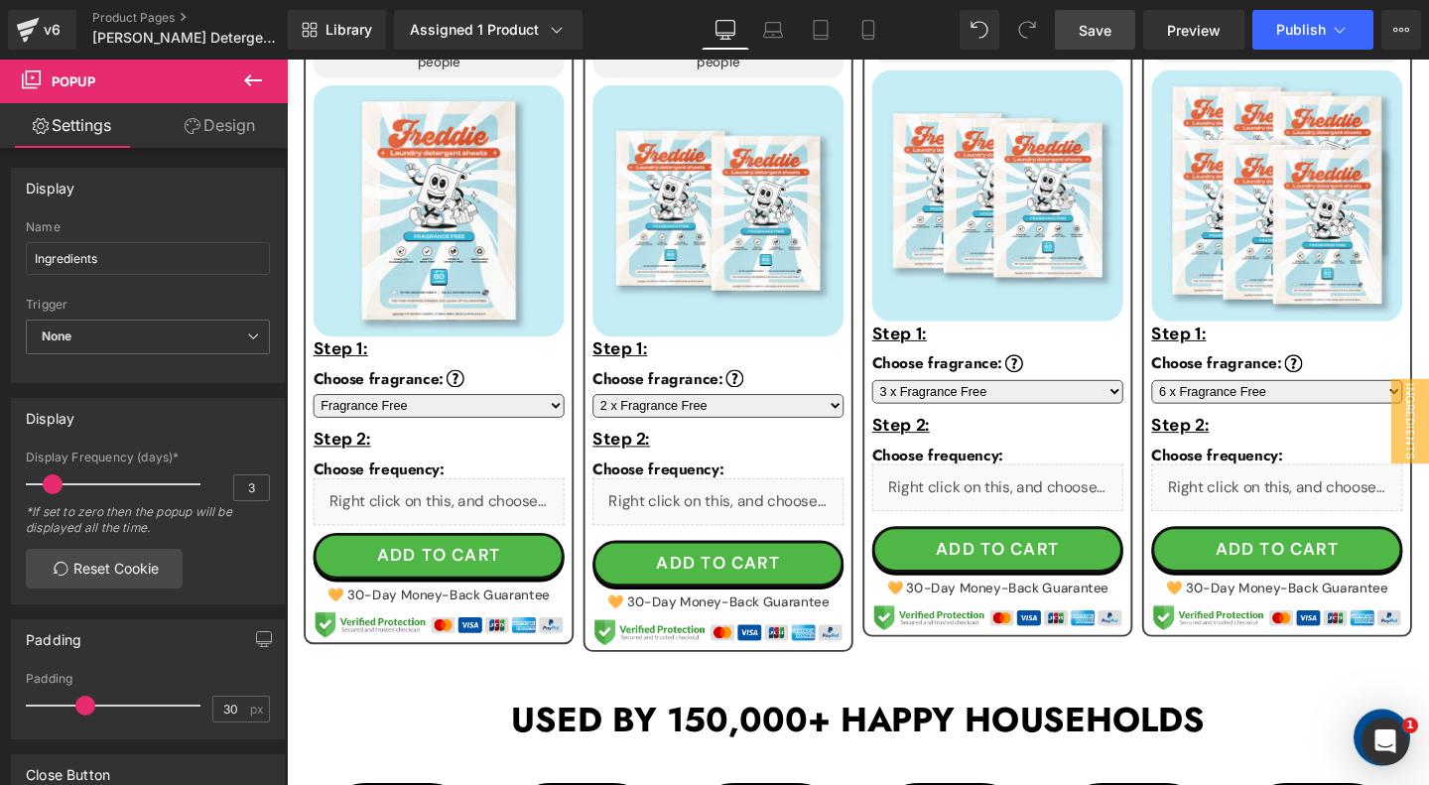
click at [1088, 13] on link "Save" at bounding box center [1095, 30] width 80 height 40
click at [1300, 25] on span "Publish" at bounding box center [1301, 30] width 50 height 16
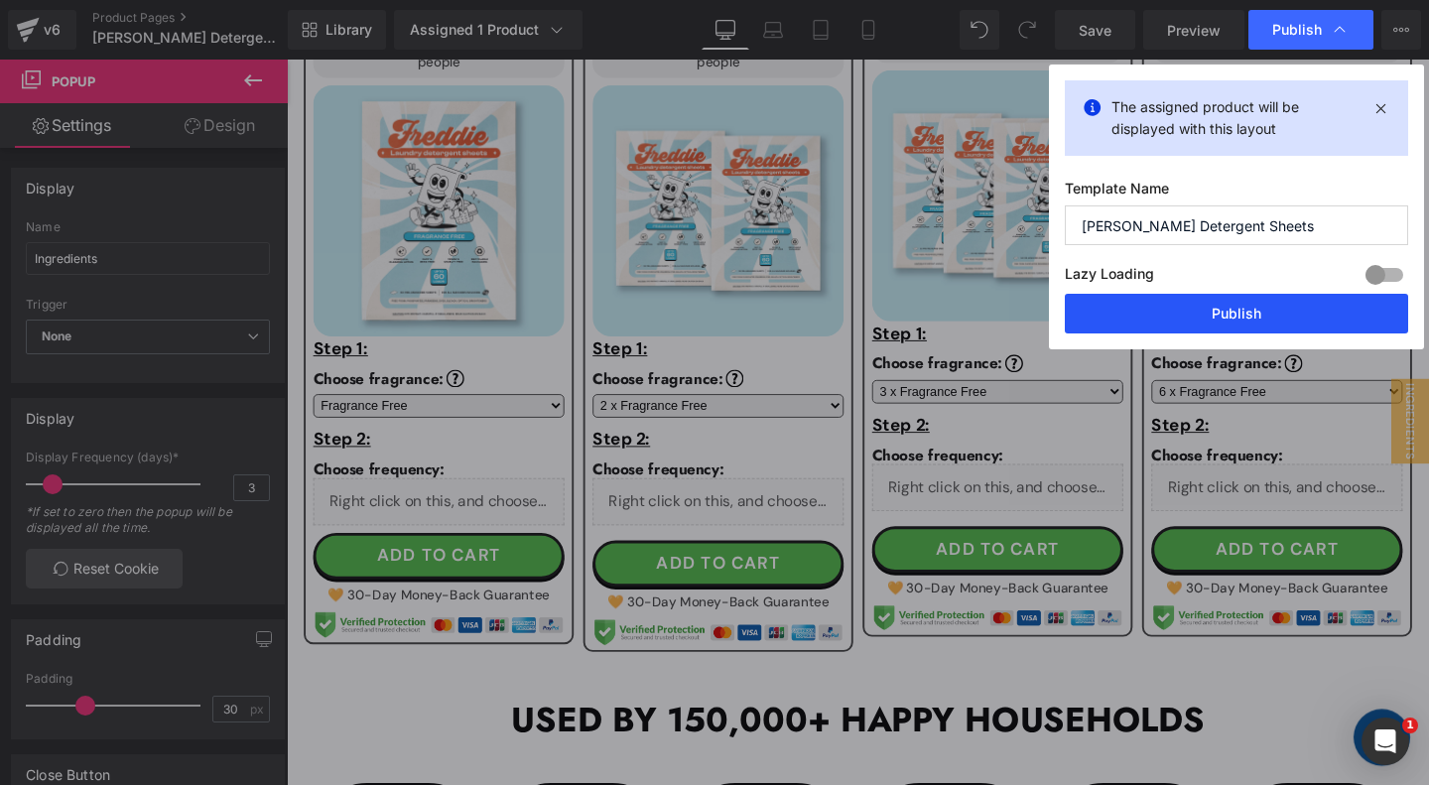
click at [1169, 314] on button "Publish" at bounding box center [1236, 314] width 343 height 40
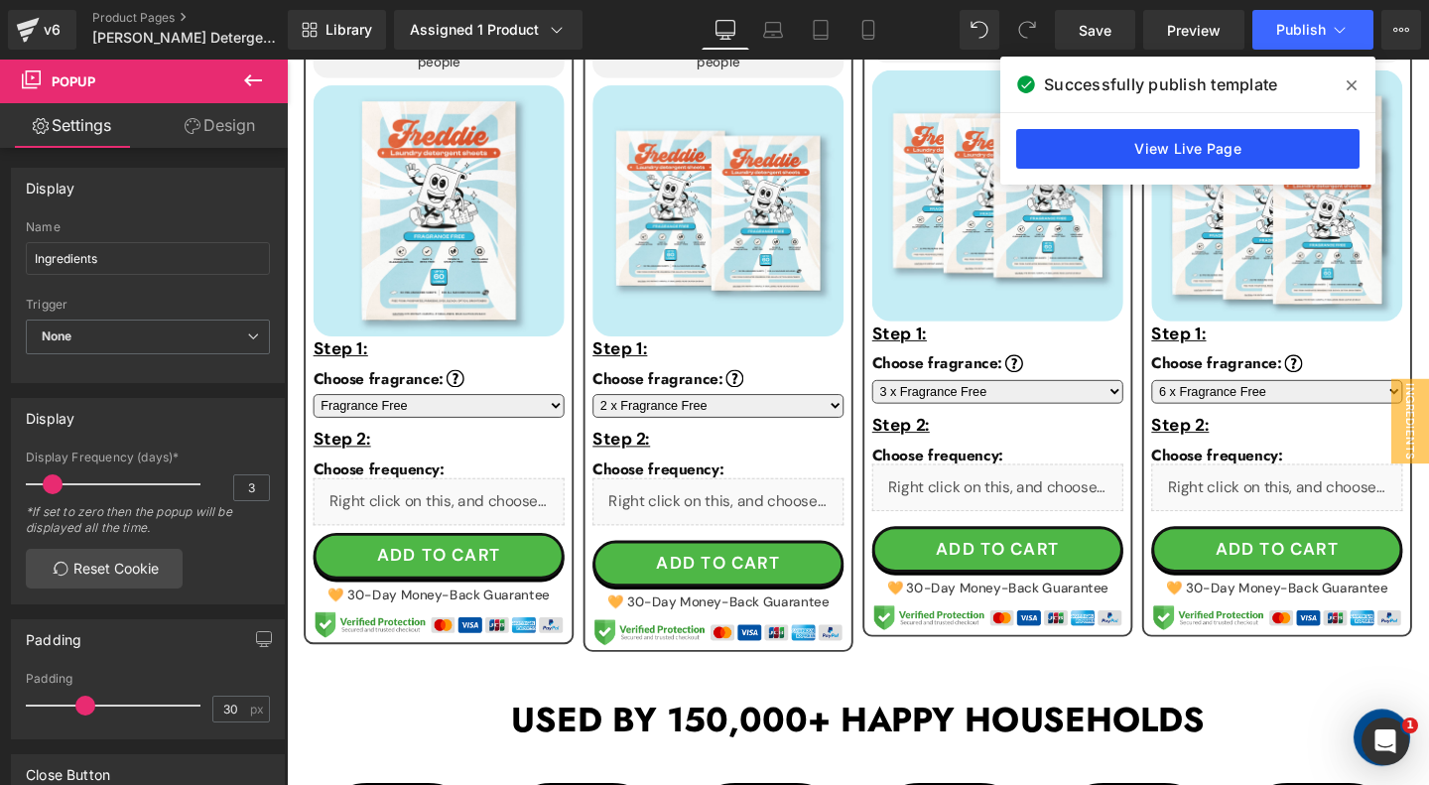
click at [1098, 148] on link "View Live Page" at bounding box center [1187, 149] width 343 height 40
